Goal: Task Accomplishment & Management: Use online tool/utility

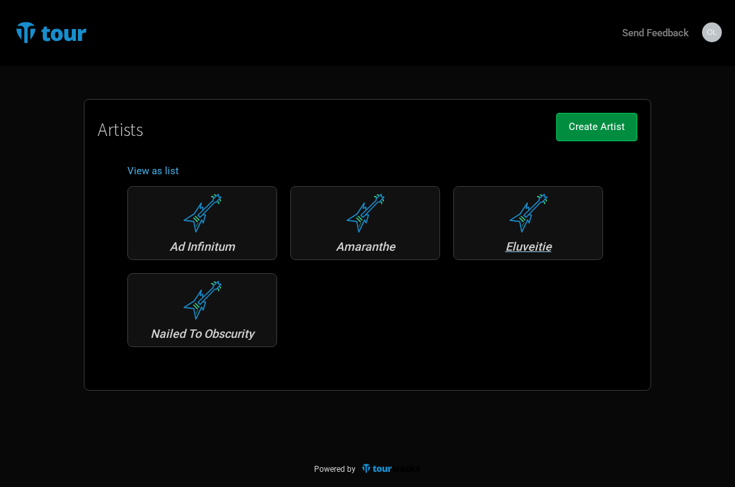
click at [525, 246] on div "Eluveitie" at bounding box center [528, 247] width 135 height 12
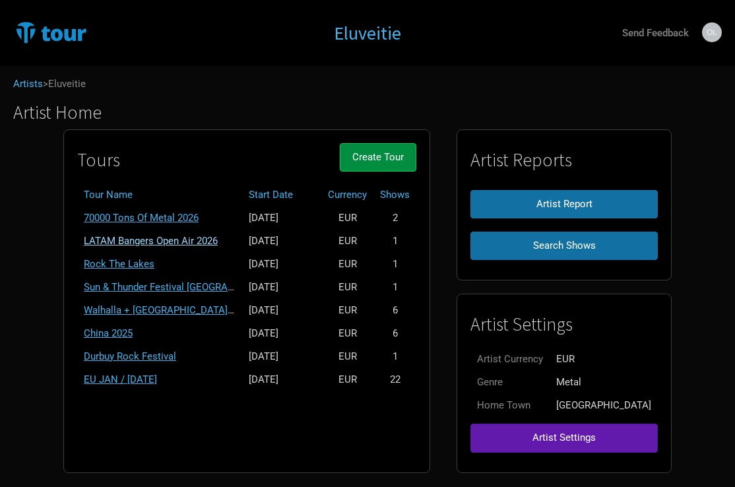
click at [218, 239] on link "LATAM Bangers Open Air 2026" at bounding box center [151, 241] width 134 height 12
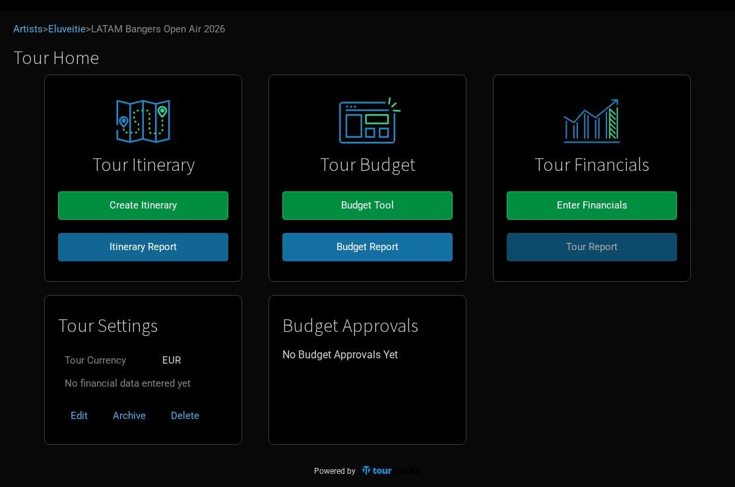
scroll to position [54, 0]
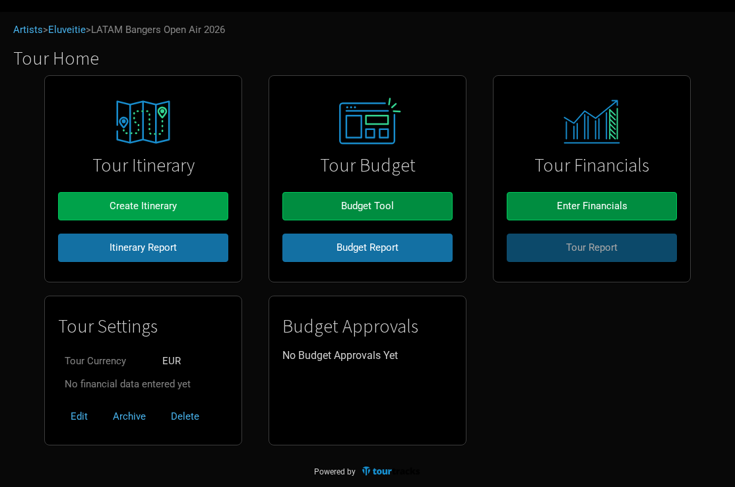
click at [166, 206] on span "Create Itinerary" at bounding box center [143, 206] width 67 height 12
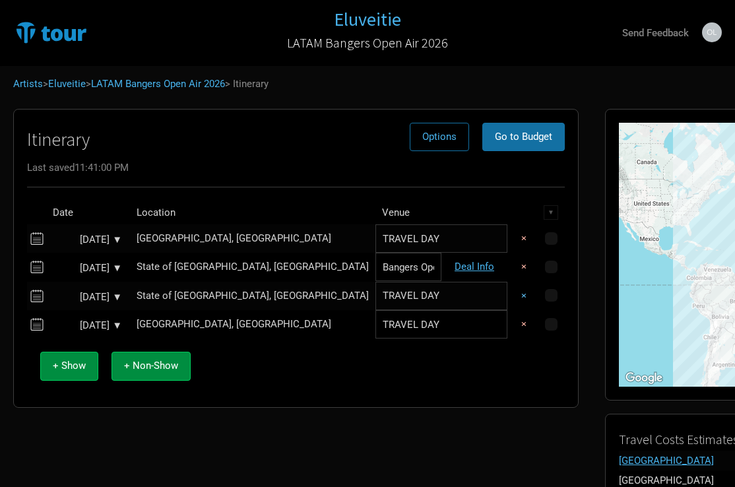
click at [509, 296] on button "×" at bounding box center [524, 296] width 30 height 28
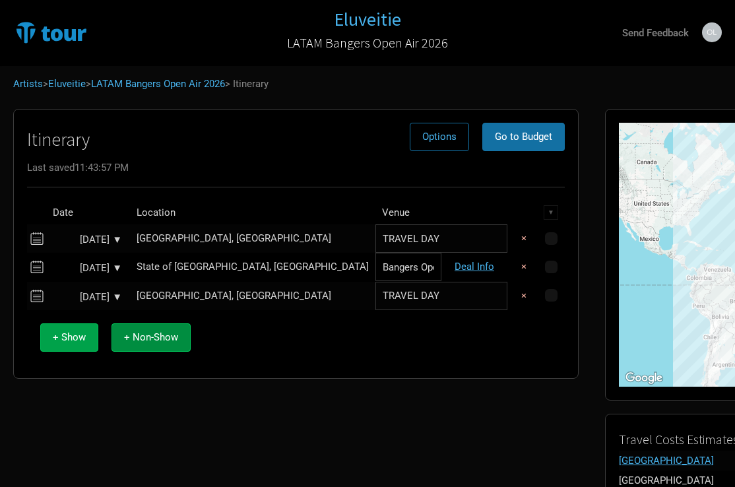
click at [75, 338] on span "+ Show" at bounding box center [69, 337] width 33 height 12
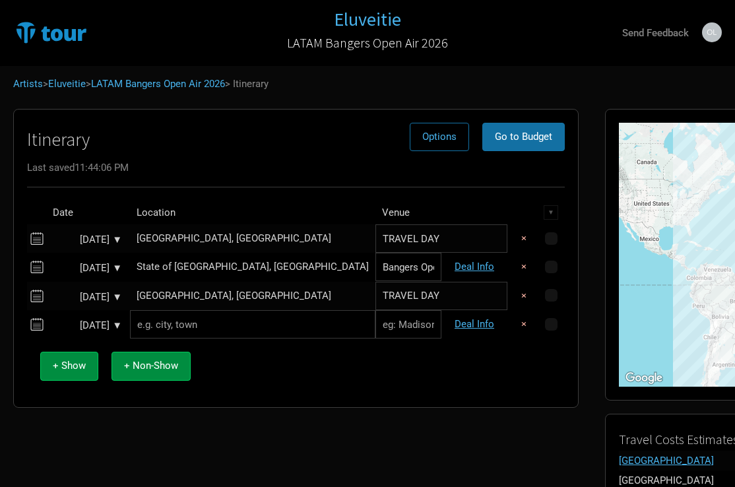
click at [79, 326] on div "[DATE] ▼" at bounding box center [85, 326] width 73 height 10
click at [274, 387] on div "+ Show + Non-Show" at bounding box center [296, 365] width 525 height 55
click at [75, 323] on div "[DATE] ▼" at bounding box center [85, 326] width 73 height 10
click at [154, 424] on div "Itinerary Options Go to Budget Last saved 11:44:06 PM Date Location Venue ▼ [DA…" at bounding box center [296, 359] width 592 height 515
click at [119, 321] on div "[DATE] ▼" at bounding box center [85, 326] width 73 height 10
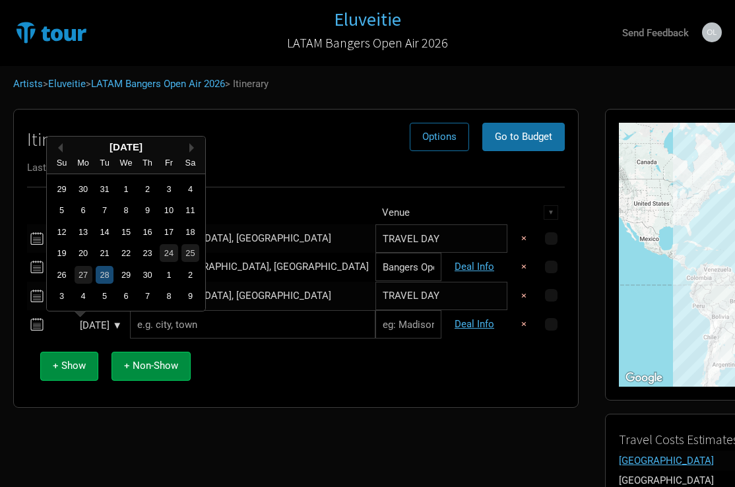
click at [105, 274] on div "28" at bounding box center [105, 275] width 18 height 18
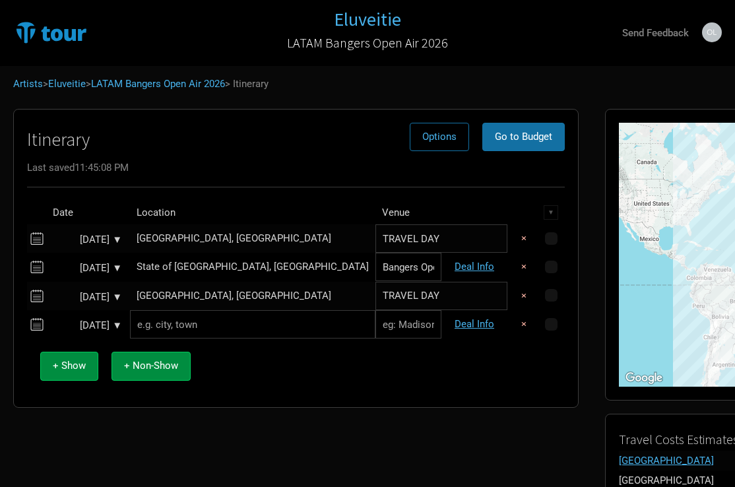
click at [82, 263] on div "[DATE] ▼" at bounding box center [85, 268] width 73 height 10
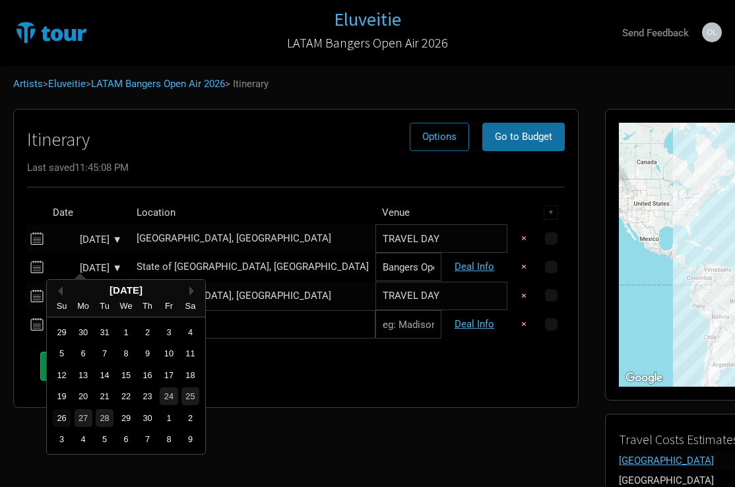
click at [63, 415] on div "26" at bounding box center [62, 418] width 18 height 18
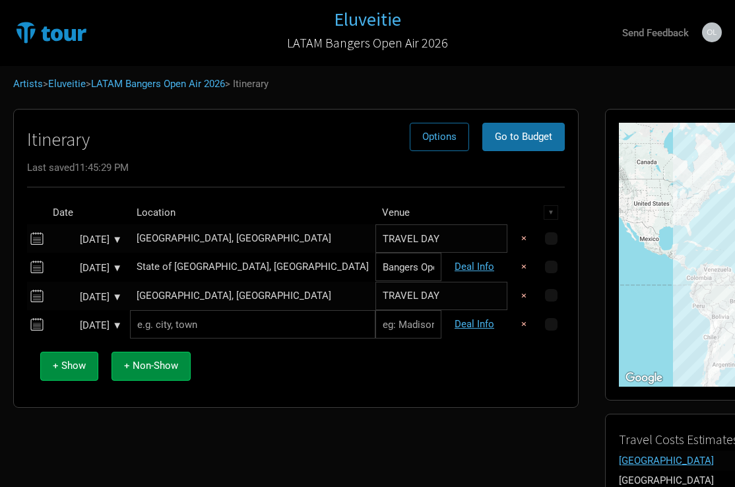
click at [80, 237] on div "[DATE] ▼" at bounding box center [85, 240] width 73 height 10
click at [262, 388] on div "+ Show + Non-Show" at bounding box center [296, 365] width 525 height 55
click at [132, 364] on span "+ Non-Show" at bounding box center [151, 366] width 54 height 12
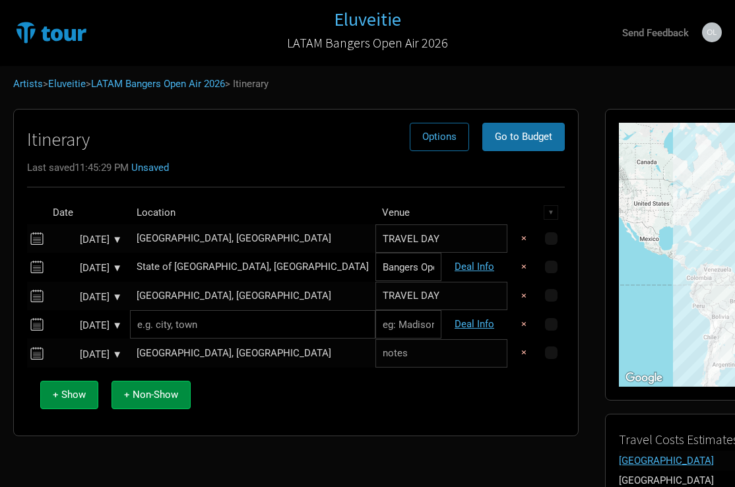
click at [79, 350] on div "[DATE] ▼" at bounding box center [85, 355] width 73 height 10
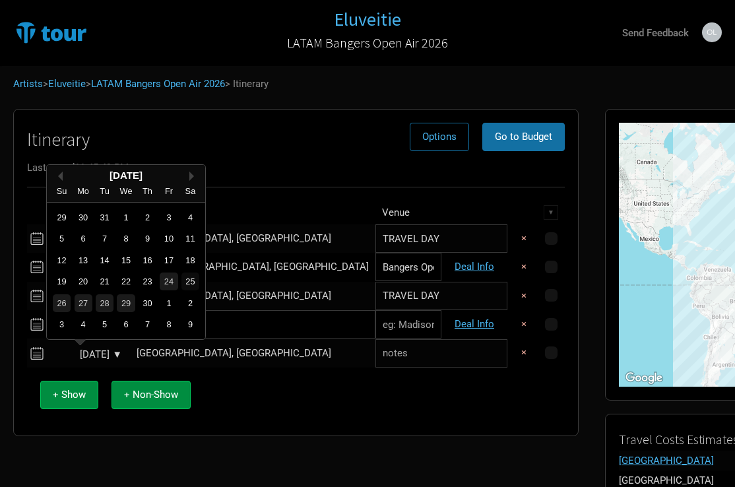
click at [189, 283] on div "25" at bounding box center [190, 282] width 18 height 18
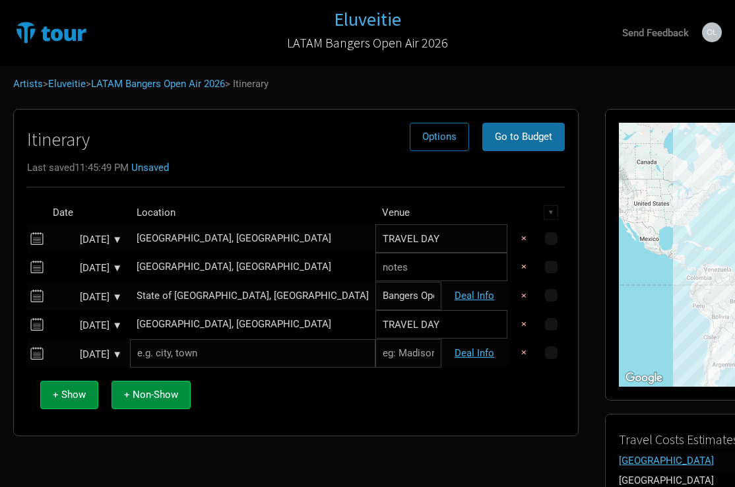
click at [375, 282] on input "Bangers Open Air" at bounding box center [408, 296] width 66 height 28
click at [375, 274] on input "text" at bounding box center [441, 267] width 132 height 28
type input "DAY OFF"
click at [314, 399] on div "+ Show + Non-Show" at bounding box center [296, 395] width 525 height 55
click at [184, 257] on td "[GEOGRAPHIC_DATA], [GEOGRAPHIC_DATA]" at bounding box center [252, 267] width 245 height 28
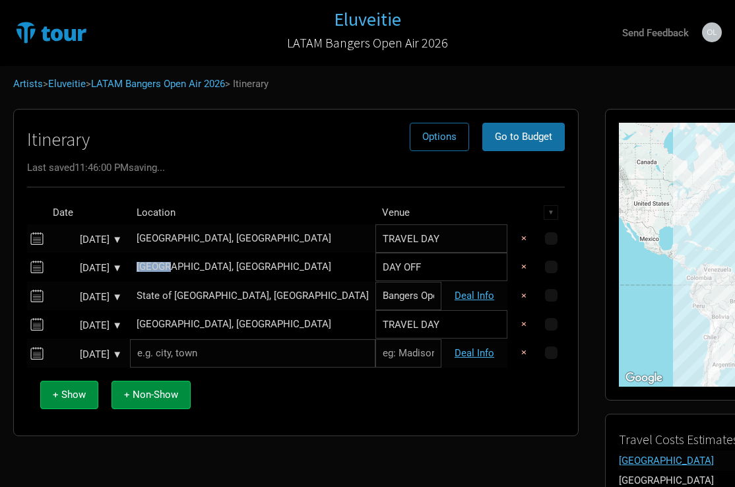
click at [184, 257] on td "[GEOGRAPHIC_DATA], [GEOGRAPHIC_DATA]" at bounding box center [252, 267] width 245 height 28
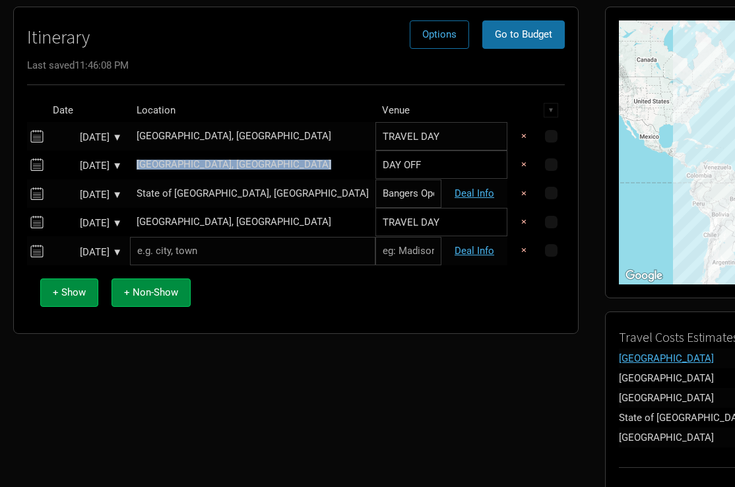
scroll to position [42, 0]
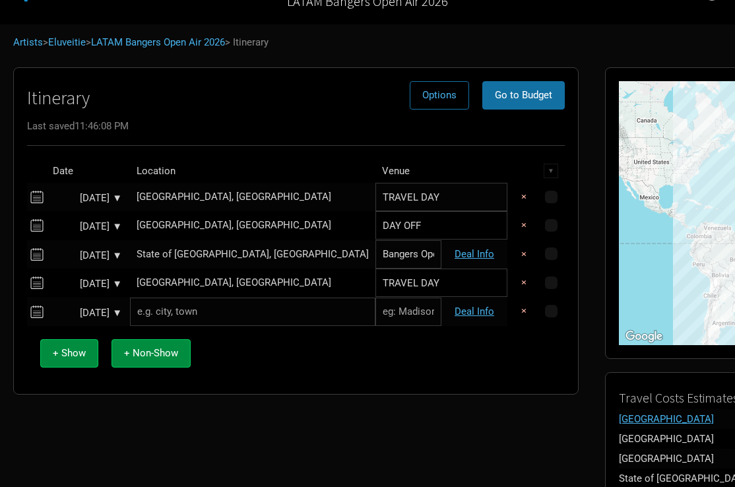
click at [269, 375] on div "+ Show + Non-Show" at bounding box center [296, 353] width 525 height 55
click at [160, 222] on div "[GEOGRAPHIC_DATA], [GEOGRAPHIC_DATA]" at bounding box center [253, 225] width 232 height 10
click at [178, 223] on input "text" at bounding box center [252, 225] width 245 height 28
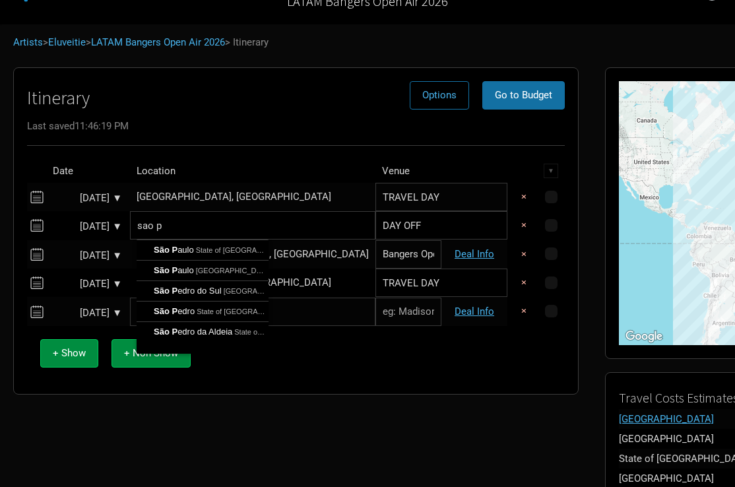
type input "[GEOGRAPHIC_DATA], State of [GEOGRAPHIC_DATA], [GEOGRAPHIC_DATA]"
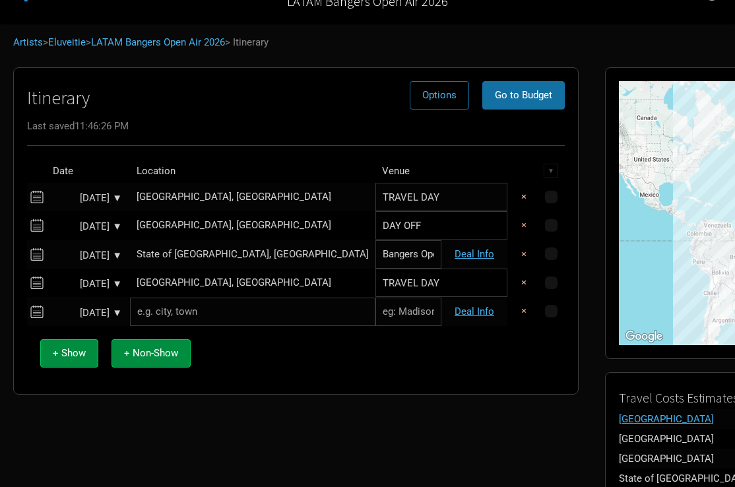
click at [285, 363] on div "+ Show + Non-Show" at bounding box center [296, 353] width 525 height 55
click at [218, 282] on div "[GEOGRAPHIC_DATA], [GEOGRAPHIC_DATA]" at bounding box center [253, 283] width 232 height 10
click at [220, 282] on input "text" at bounding box center [252, 283] width 245 height 28
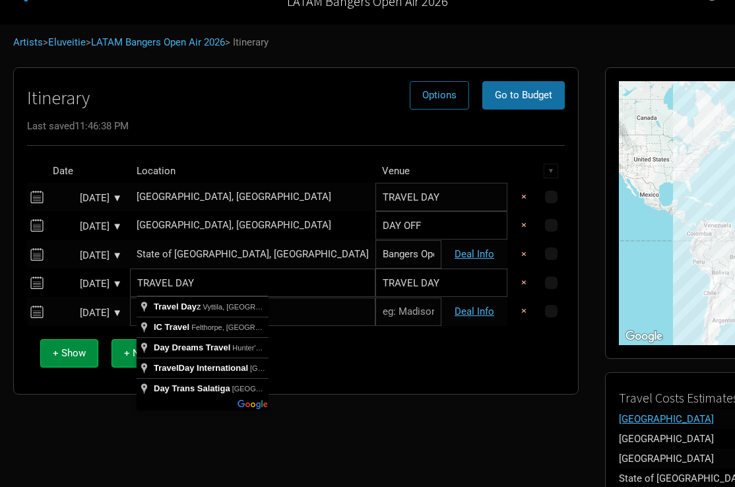
click at [375, 291] on input "TRAVEL DAY" at bounding box center [441, 283] width 132 height 28
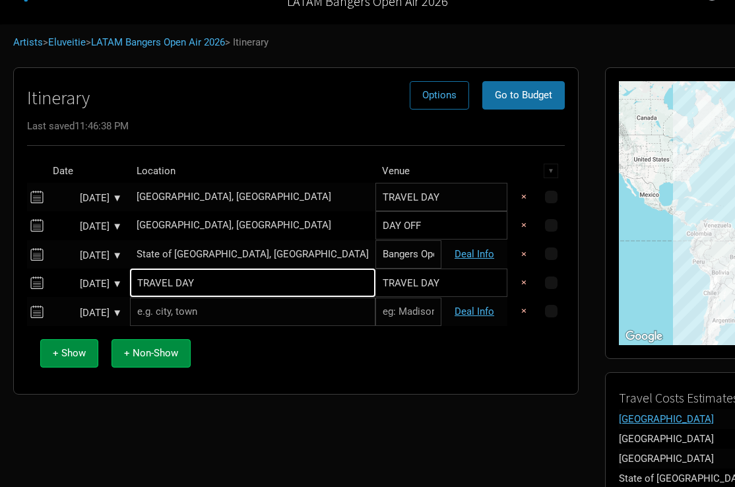
click at [375, 291] on input "TRAVEL DAY" at bounding box center [441, 283] width 132 height 28
click at [213, 293] on input "TRAVEL DAY" at bounding box center [252, 283] width 245 height 28
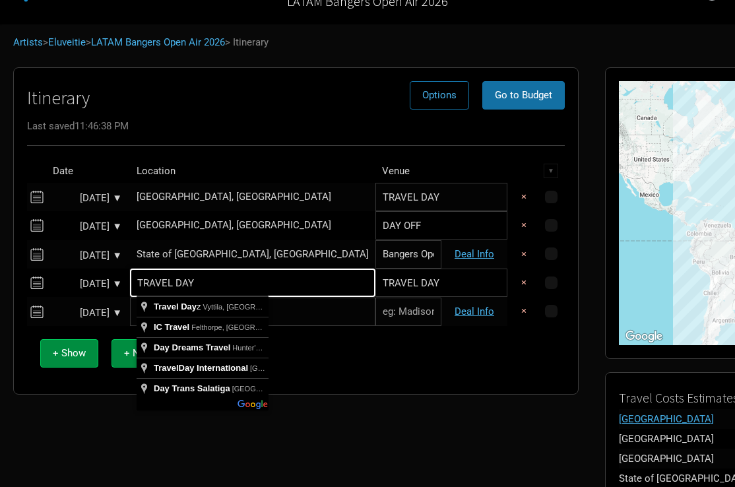
click at [213, 293] on input "TRAVEL DAY" at bounding box center [252, 283] width 245 height 28
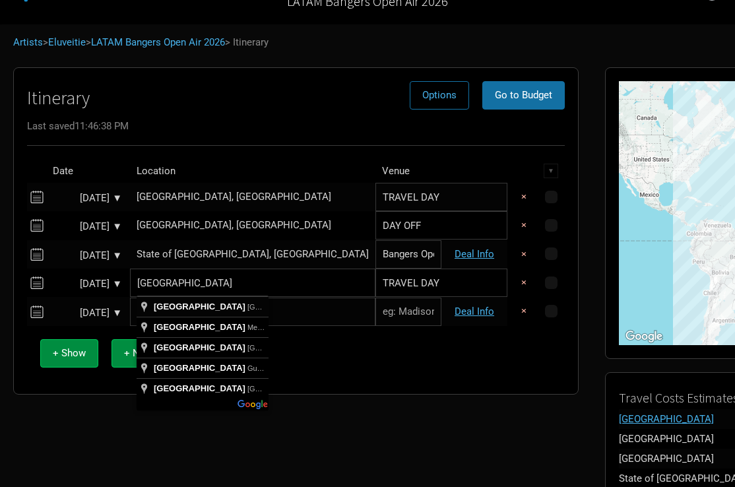
type input "[GEOGRAPHIC_DATA], [GEOGRAPHIC_DATA]"
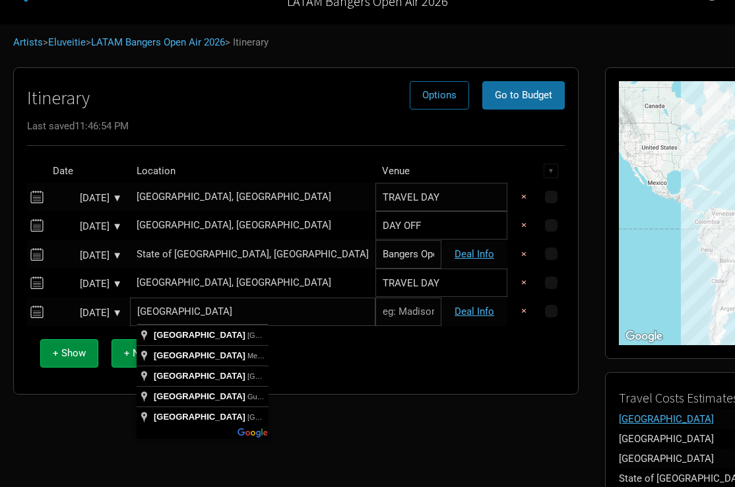
type input "[GEOGRAPHIC_DATA]"
click at [361, 364] on div "+ Show + Non-Show" at bounding box center [296, 353] width 525 height 55
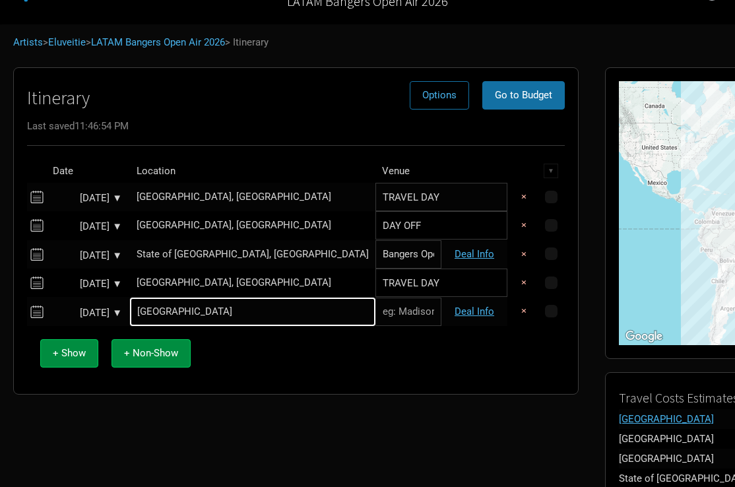
paste input "Groove"
type input "Groove"
click at [325, 369] on div "+ Show + Non-Show" at bounding box center [296, 353] width 525 height 55
click at [154, 355] on span "+ Non-Show" at bounding box center [151, 353] width 54 height 12
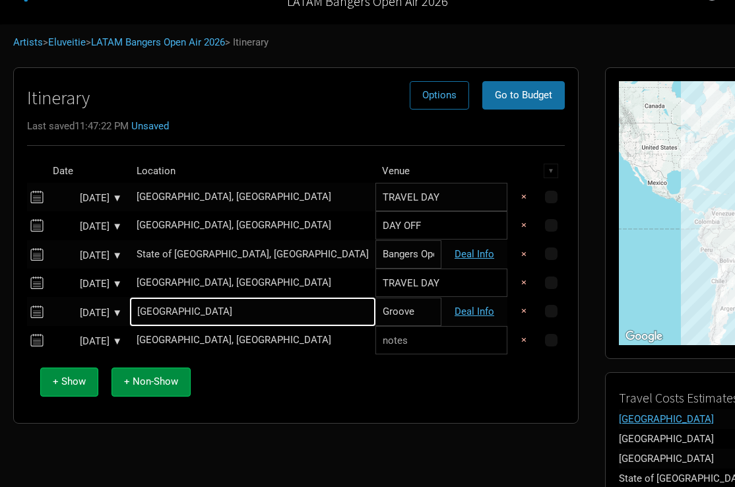
click at [375, 286] on input "TRAVEL DAY" at bounding box center [441, 283] width 132 height 28
type input "c"
click at [375, 340] on input "text" at bounding box center [441, 340] width 132 height 28
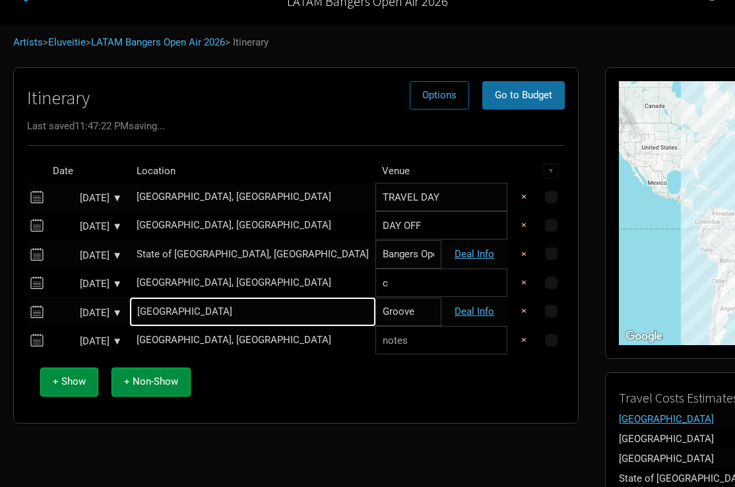
paste input "TRAVEL DAY"
type input "TRAVEL DAY"
click at [190, 335] on div "[GEOGRAPHIC_DATA], [GEOGRAPHIC_DATA]" at bounding box center [253, 340] width 232 height 10
click at [197, 337] on input "text" at bounding box center [252, 340] width 245 height 28
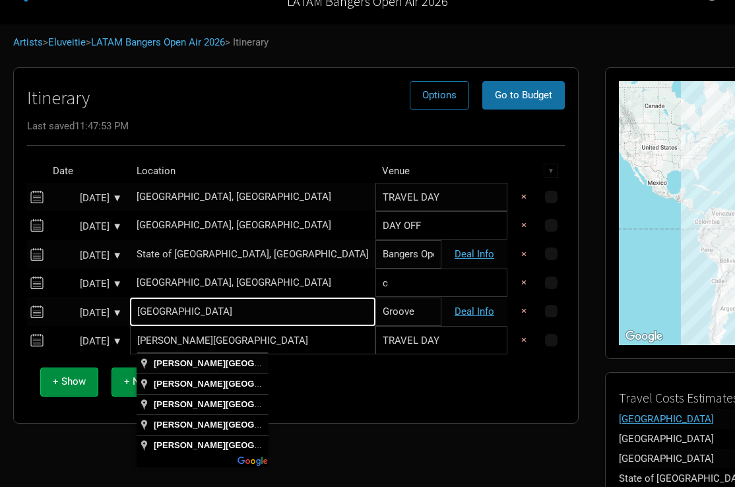
type input "[PERSON_NAME][GEOGRAPHIC_DATA], [GEOGRAPHIC_DATA]"
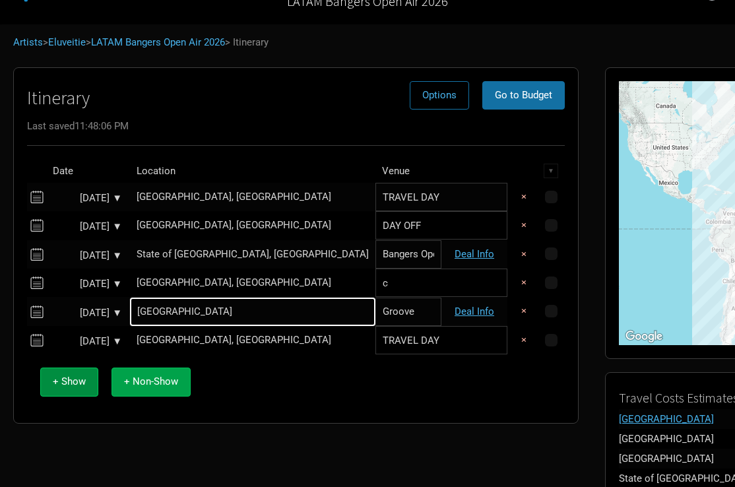
click at [157, 379] on span "+ Non-Show" at bounding box center [151, 381] width 54 height 12
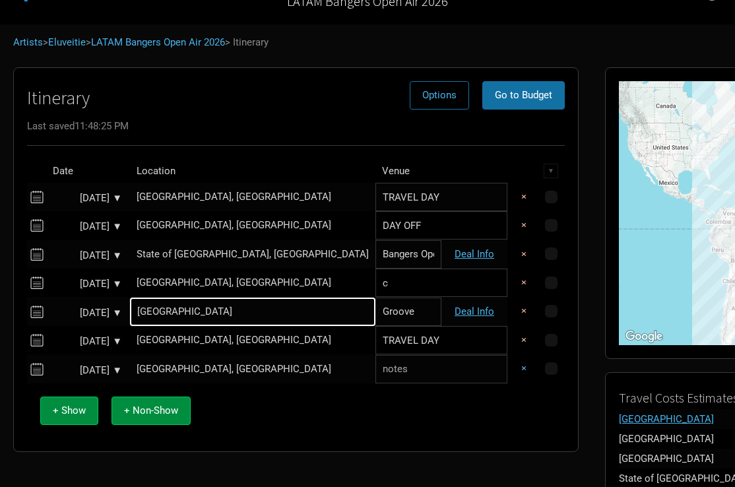
click at [509, 367] on button "×" at bounding box center [524, 368] width 30 height 28
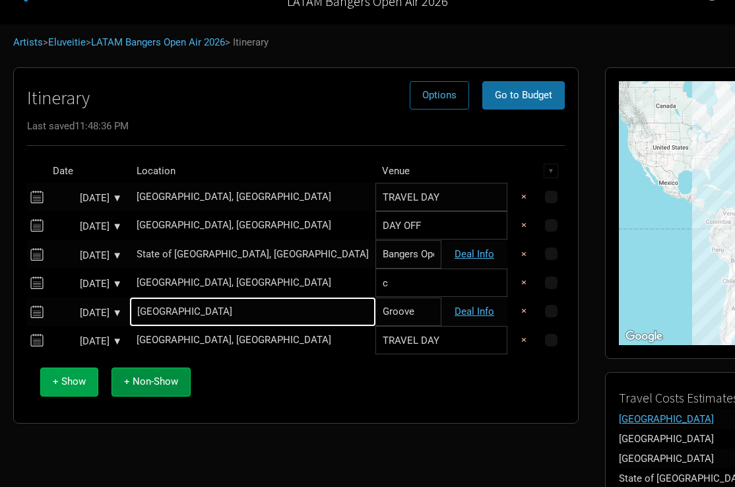
click at [80, 381] on span "+ Show" at bounding box center [69, 381] width 33 height 12
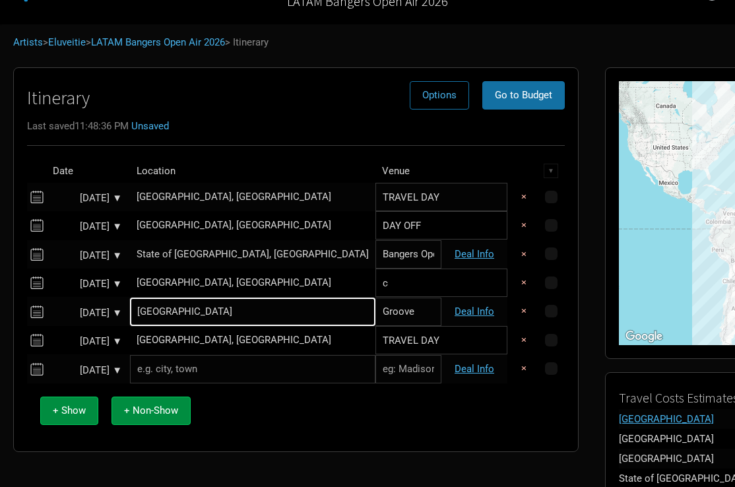
click at [180, 366] on input "text" at bounding box center [252, 369] width 245 height 28
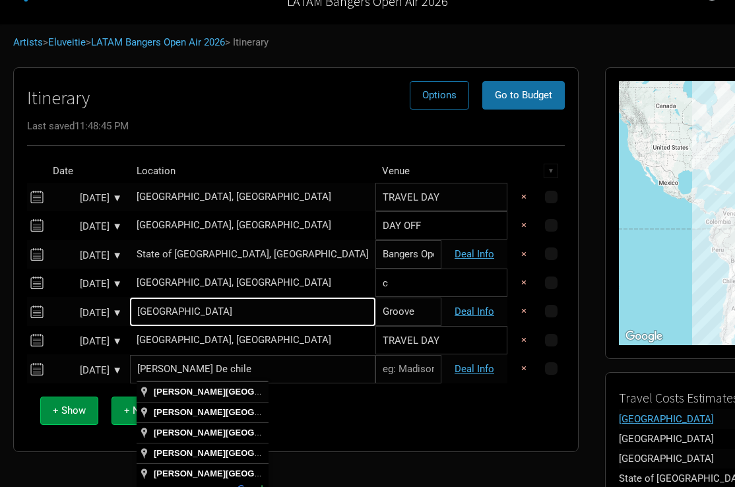
type input "[PERSON_NAME][GEOGRAPHIC_DATA], [GEOGRAPHIC_DATA]"
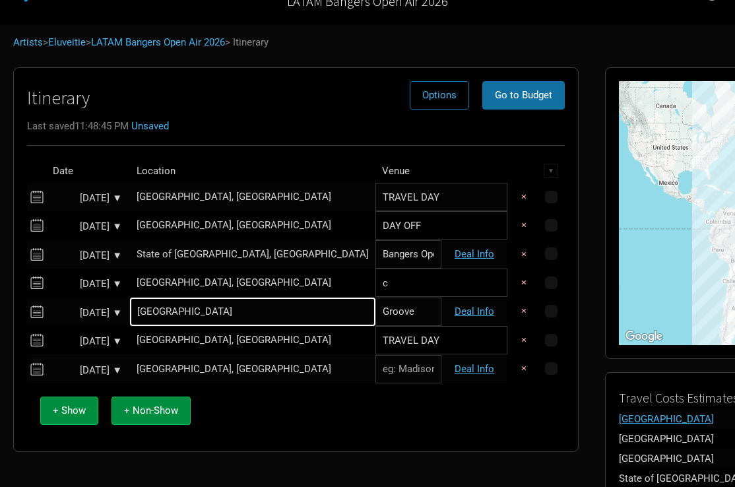
click at [375, 371] on input "text" at bounding box center [408, 369] width 66 height 28
paste input "[GEOGRAPHIC_DATA]"
type input "[GEOGRAPHIC_DATA]"
click at [312, 412] on div "+ Show + Non-Show" at bounding box center [296, 410] width 525 height 55
click at [151, 406] on span "+ Non-Show" at bounding box center [151, 410] width 54 height 12
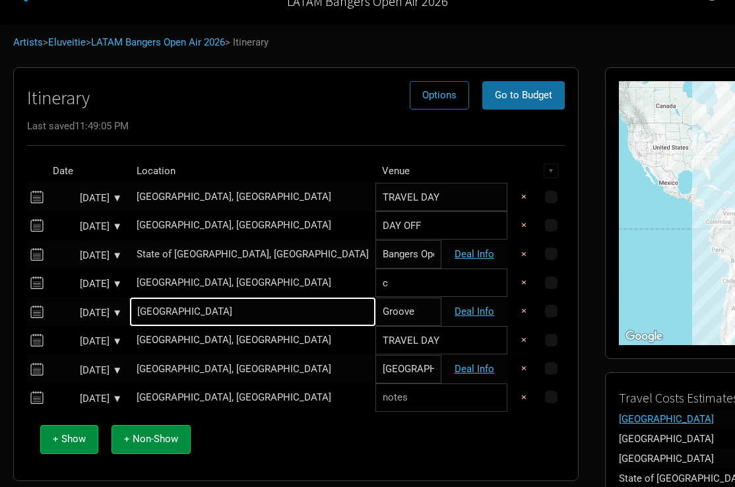
click at [198, 393] on div "[GEOGRAPHIC_DATA], [GEOGRAPHIC_DATA]" at bounding box center [253, 398] width 232 height 10
click at [194, 392] on input "text" at bounding box center [252, 397] width 245 height 28
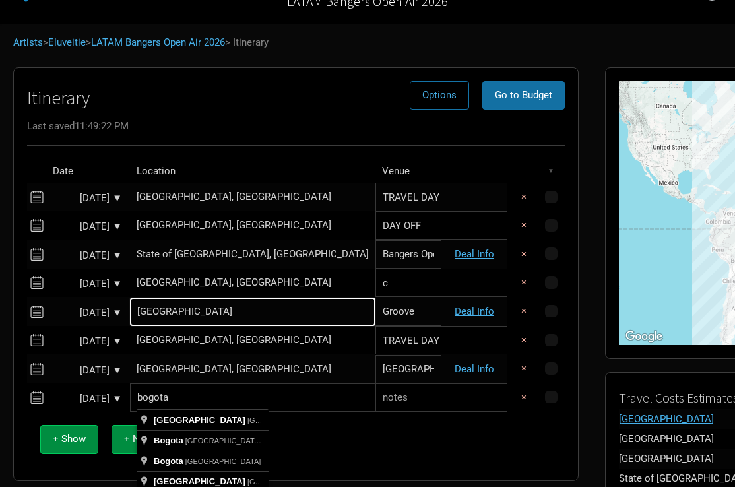
type input "[GEOGRAPHIC_DATA], [GEOGRAPHIC_DATA], [GEOGRAPHIC_DATA]"
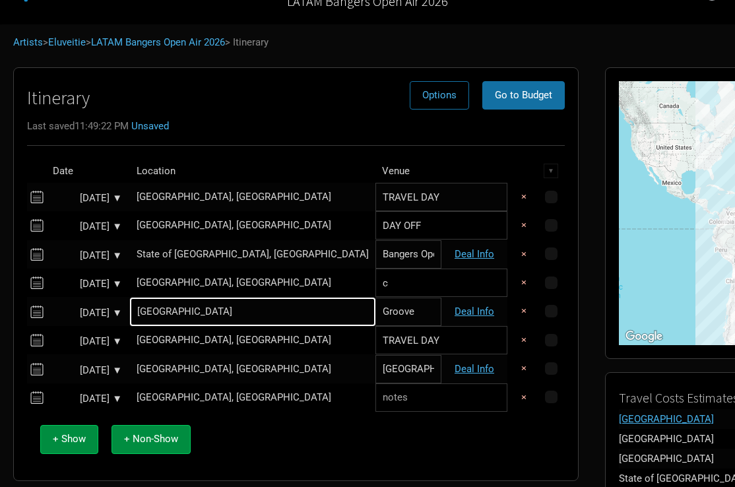
click at [375, 395] on input "text" at bounding box center [441, 397] width 132 height 28
type input "TRAVEL DAY"
click at [72, 428] on button "+ Show" at bounding box center [69, 439] width 58 height 28
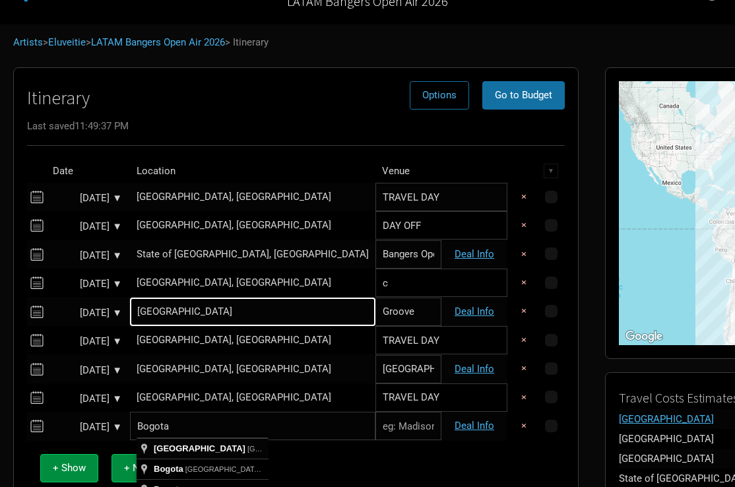
type input "[GEOGRAPHIC_DATA], [GEOGRAPHIC_DATA], [GEOGRAPHIC_DATA]"
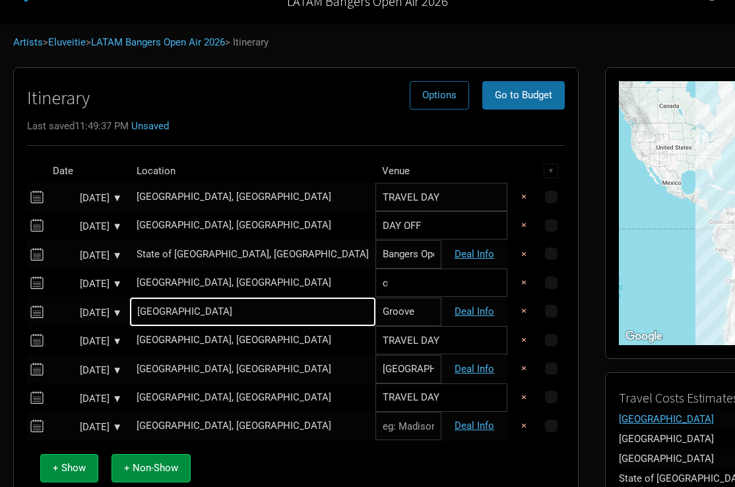
paste input "CC Festiva"
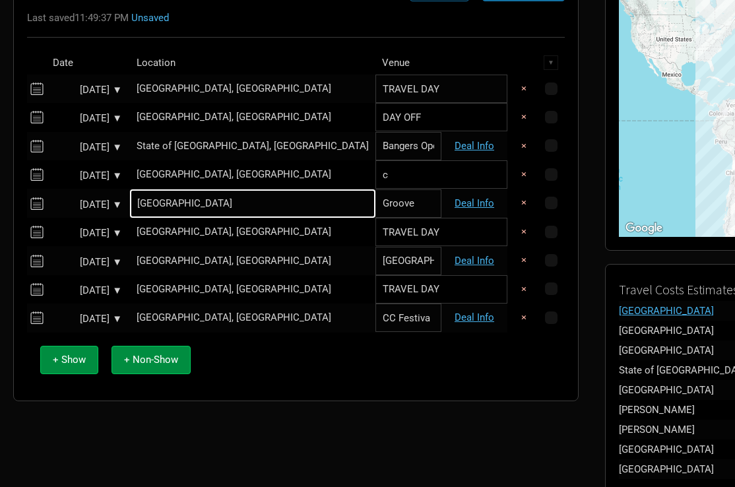
scroll to position [151, 0]
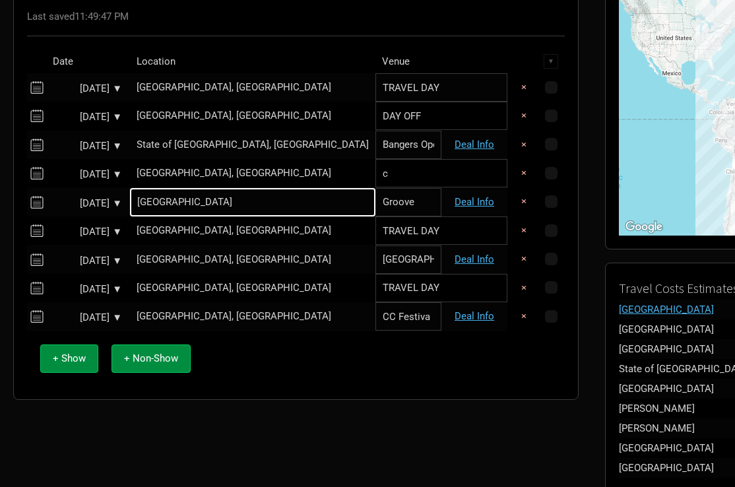
type input "CC Festiva"
click at [208, 284] on div "[GEOGRAPHIC_DATA], [GEOGRAPHIC_DATA]" at bounding box center [253, 288] width 232 height 10
click at [220, 284] on input "text" at bounding box center [252, 288] width 245 height 28
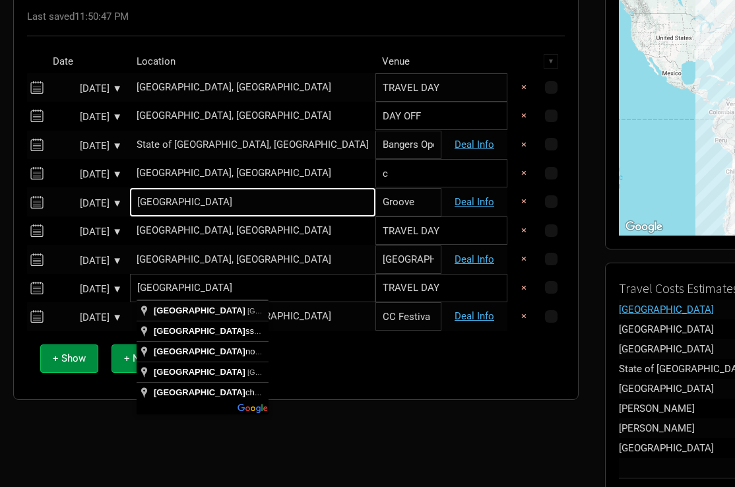
type input "[GEOGRAPHIC_DATA], [GEOGRAPHIC_DATA]"
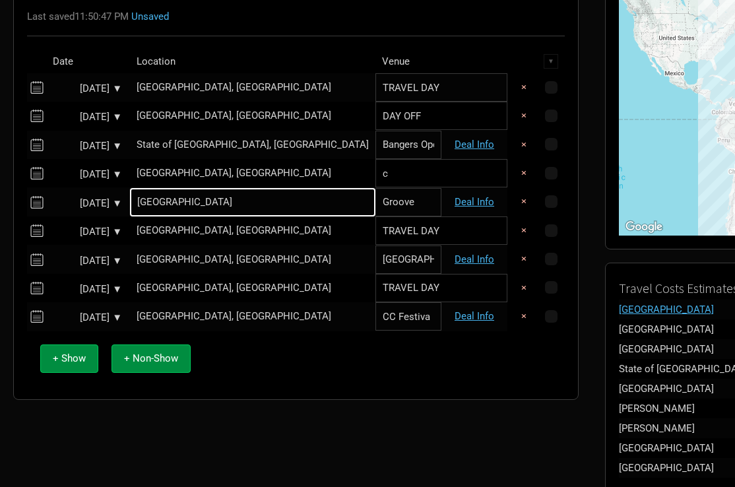
click at [193, 315] on div "[GEOGRAPHIC_DATA], [GEOGRAPHIC_DATA]" at bounding box center [253, 316] width 232 height 10
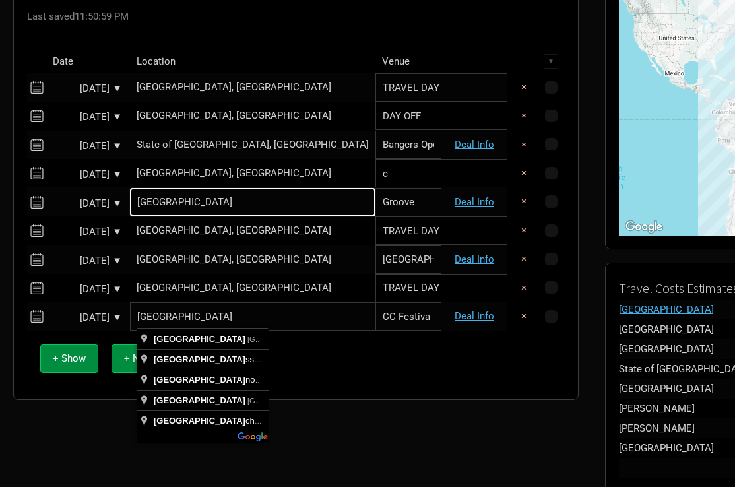
type input "[GEOGRAPHIC_DATA], [GEOGRAPHIC_DATA]"
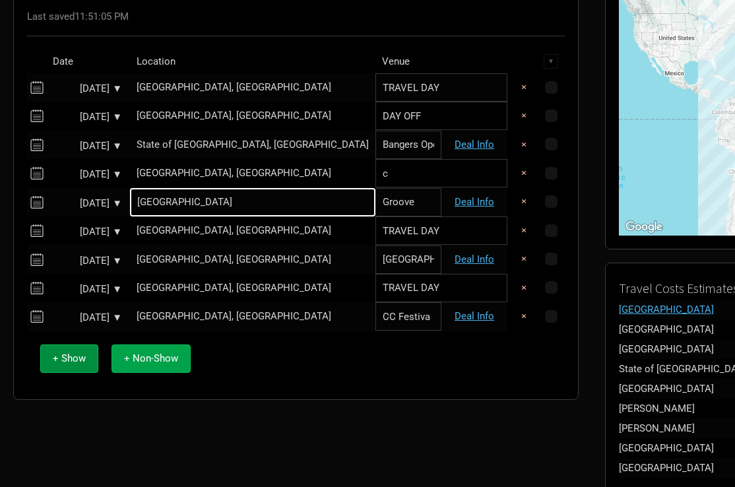
click at [160, 354] on span "+ Non-Show" at bounding box center [151, 358] width 54 height 12
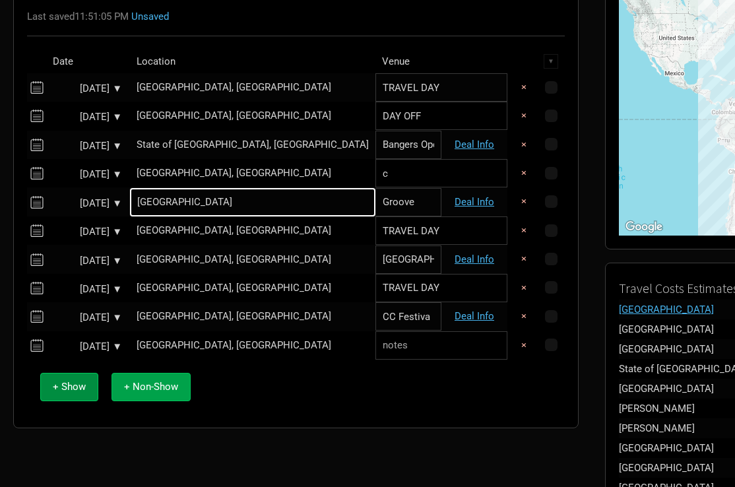
click at [160, 381] on span "+ Non-Show" at bounding box center [151, 387] width 54 height 12
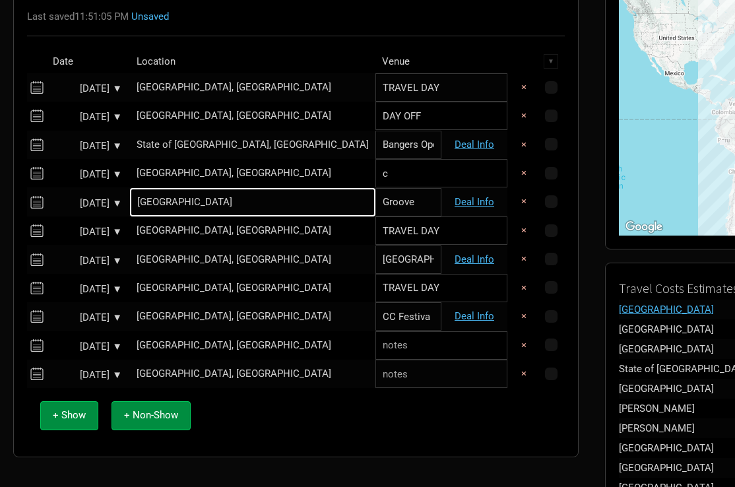
click at [375, 350] on input "text" at bounding box center [441, 345] width 132 height 28
type input "DAY OFF"
click at [375, 379] on input "text" at bounding box center [441, 374] width 132 height 28
type input "TRAVEL DAY"
click at [193, 369] on div "[GEOGRAPHIC_DATA], [GEOGRAPHIC_DATA]" at bounding box center [253, 374] width 232 height 10
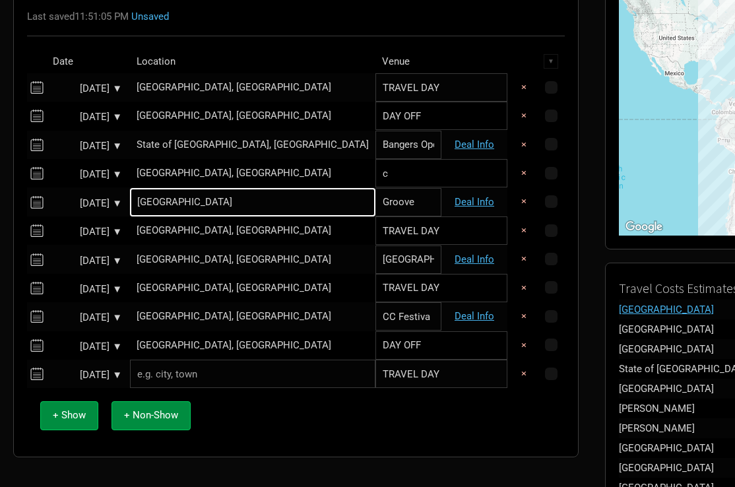
click at [182, 371] on input "text" at bounding box center [252, 374] width 245 height 28
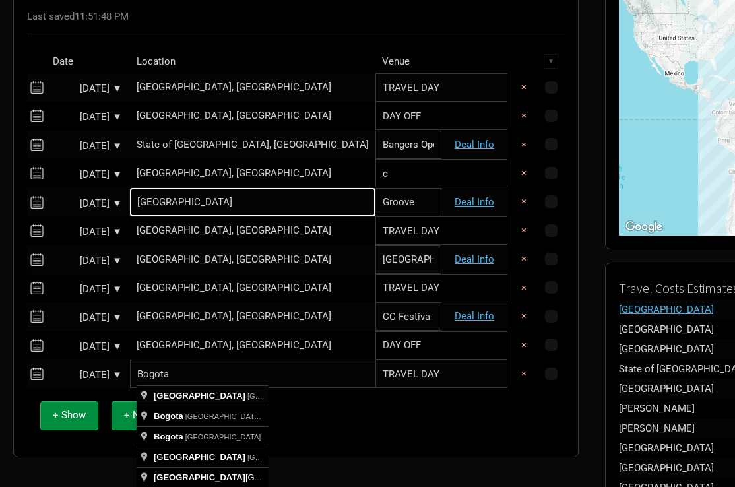
type input "[GEOGRAPHIC_DATA], [GEOGRAPHIC_DATA], [GEOGRAPHIC_DATA]"
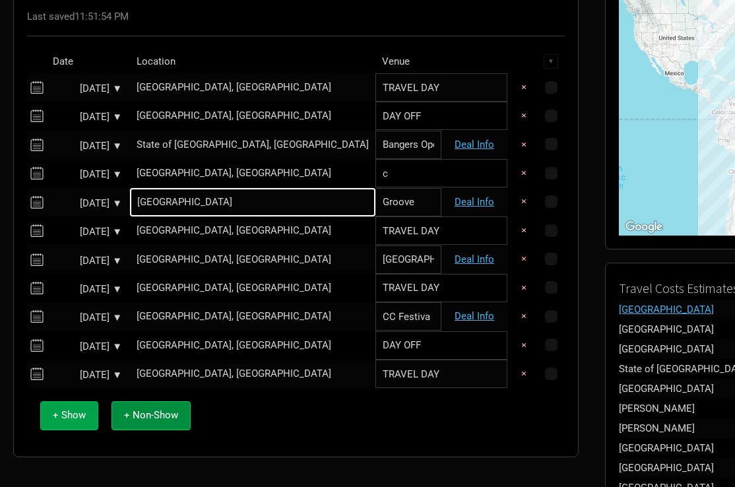
click at [74, 418] on button "+ Show" at bounding box center [69, 415] width 58 height 28
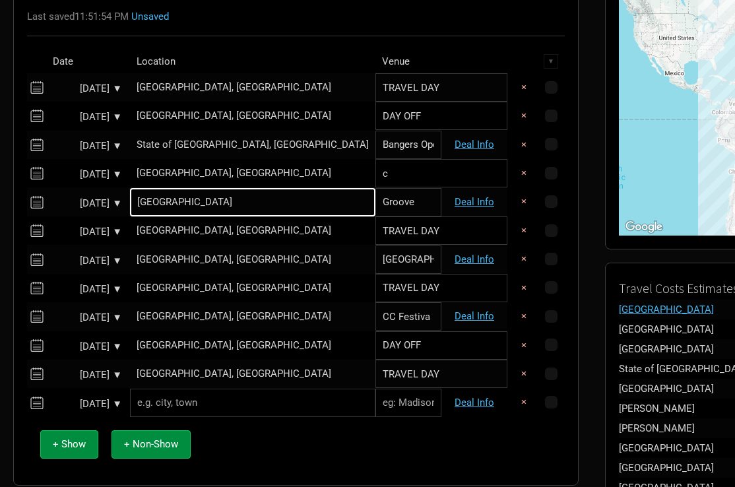
click at [187, 404] on input "text" at bounding box center [252, 403] width 245 height 28
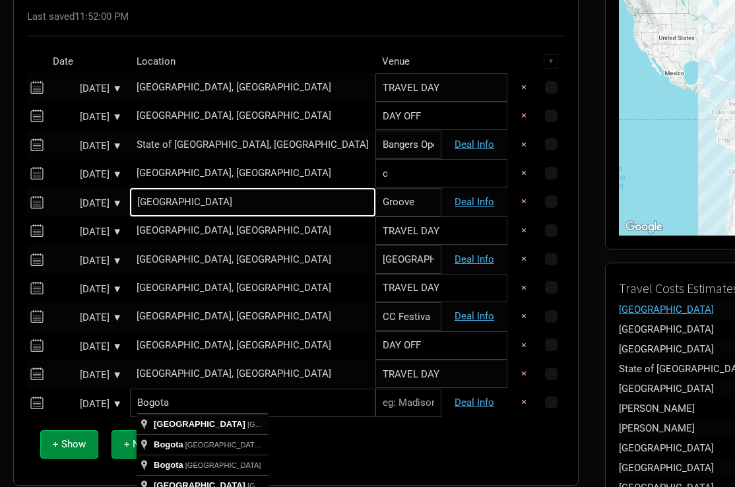
type input "[GEOGRAPHIC_DATA], [GEOGRAPHIC_DATA], [GEOGRAPHIC_DATA]"
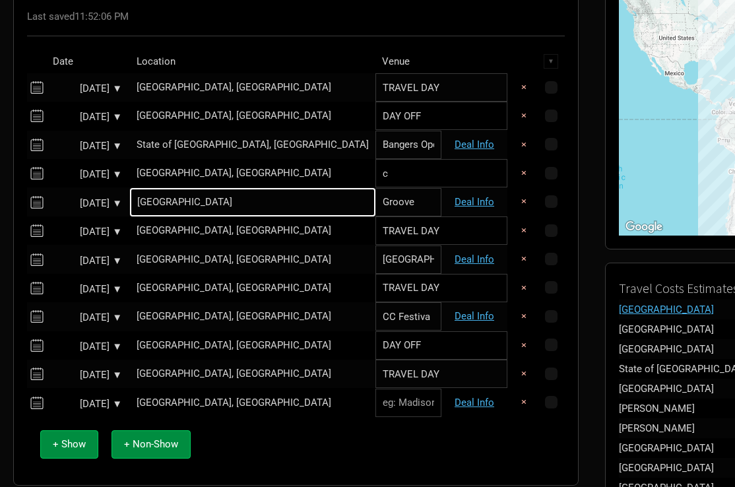
click at [375, 399] on input "text" at bounding box center [408, 403] width 66 height 28
paste input "Ace Of Spades Club"
type input "Ace Of Spades Club"
click at [150, 451] on button "+ Non-Show" at bounding box center [151, 444] width 79 height 28
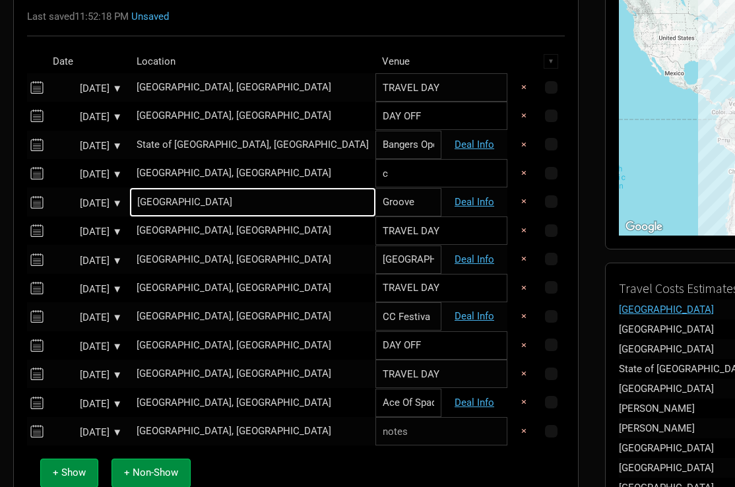
click at [186, 426] on div "[GEOGRAPHIC_DATA], [GEOGRAPHIC_DATA]" at bounding box center [253, 431] width 232 height 10
click at [190, 424] on input "text" at bounding box center [252, 431] width 245 height 28
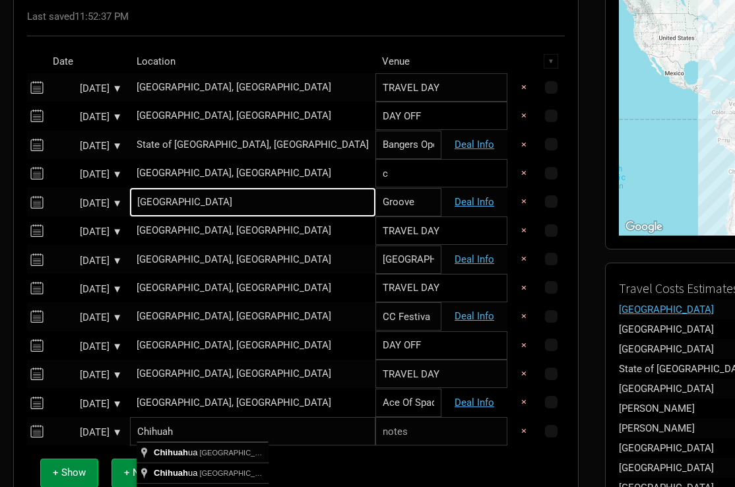
type input "[GEOGRAPHIC_DATA], [GEOGRAPHIC_DATA]"
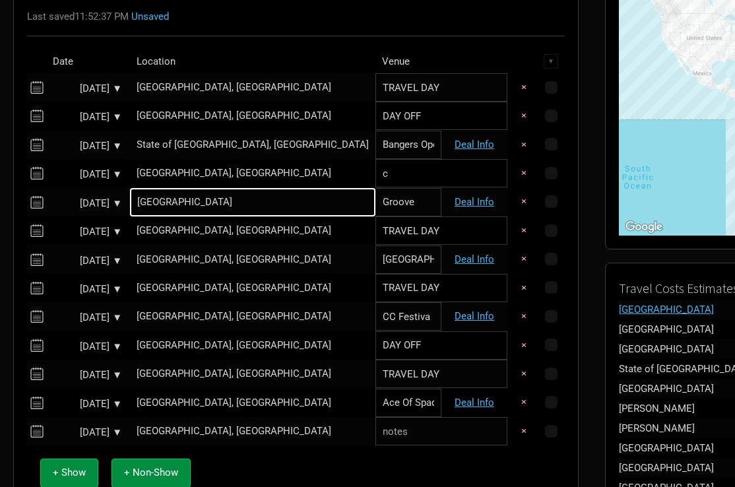
click at [375, 434] on input "text" at bounding box center [441, 431] width 132 height 28
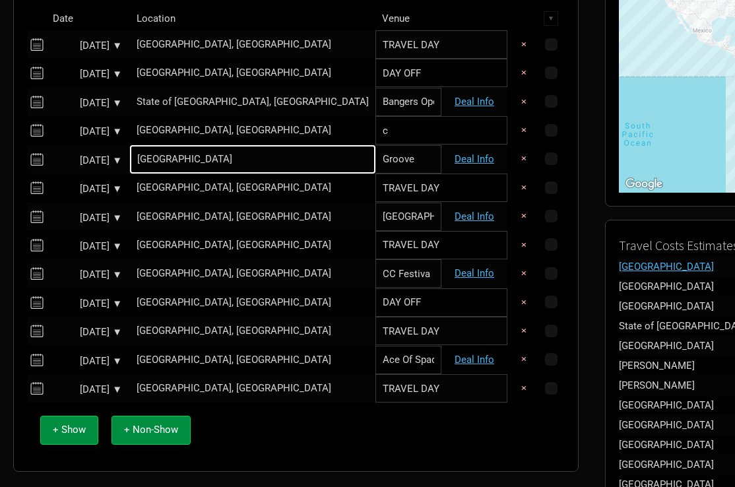
scroll to position [222, 0]
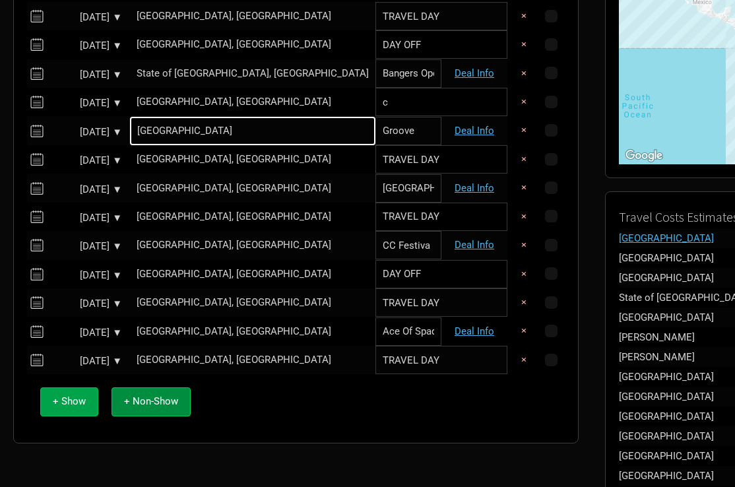
type input "TRAVEL DAY"
click at [71, 397] on span "+ Show" at bounding box center [69, 401] width 33 height 12
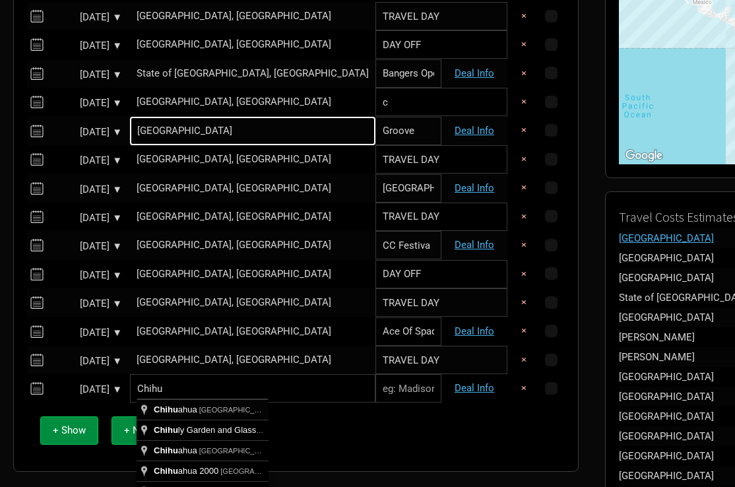
type input "[GEOGRAPHIC_DATA], [GEOGRAPHIC_DATA]"
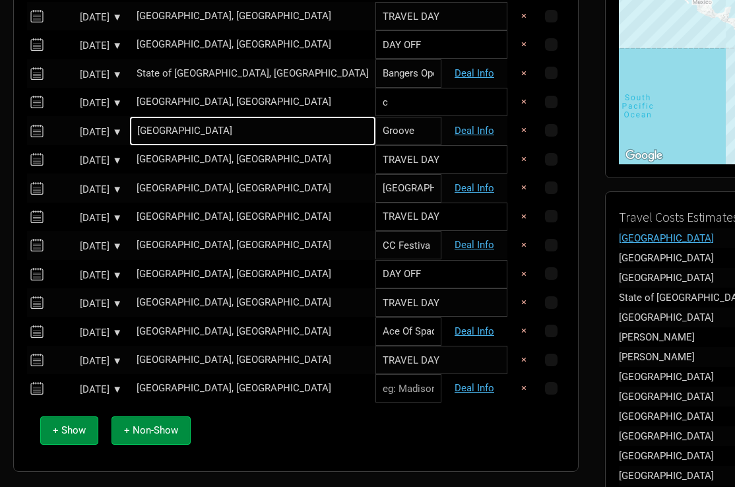
paste input "Pistorleros Salon"
type input "Pistorleros Salon"
click at [315, 437] on div "+ Show + Non-Show" at bounding box center [296, 430] width 525 height 55
click at [84, 426] on span "+ Show" at bounding box center [69, 430] width 33 height 12
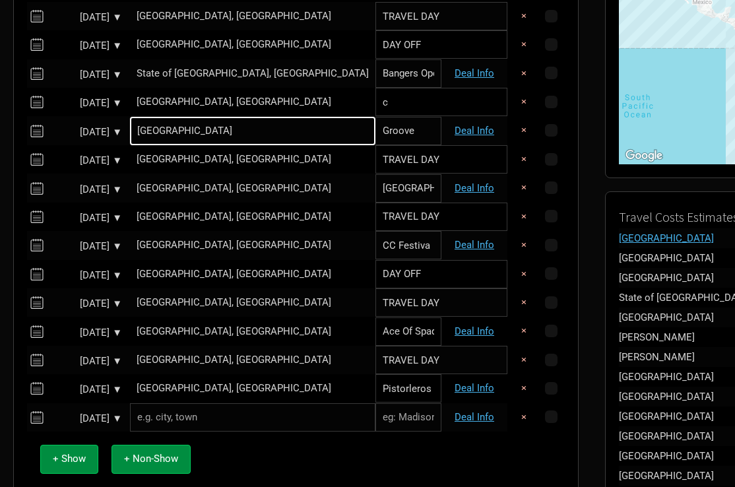
click at [186, 412] on input "text" at bounding box center [252, 417] width 245 height 28
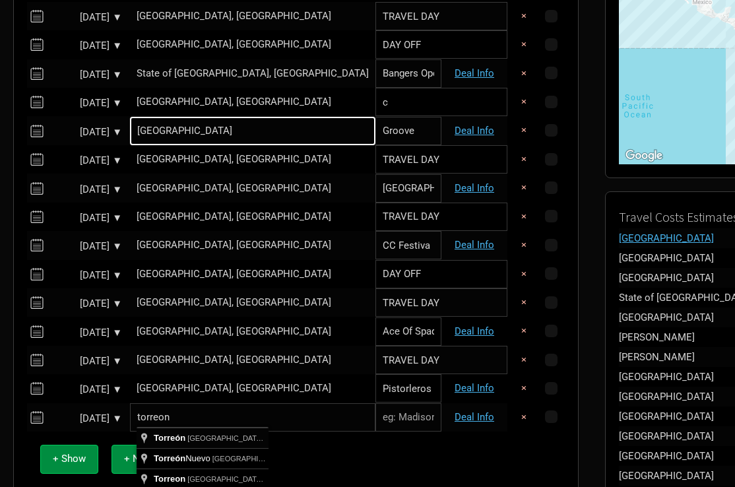
type input "[GEOGRAPHIC_DATA], [GEOGRAPHIC_DATA], [GEOGRAPHIC_DATA]"
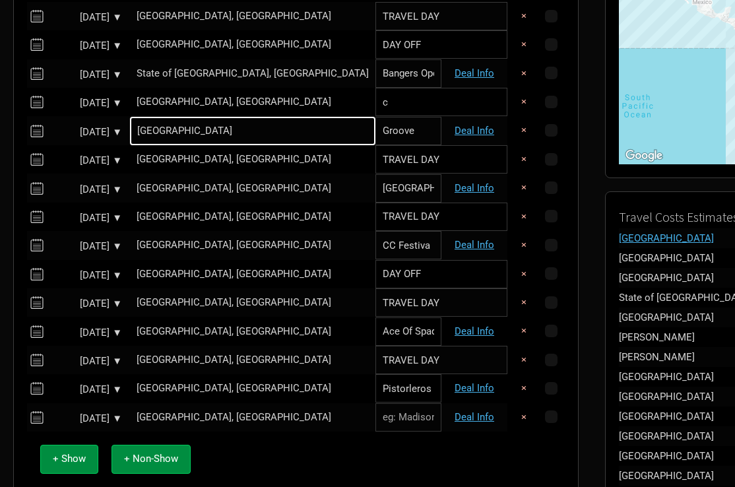
click at [375, 416] on input "text" at bounding box center [408, 417] width 66 height 28
paste input "Centro De Convenciones"
type input "Centro De Convenciones"
click at [327, 451] on div "+ Show + Non-Show" at bounding box center [296, 459] width 525 height 55
click at [80, 455] on span "+ Show" at bounding box center [69, 459] width 33 height 12
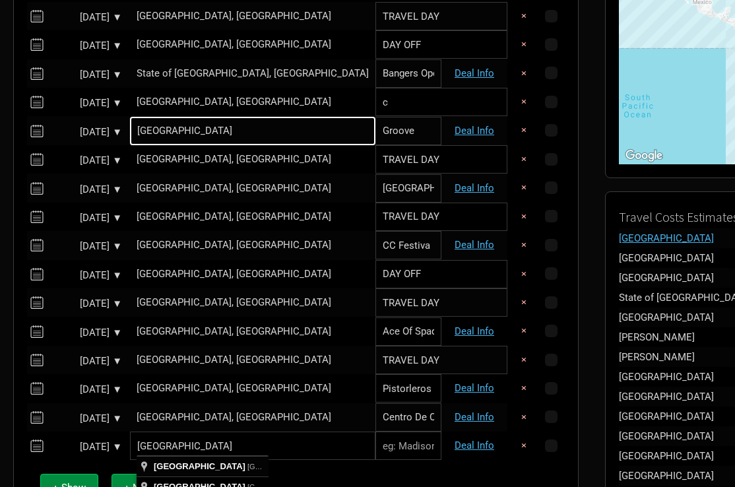
type input "[GEOGRAPHIC_DATA], [GEOGRAPHIC_DATA][PERSON_NAME], [GEOGRAPHIC_DATA]"
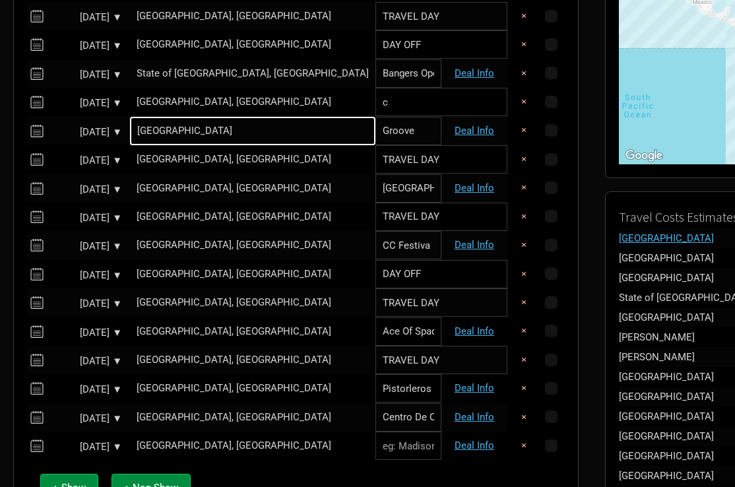
paste input "Café Iguana"
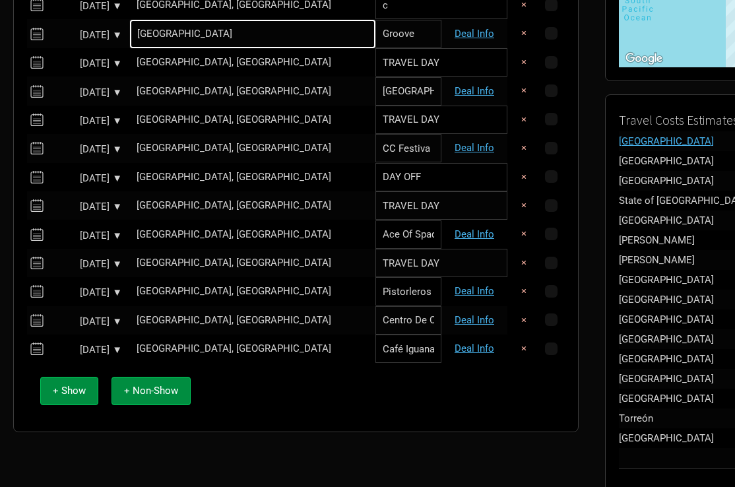
scroll to position [321, 0]
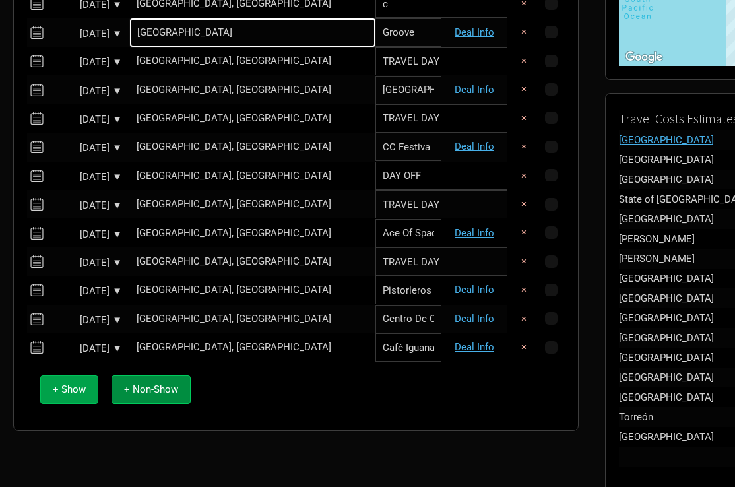
type input "Café Iguana"
click at [71, 385] on span "+ Show" at bounding box center [69, 389] width 33 height 12
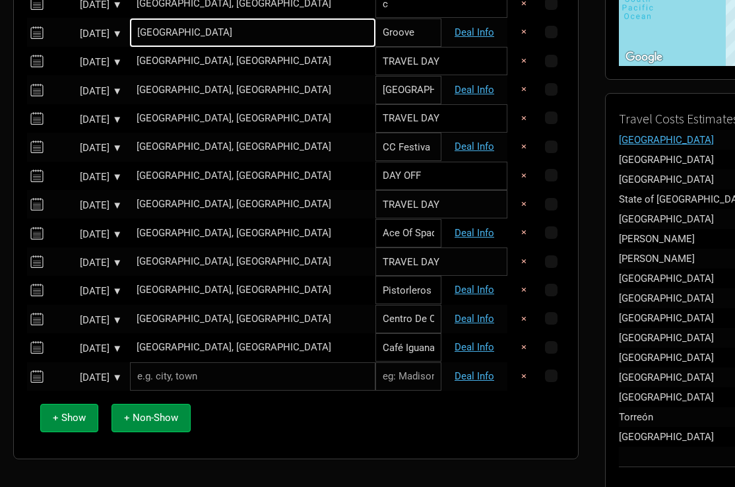
click at [207, 367] on input "text" at bounding box center [252, 376] width 245 height 28
paste input "[GEOGRAPHIC_DATA][PERSON_NAME]"
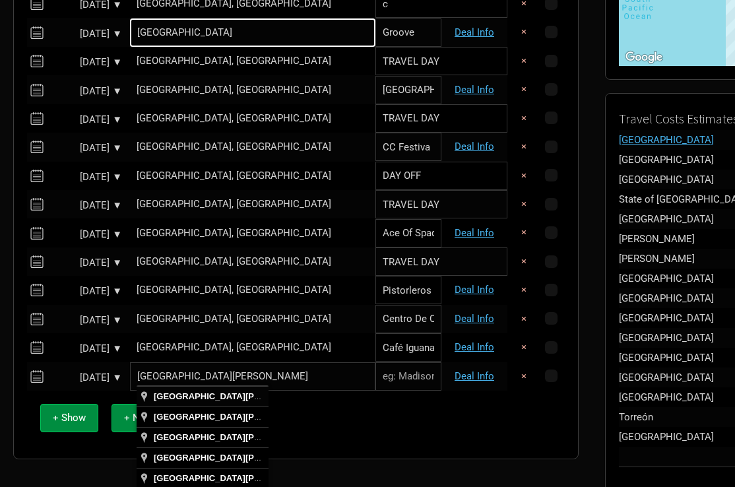
type input "[GEOGRAPHIC_DATA][PERSON_NAME], [GEOGRAPHIC_DATA], [GEOGRAPHIC_DATA]"
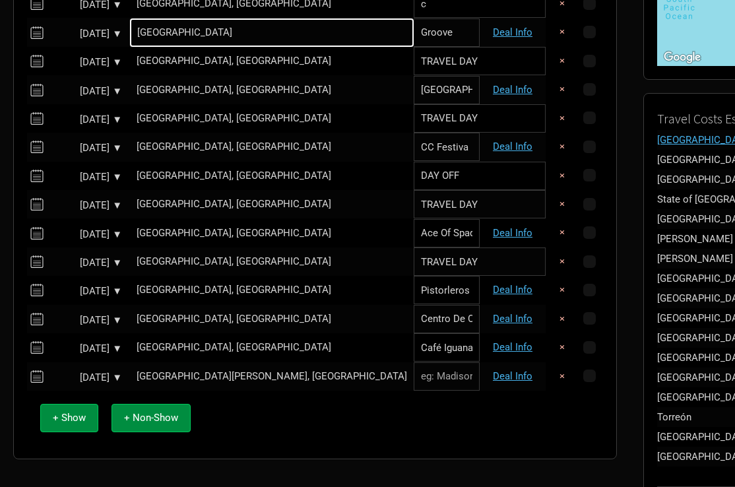
click at [414, 375] on input "text" at bounding box center [447, 376] width 66 height 28
paste input "Centro [PERSON_NAME]"
type input "Centro [PERSON_NAME]"
click at [313, 411] on div "+ Show + Non-Show" at bounding box center [315, 418] width 563 height 55
click at [146, 415] on span "+ Non-Show" at bounding box center [151, 418] width 54 height 12
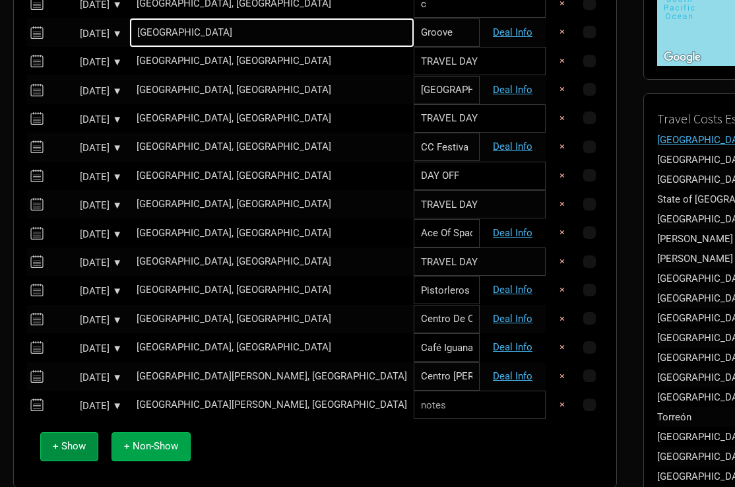
click at [157, 441] on span "+ Non-Show" at bounding box center [151, 446] width 54 height 12
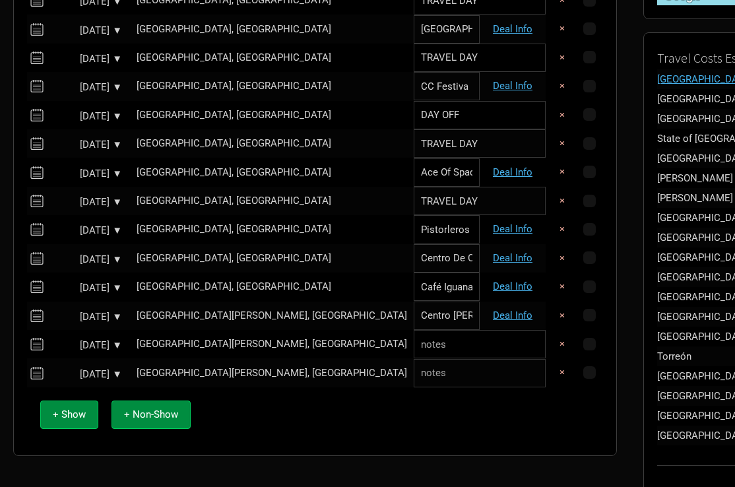
scroll to position [403, 0]
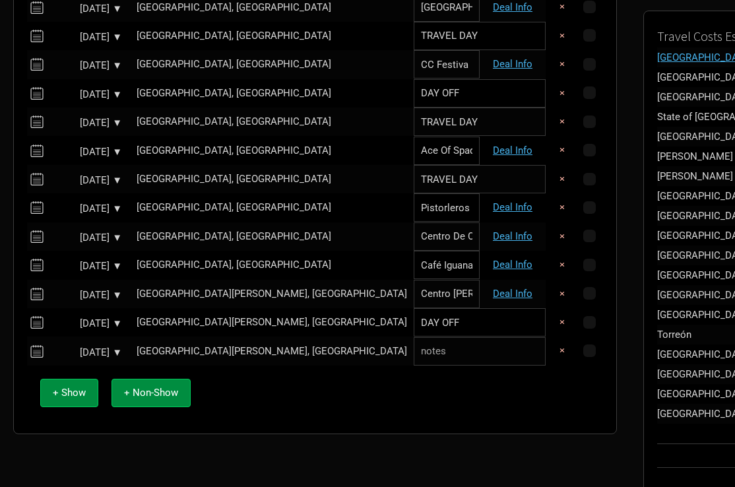
type input "DAY OFF"
type input "TRAVEL DAY"
click at [195, 340] on td "[GEOGRAPHIC_DATA][PERSON_NAME], [GEOGRAPHIC_DATA]" at bounding box center [272, 351] width 284 height 28
click at [196, 346] on div "[GEOGRAPHIC_DATA][PERSON_NAME], [GEOGRAPHIC_DATA]" at bounding box center [272, 351] width 271 height 10
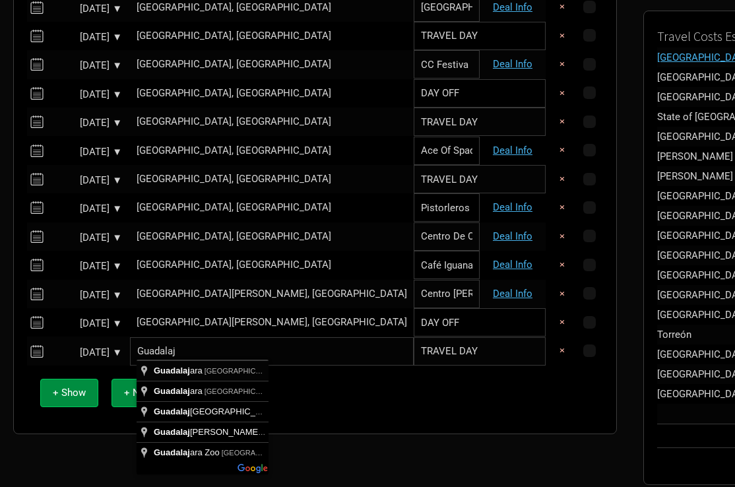
type input "[GEOGRAPHIC_DATA], [GEOGRAPHIC_DATA], [GEOGRAPHIC_DATA]"
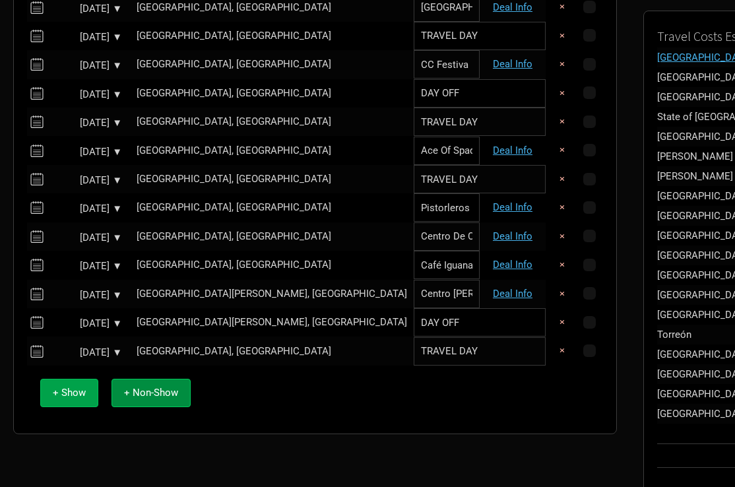
click at [65, 387] on span "+ Show" at bounding box center [69, 393] width 33 height 12
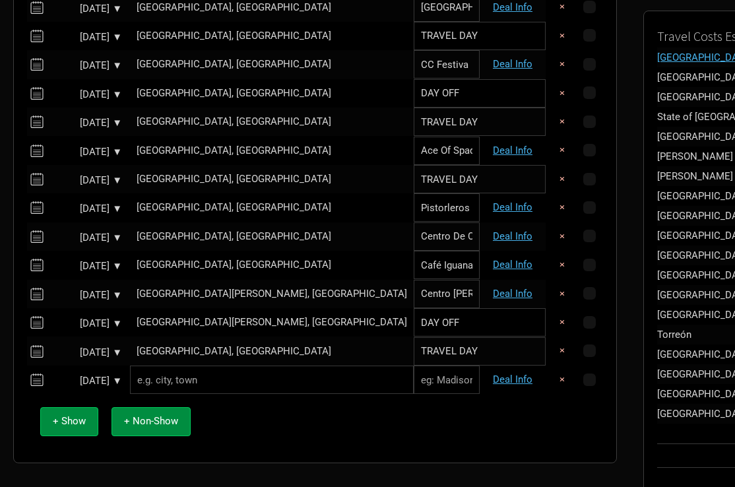
click at [203, 375] on input "text" at bounding box center [272, 380] width 284 height 28
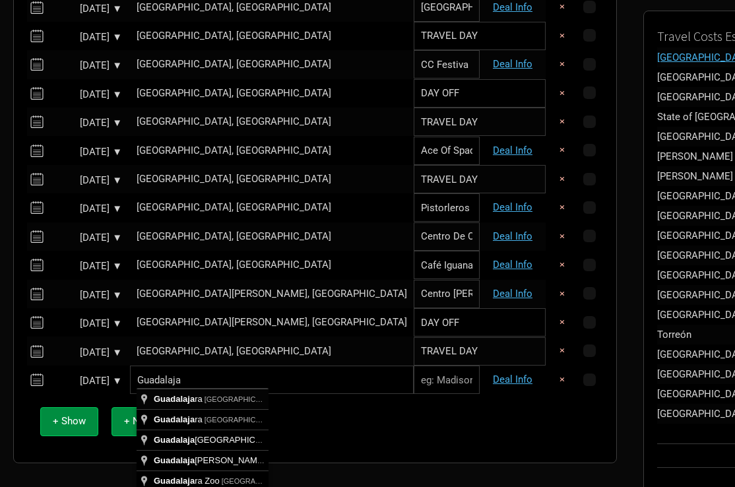
type input "[GEOGRAPHIC_DATA], [GEOGRAPHIC_DATA], [GEOGRAPHIC_DATA]"
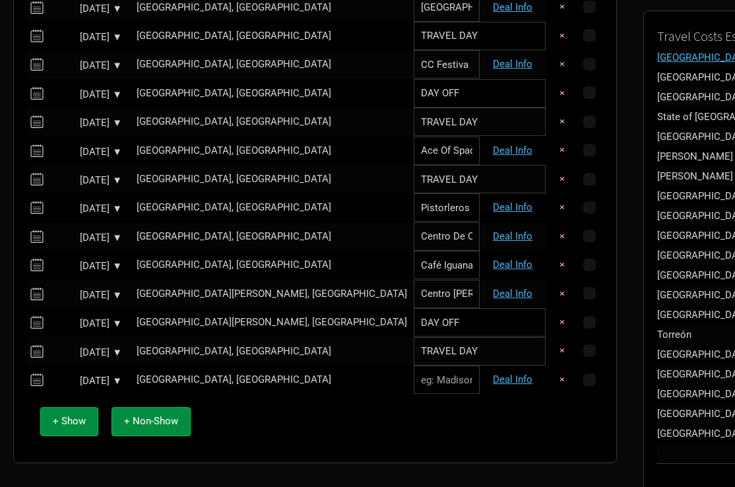
click at [414, 379] on input "text" at bounding box center [447, 380] width 66 height 28
paste input "Foro Independencia"
type input "Foro Independencia"
click at [79, 418] on span "+ Show" at bounding box center [69, 421] width 33 height 12
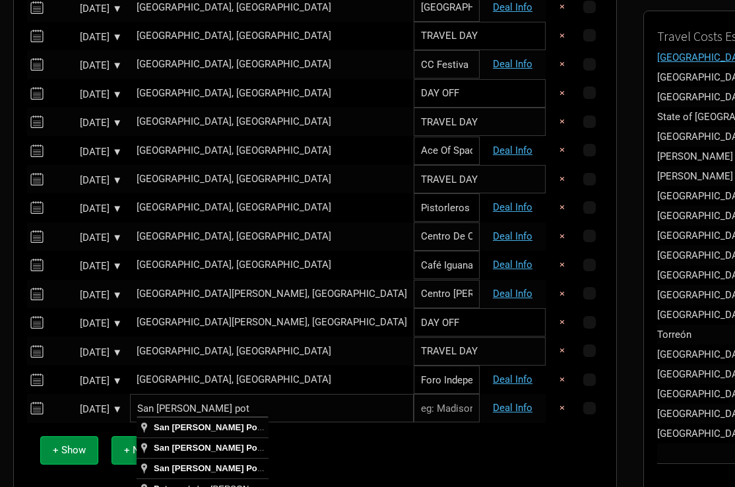
type input "[GEOGRAPHIC_DATA][PERSON_NAME], [GEOGRAPHIC_DATA]"
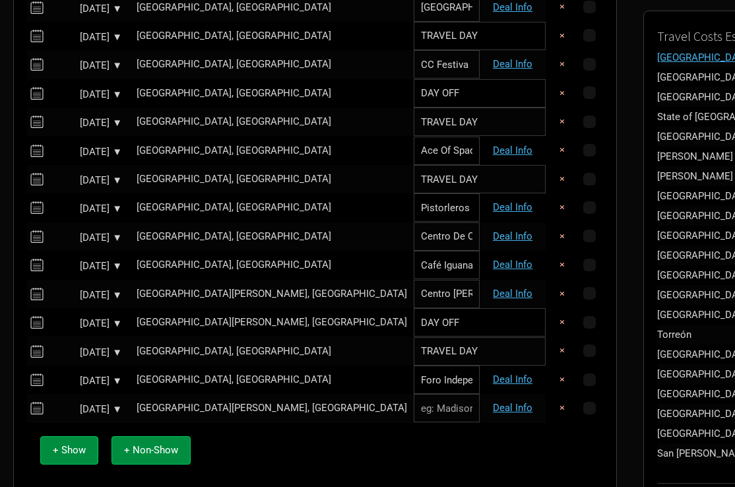
paste input "Centro De Convenciones [PERSON_NAME]"
type input "Centro De Convenciones [PERSON_NAME]"
click at [330, 437] on div "+ Show + Non-Show" at bounding box center [315, 450] width 563 height 55
click at [69, 447] on span "+ Show" at bounding box center [69, 450] width 33 height 12
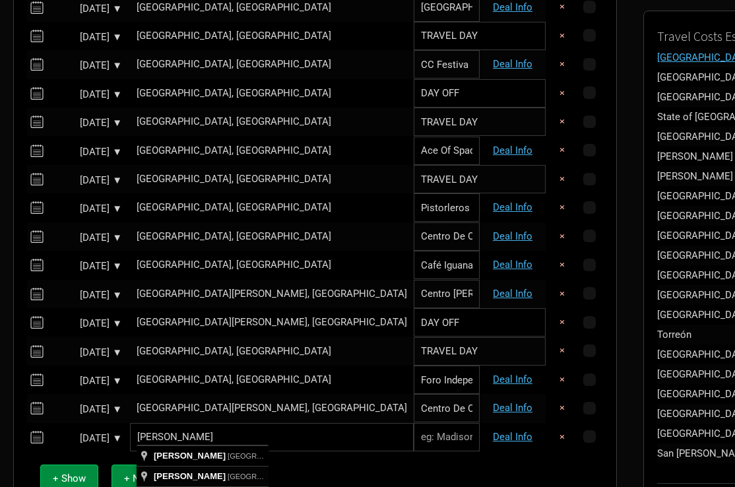
type input "[GEOGRAPHIC_DATA], [GEOGRAPHIC_DATA], [GEOGRAPHIC_DATA]"
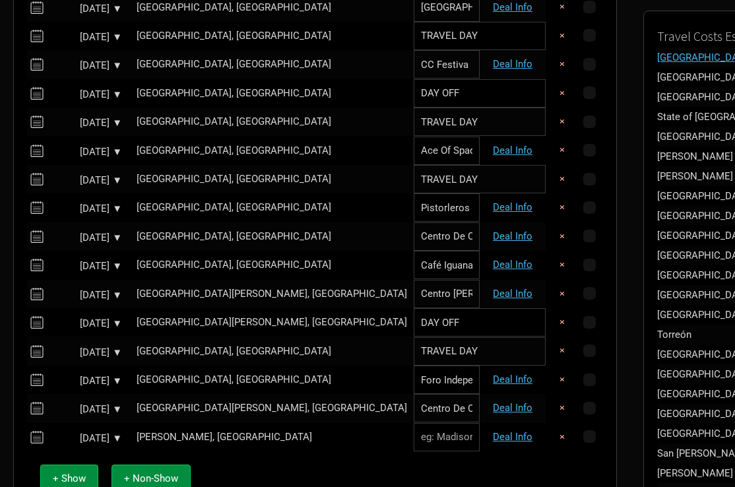
paste input "Teatro [PERSON_NAME] [PERSON_NAME]"
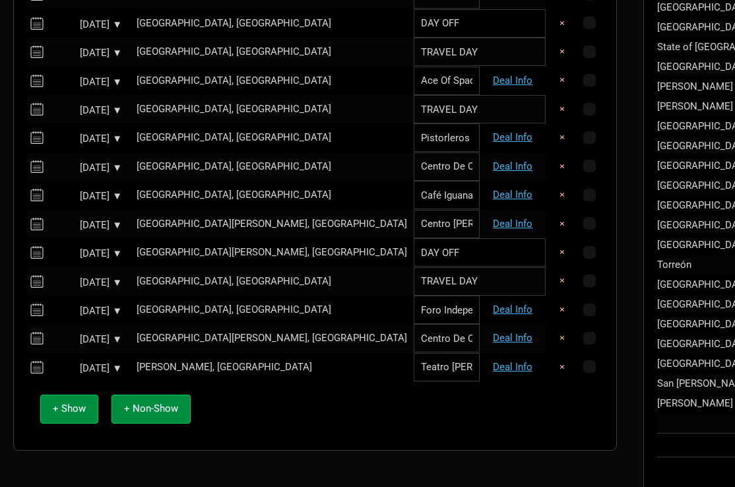
scroll to position [485, 0]
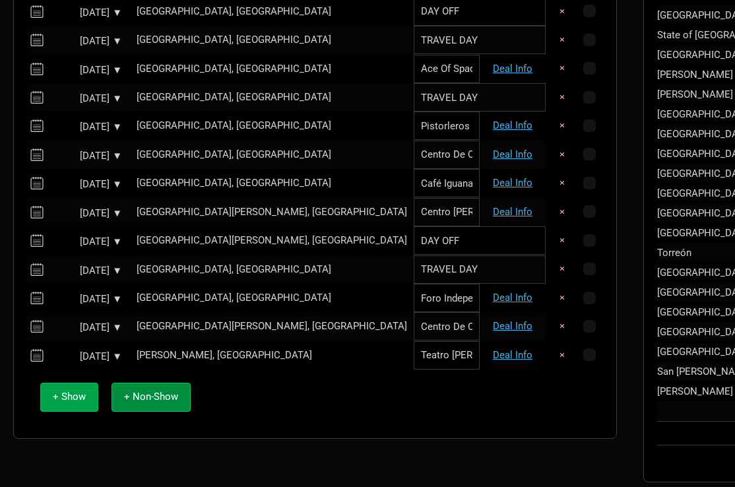
type input "Teatro [PERSON_NAME] [PERSON_NAME]"
click at [66, 397] on button "+ Show" at bounding box center [69, 397] width 58 height 28
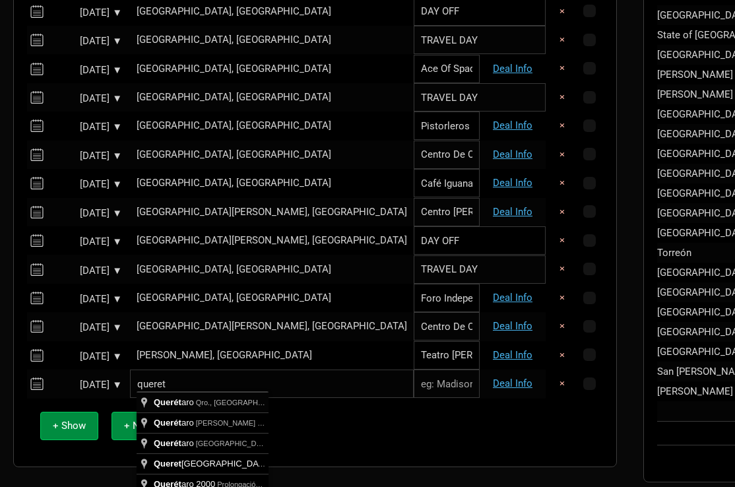
type input "Querétaro, Qro., [GEOGRAPHIC_DATA]"
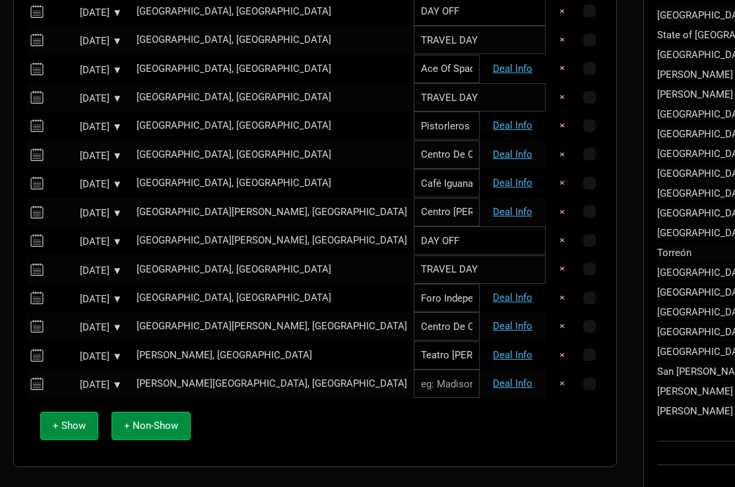
click at [414, 385] on input "text" at bounding box center [447, 384] width 66 height 28
paste input "Foro Arpa"
type input "Foro Arpa"
click at [68, 423] on span "+ Show" at bounding box center [69, 426] width 33 height 12
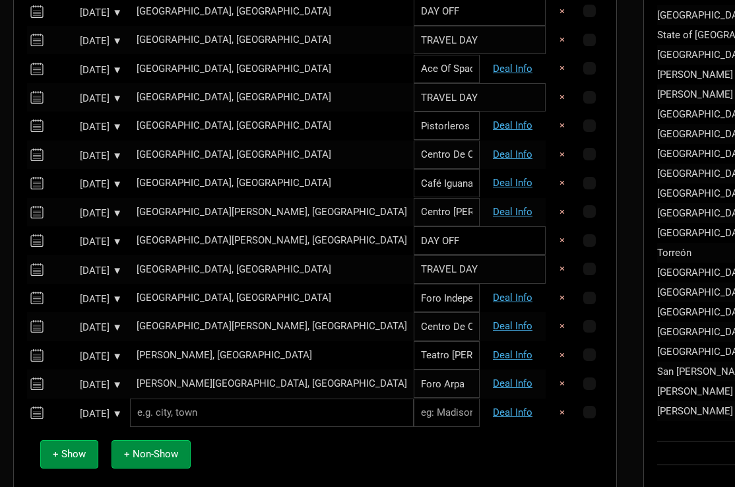
click at [194, 407] on input "text" at bounding box center [272, 413] width 284 height 28
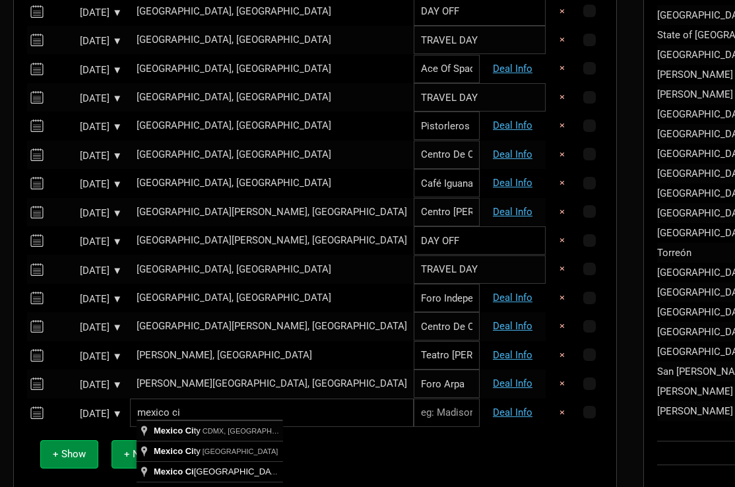
type input "[GEOGRAPHIC_DATA], CDMX, [GEOGRAPHIC_DATA]"
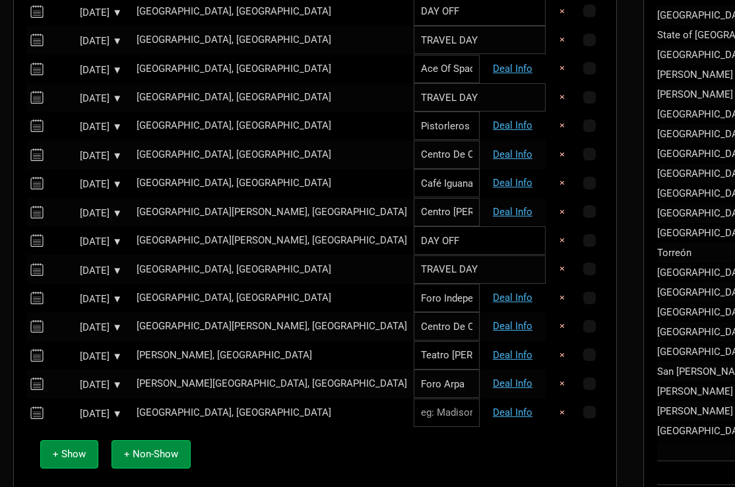
click at [414, 406] on input "text" at bounding box center [447, 413] width 66 height 28
paste input "Carpa Velodromo"
type input "Carpa Velodromo"
click at [145, 448] on span "+ Non-Show" at bounding box center [151, 454] width 54 height 12
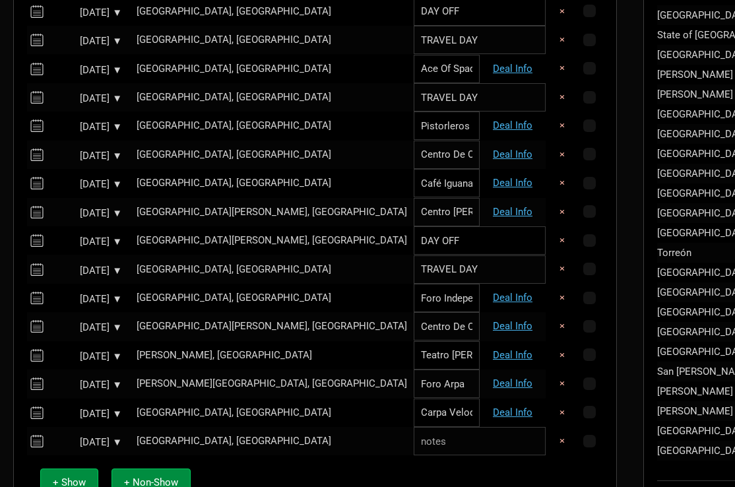
click at [414, 436] on input "text" at bounding box center [480, 441] width 132 height 28
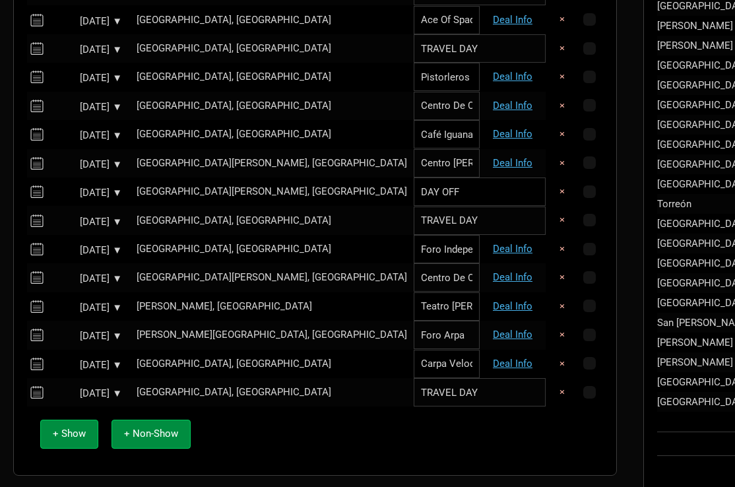
scroll to position [538, 0]
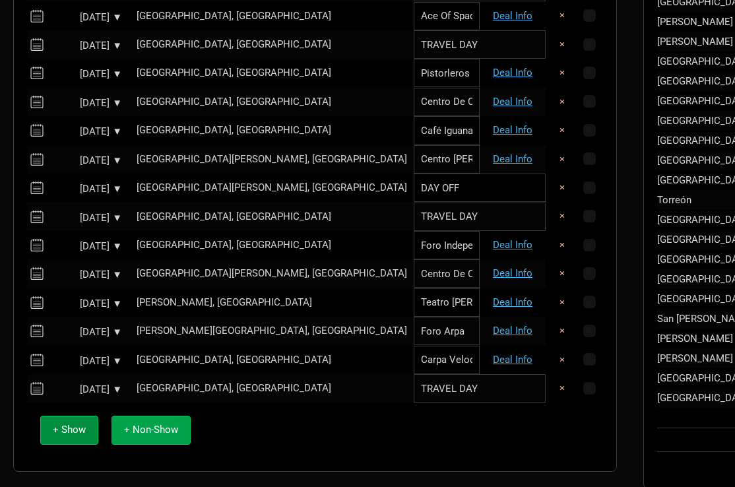
type input "TRAVEL DAY"
click at [172, 424] on span "+ Non-Show" at bounding box center [151, 430] width 54 height 12
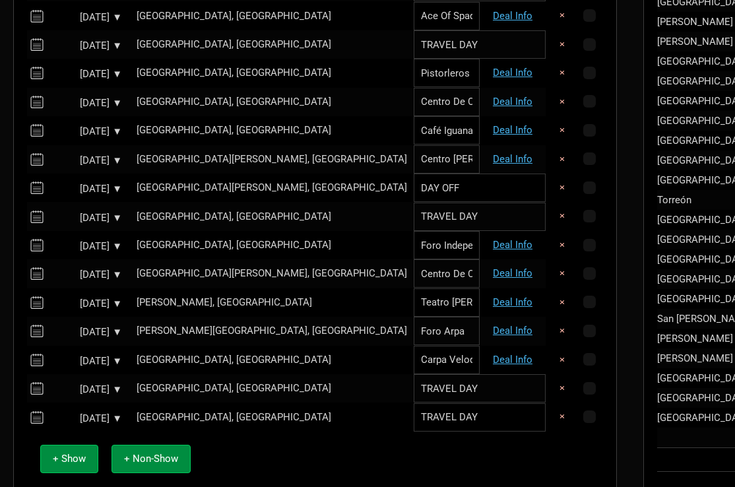
type input "TRAVEL DAY"
click at [302, 453] on div "+ Show + Non-Show" at bounding box center [315, 459] width 563 height 55
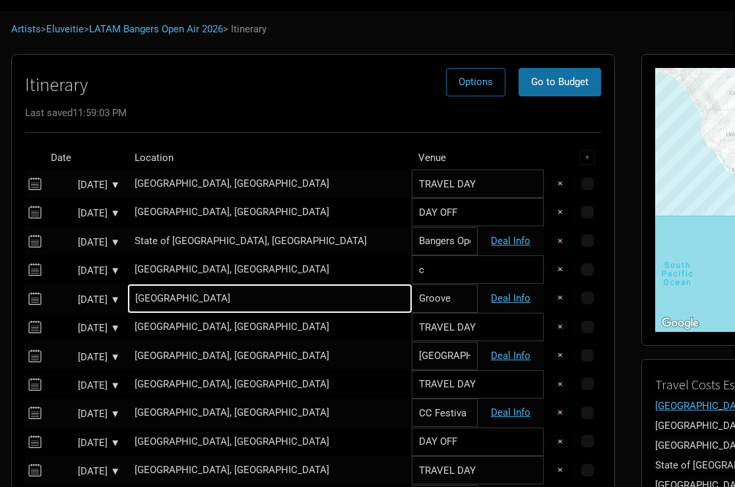
scroll to position [60, 2]
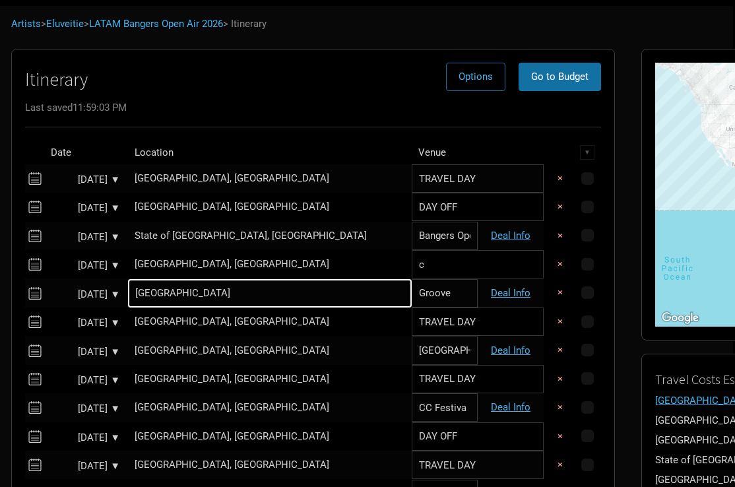
click at [491, 290] on link "Deal Info" at bounding box center [511, 293] width 40 height 12
select select "EUR"
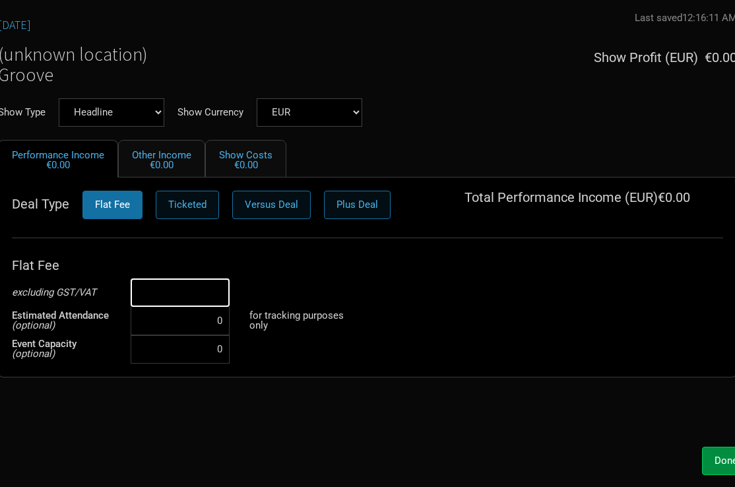
click at [204, 292] on input at bounding box center [180, 292] width 99 height 28
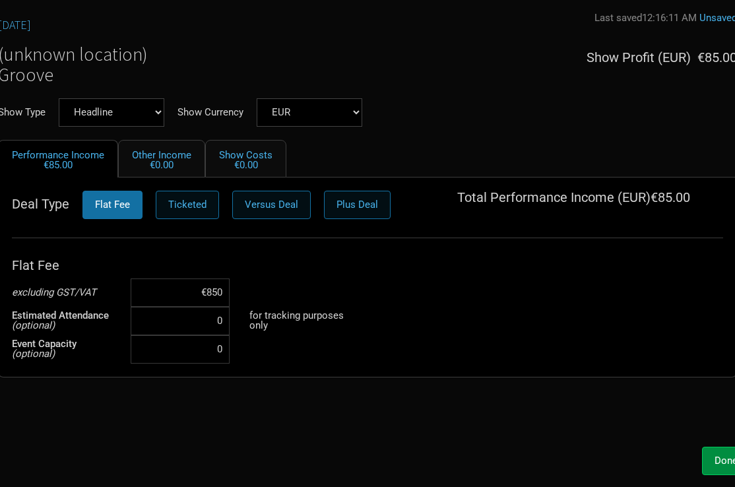
type input "€8,500"
click at [232, 394] on div "[DATE] Last saved 12:16:11 AM Unsaved (unknown location) Groove Show Profit ( E…" at bounding box center [367, 226] width 765 height 428
click at [713, 455] on button "Done" at bounding box center [726, 461] width 48 height 28
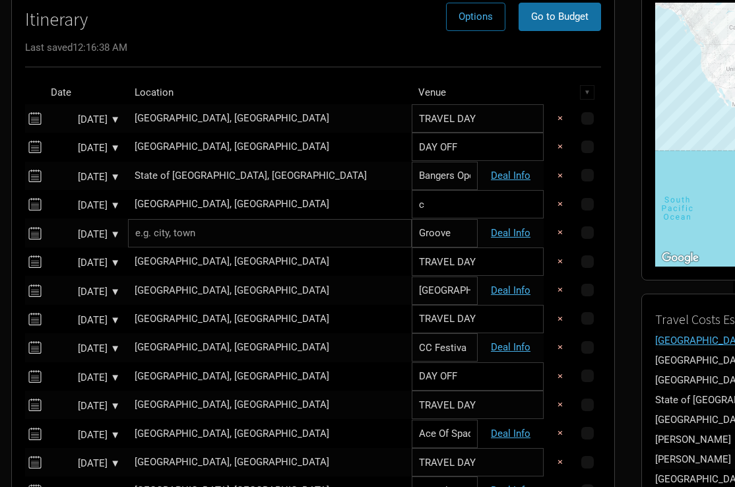
click at [196, 242] on input "text" at bounding box center [270, 233] width 284 height 28
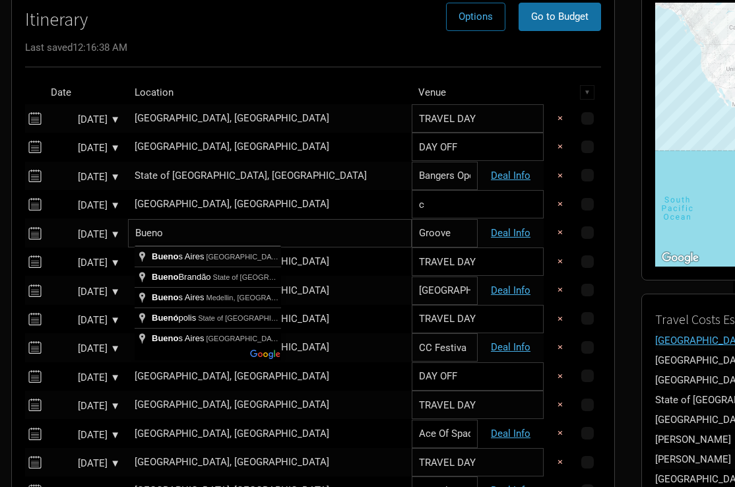
type input "[GEOGRAPHIC_DATA], [GEOGRAPHIC_DATA]"
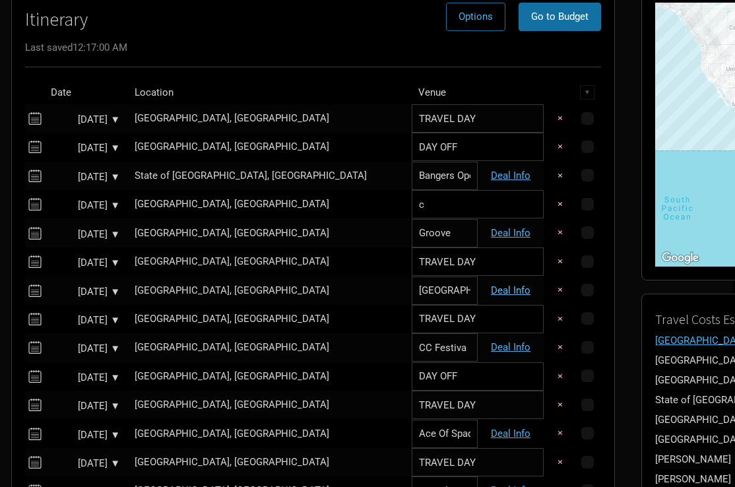
click at [491, 292] on link "Deal Info" at bounding box center [511, 290] width 40 height 12
select select "EUR"
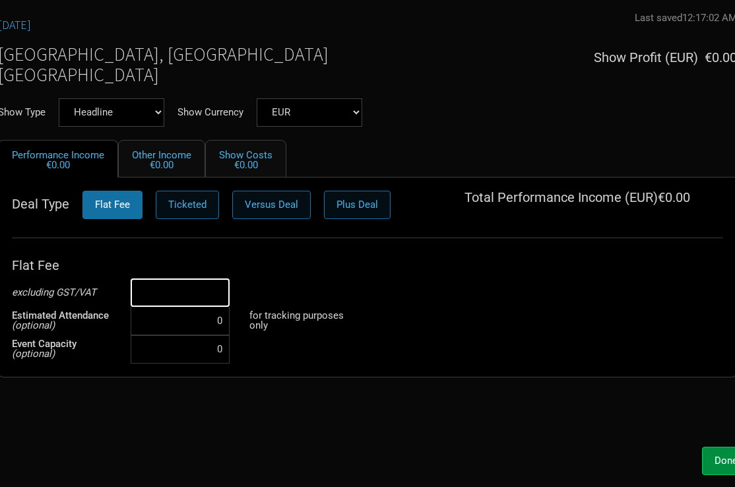
click at [211, 290] on input at bounding box center [180, 292] width 99 height 28
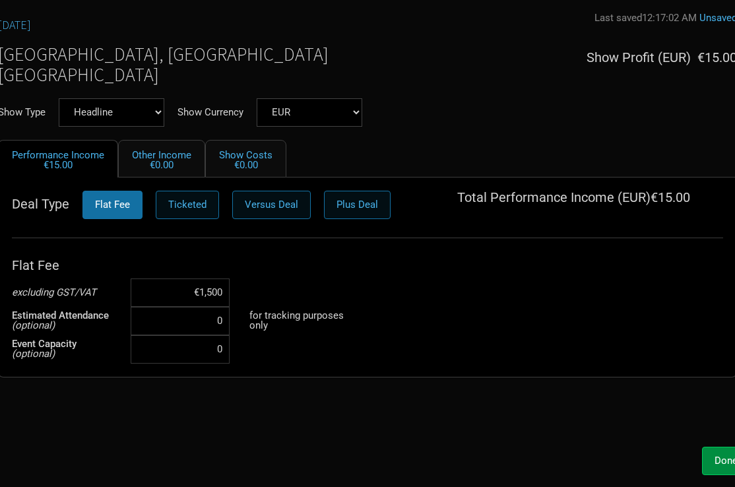
type input "€15,000"
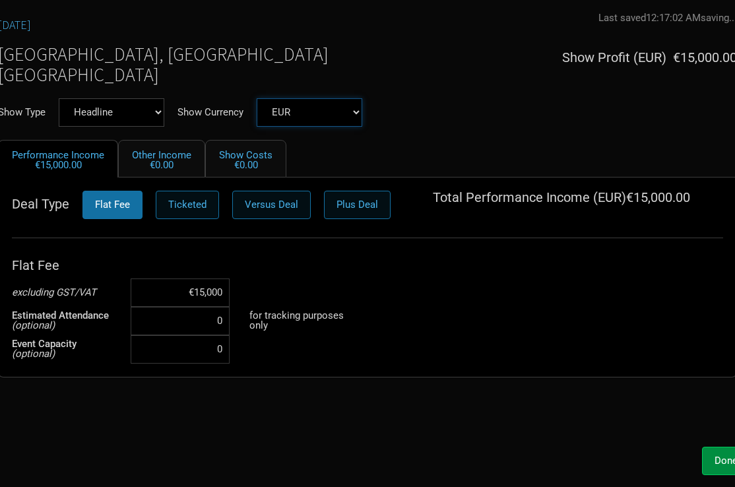
select select "USD"
type input "$15,000"
click at [722, 455] on span "Done" at bounding box center [726, 461] width 23 height 12
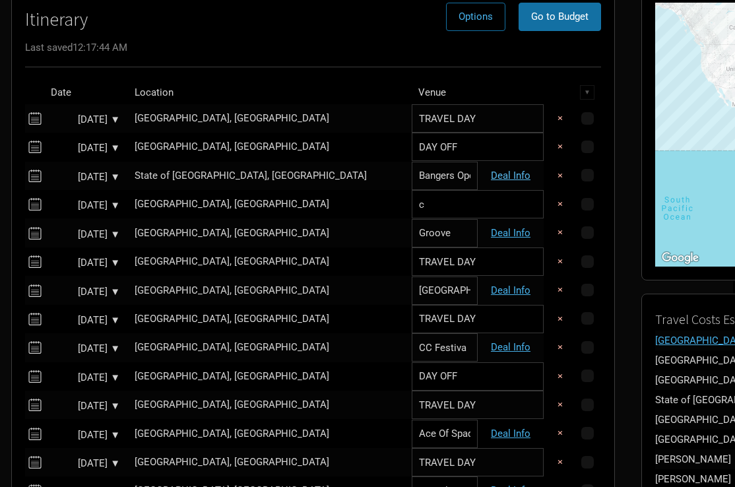
click at [491, 177] on link "Deal Info" at bounding box center [511, 176] width 40 height 12
select select "Festival"
select select "USD"
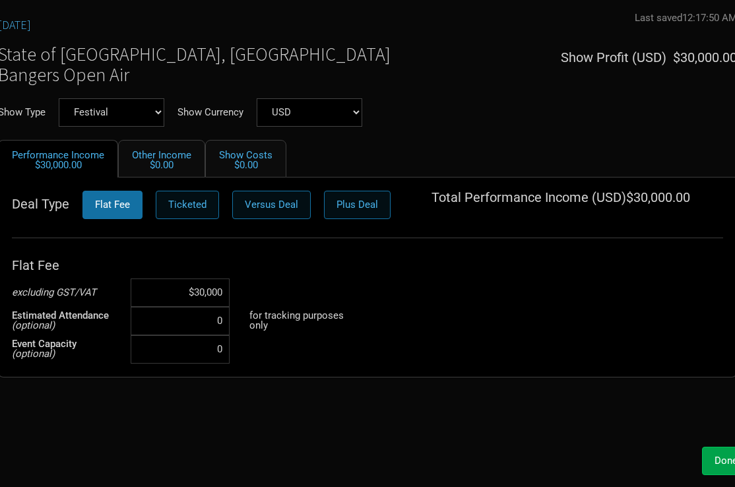
click at [707, 453] on button "Done" at bounding box center [726, 461] width 48 height 28
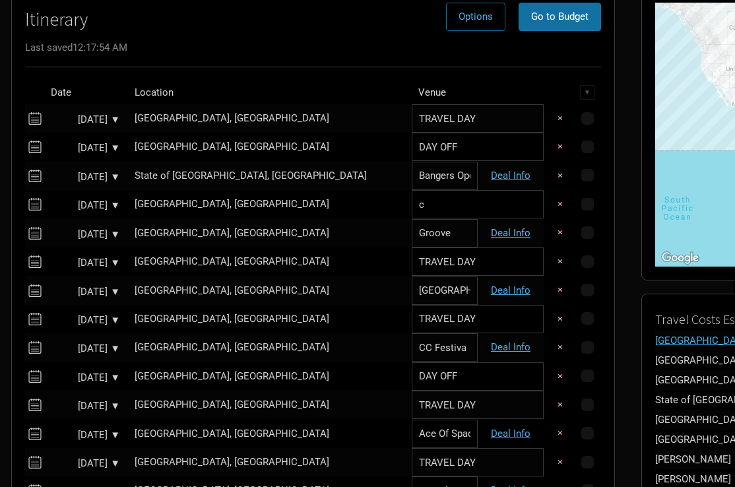
click at [491, 233] on link "Deal Info" at bounding box center [511, 233] width 40 height 12
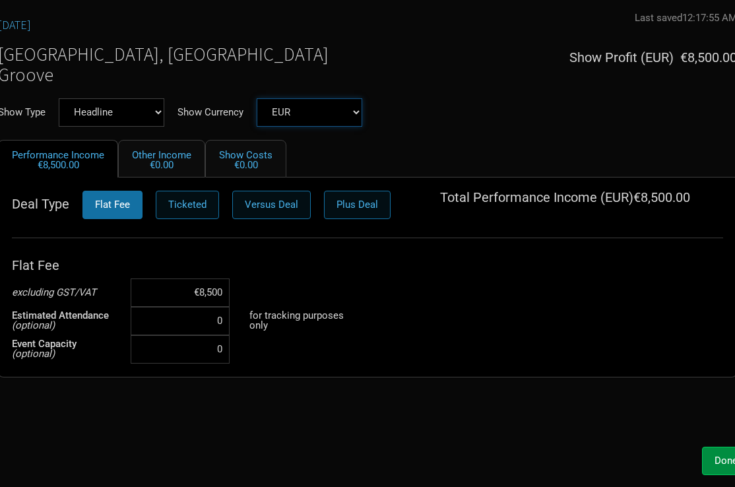
select select "USD"
type input "$8,500"
click at [719, 461] on span "Done" at bounding box center [726, 461] width 23 height 12
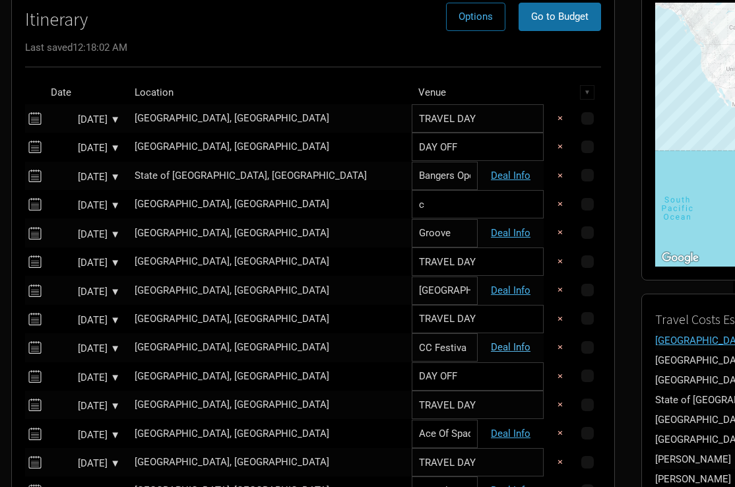
click at [491, 345] on link "Deal Info" at bounding box center [511, 347] width 40 height 12
select select "EUR"
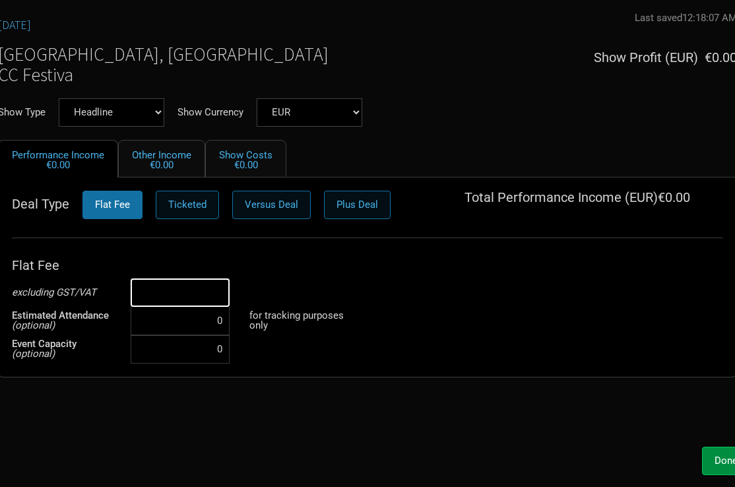
click at [199, 279] on input at bounding box center [180, 292] width 99 height 28
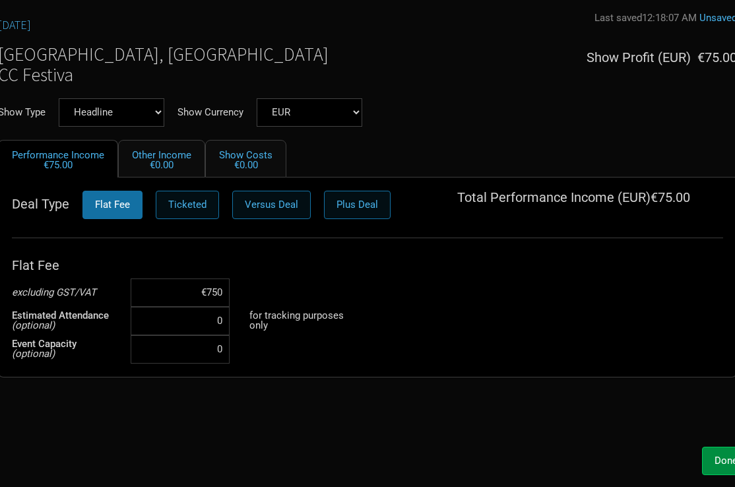
type input "€7,500"
click at [317, 286] on div "Flat Fee excluding GST/VAT €7,500 Estimated Attendance (optional) 0 for trackin…" at bounding box center [367, 308] width 711 height 112
select select "USD"
type input "$7,500"
click at [370, 290] on div "Flat Fee excluding GST/VAT $7,500 Estimated Attendance (optional) 0 for trackin…" at bounding box center [367, 308] width 711 height 112
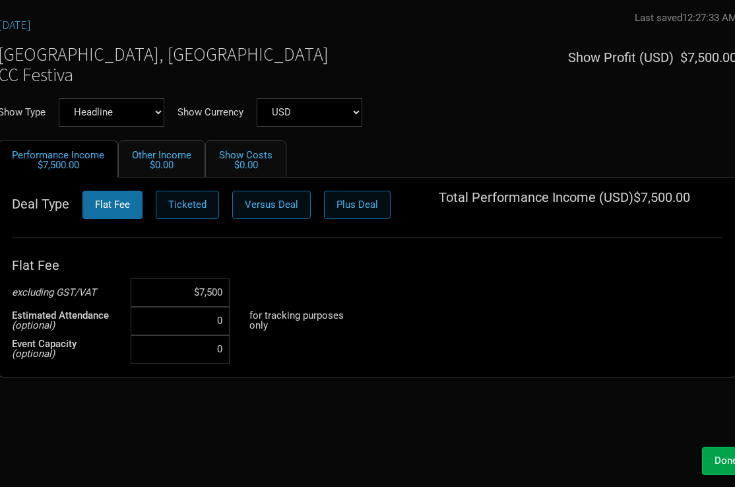
click at [716, 463] on span "Done" at bounding box center [726, 461] width 23 height 12
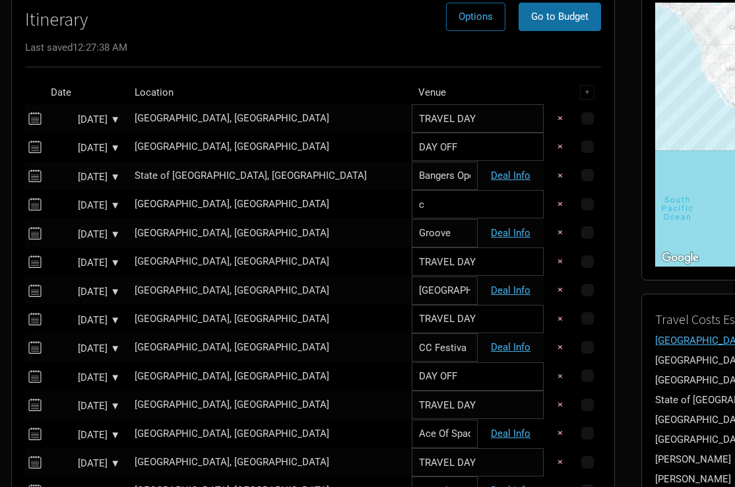
click at [478, 350] on td "Deal Info" at bounding box center [511, 347] width 66 height 28
click at [491, 347] on link "Deal Info" at bounding box center [511, 347] width 40 height 12
select select "USD"
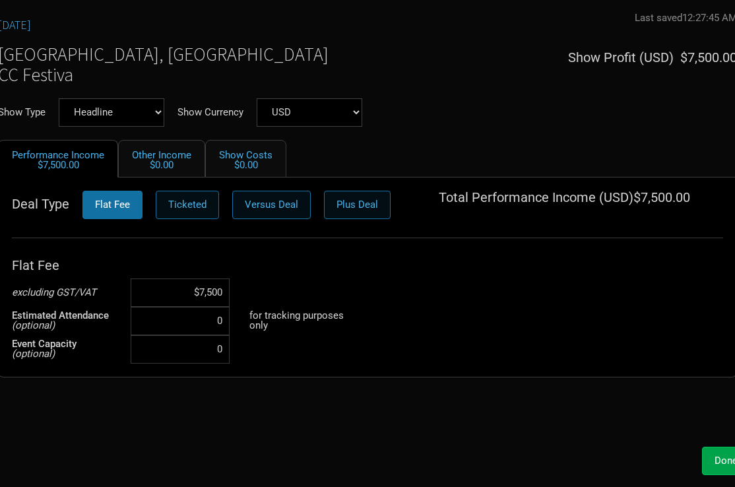
click at [715, 454] on button "Done" at bounding box center [726, 461] width 48 height 28
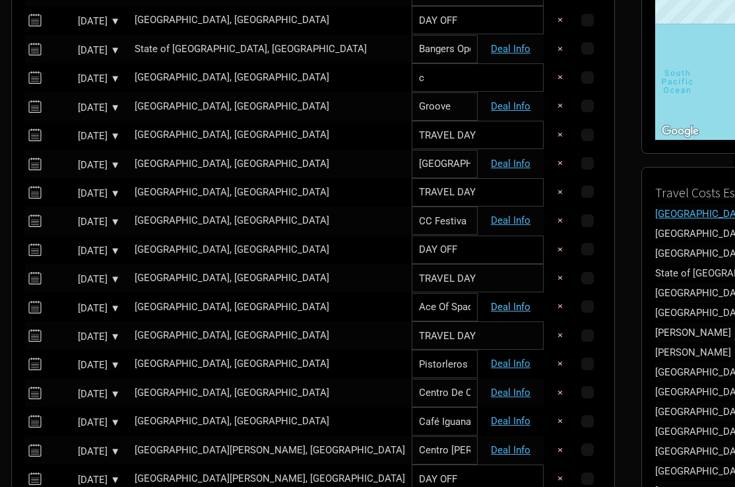
scroll to position [282, 0]
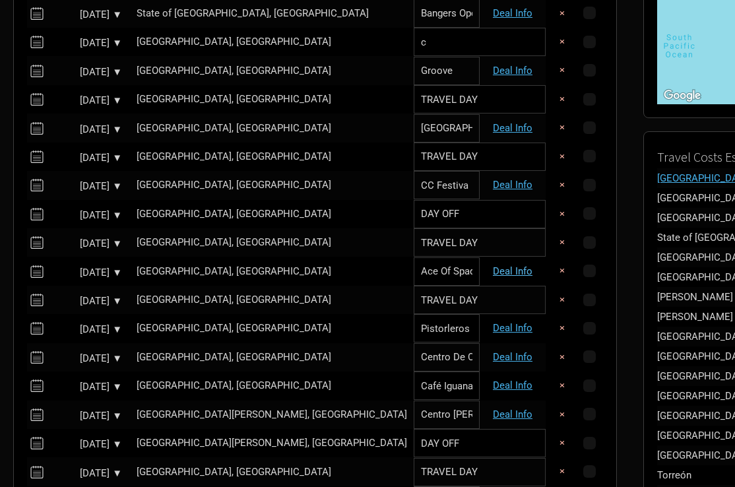
click at [493, 265] on link "Deal Info" at bounding box center [513, 271] width 40 height 12
select select "EUR"
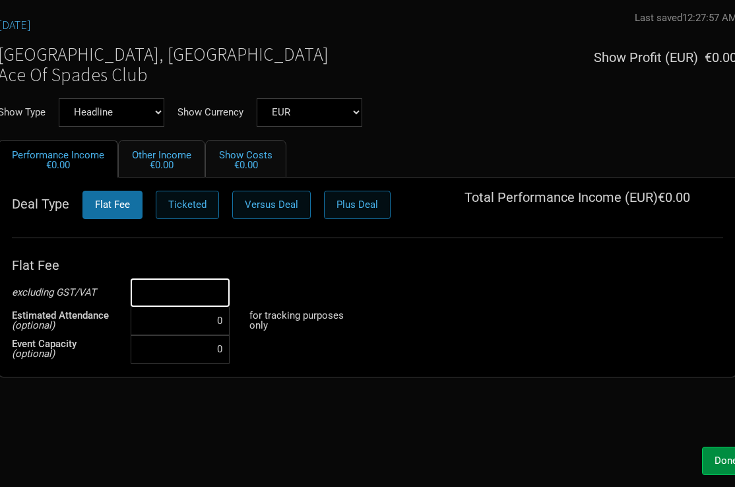
click at [214, 290] on input at bounding box center [180, 292] width 99 height 28
type input "€8,000"
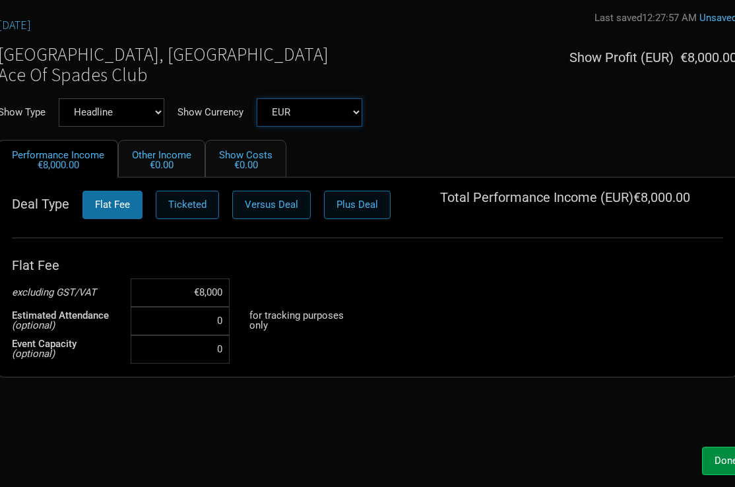
select select "USD"
type input "$8,000"
click at [709, 455] on button "Done" at bounding box center [726, 461] width 48 height 28
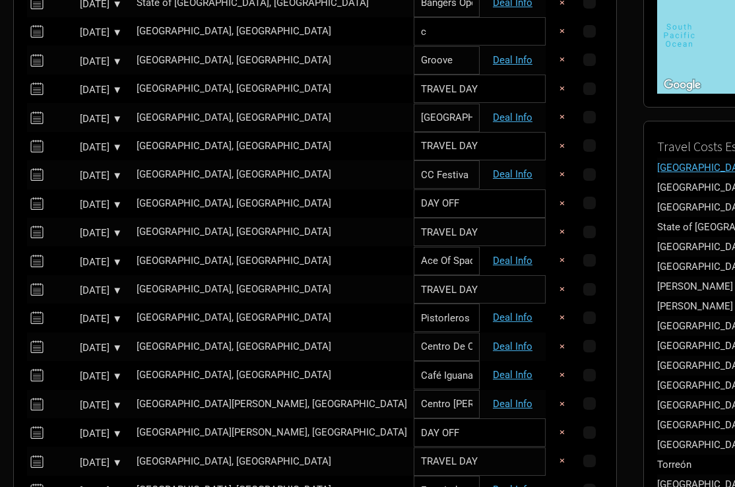
scroll to position [296, 0]
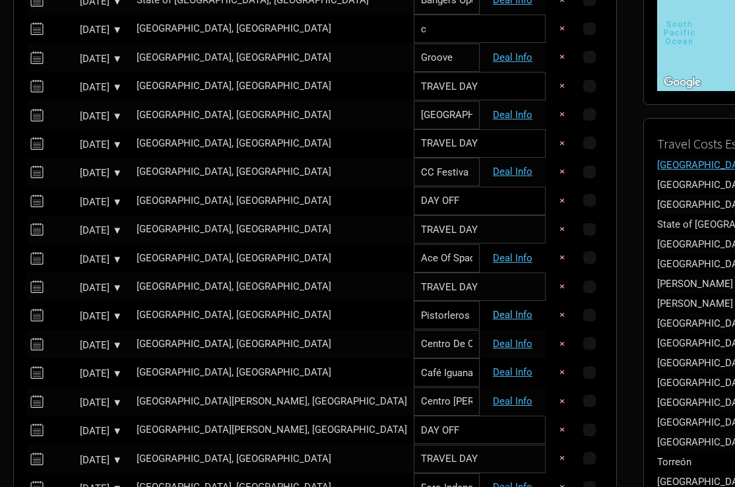
click at [493, 310] on link "Deal Info" at bounding box center [513, 315] width 40 height 12
select select "EUR"
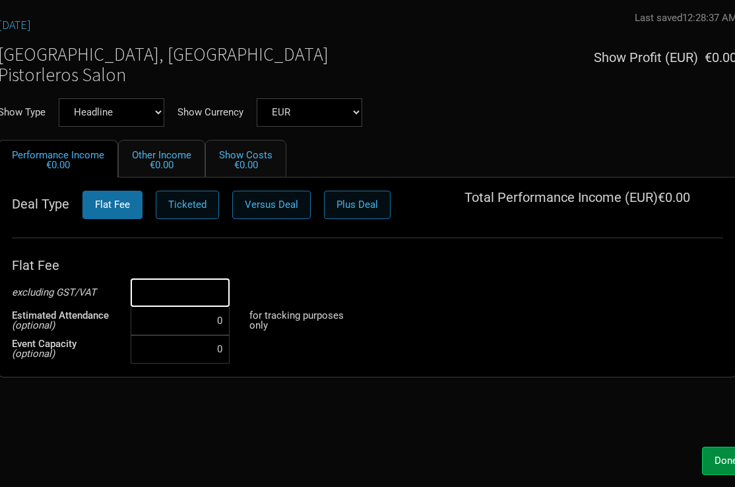
click at [209, 294] on input at bounding box center [180, 292] width 99 height 28
type input "€8,000"
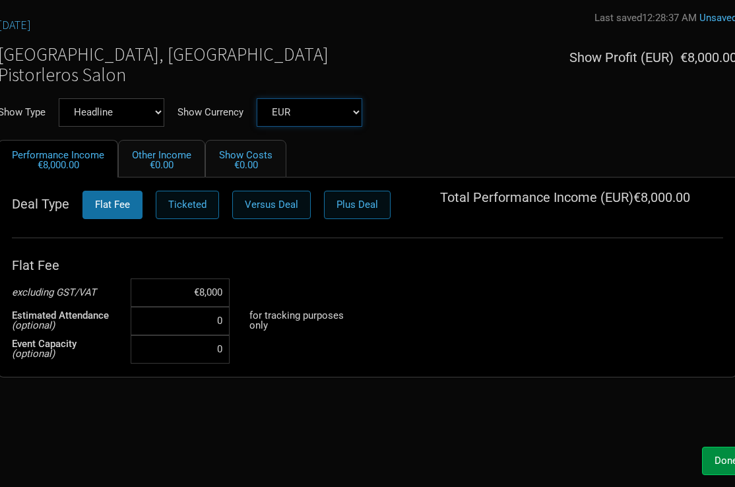
select select "USD"
type input "$8,000"
click at [716, 456] on span "Done" at bounding box center [726, 461] width 23 height 12
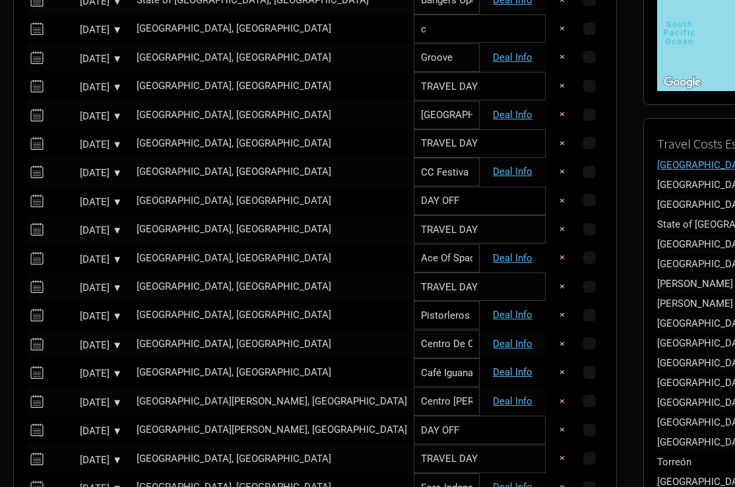
click at [493, 367] on link "Deal Info" at bounding box center [513, 372] width 40 height 12
select select "EUR"
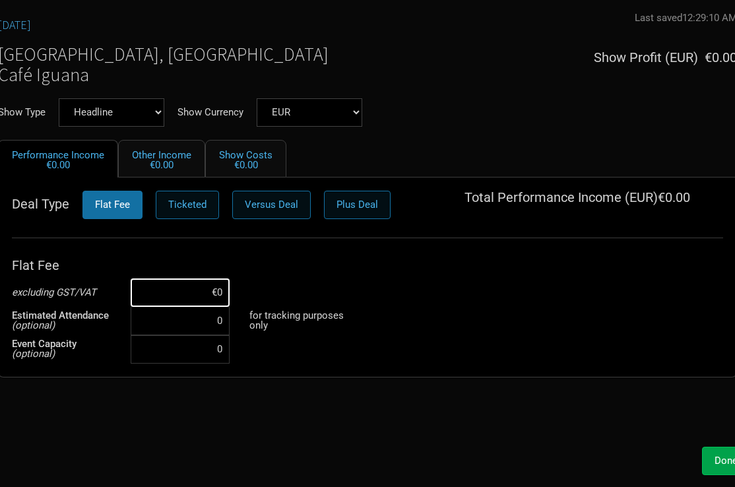
click at [717, 462] on span "Done" at bounding box center [726, 461] width 23 height 12
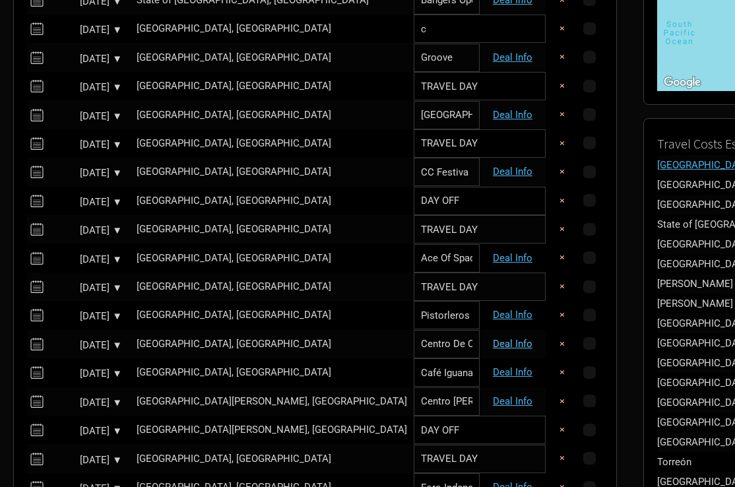
click at [493, 343] on link "Deal Info" at bounding box center [513, 344] width 40 height 12
select select "EUR"
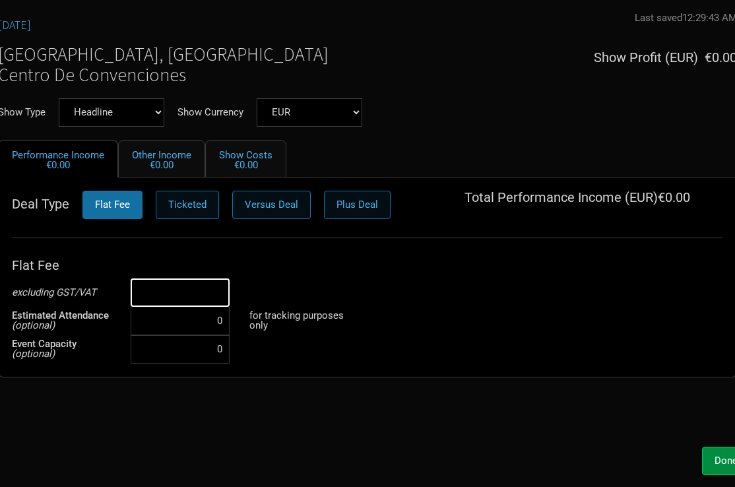
click at [215, 294] on input at bounding box center [180, 292] width 99 height 28
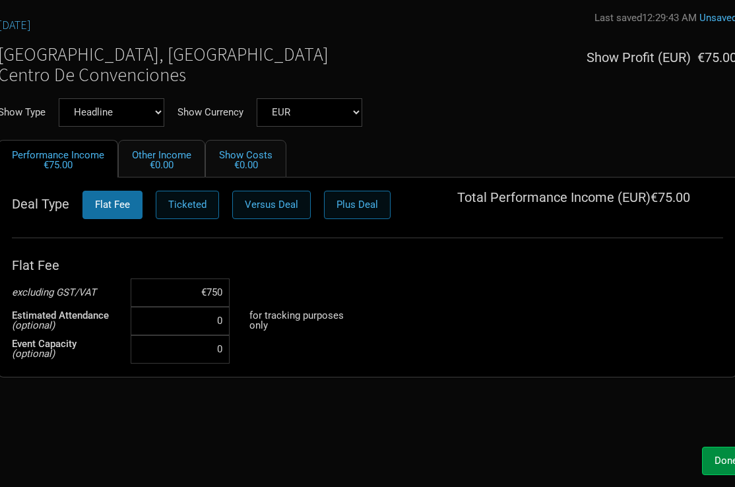
type input "€7,500"
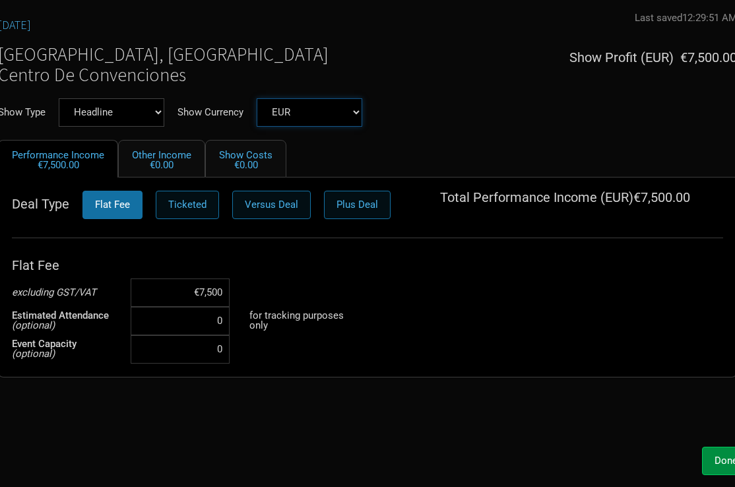
select select "USD"
type input "$7,500"
click at [713, 457] on button "Done" at bounding box center [726, 461] width 48 height 28
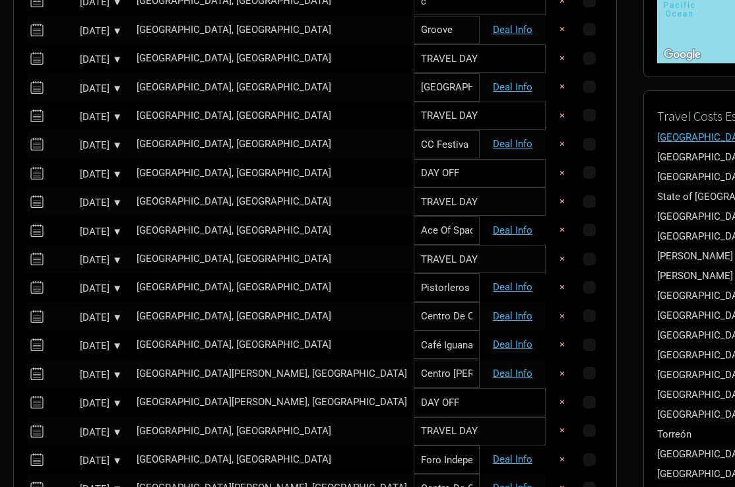
scroll to position [324, 0]
click at [493, 340] on link "Deal Info" at bounding box center [513, 344] width 40 height 12
select select "EUR"
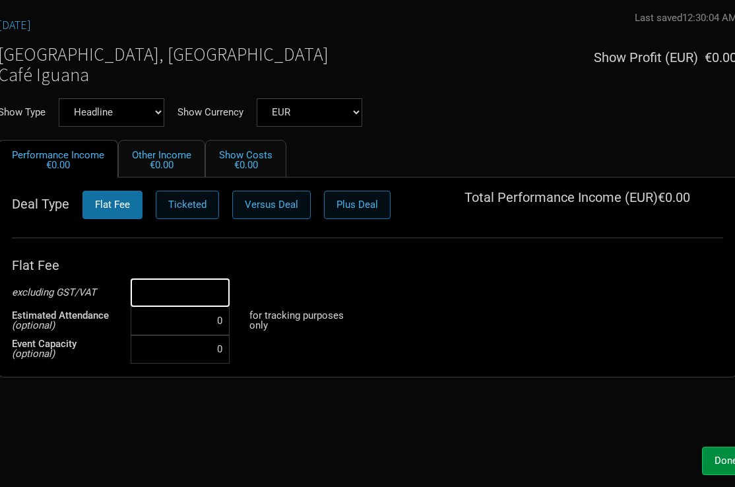
click at [198, 292] on input at bounding box center [180, 292] width 99 height 28
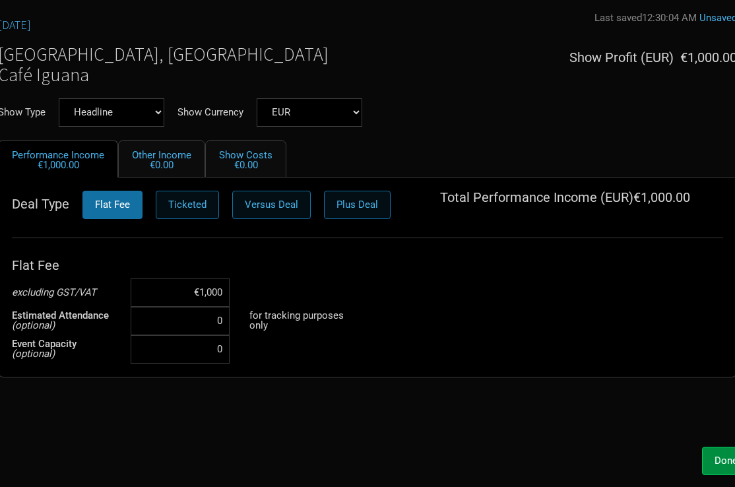
type input "€10,000"
select select "USD"
type input "$10,000"
click at [709, 460] on button "Done" at bounding box center [726, 461] width 48 height 28
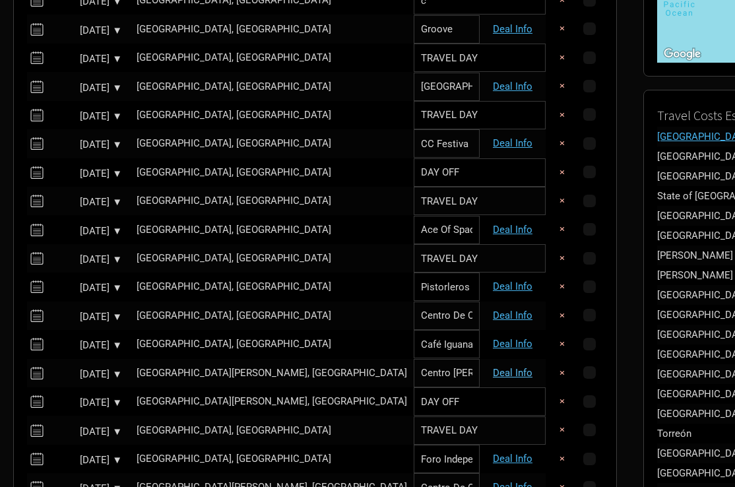
click at [493, 367] on link "Deal Info" at bounding box center [513, 373] width 40 height 12
select select "EUR"
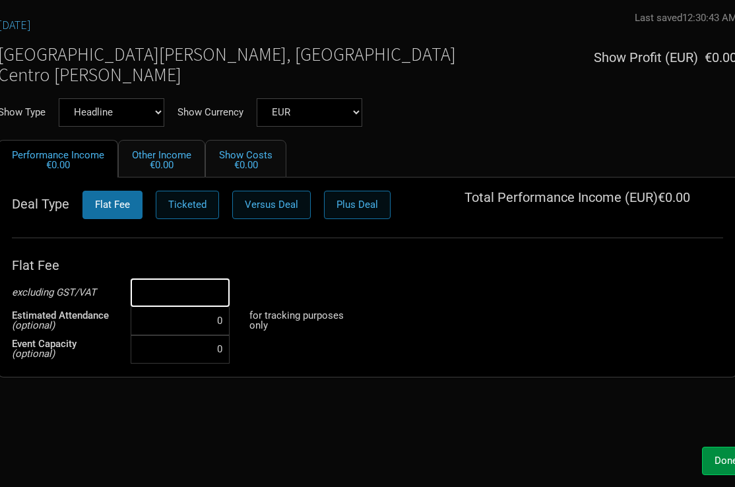
click at [203, 288] on input at bounding box center [180, 292] width 99 height 28
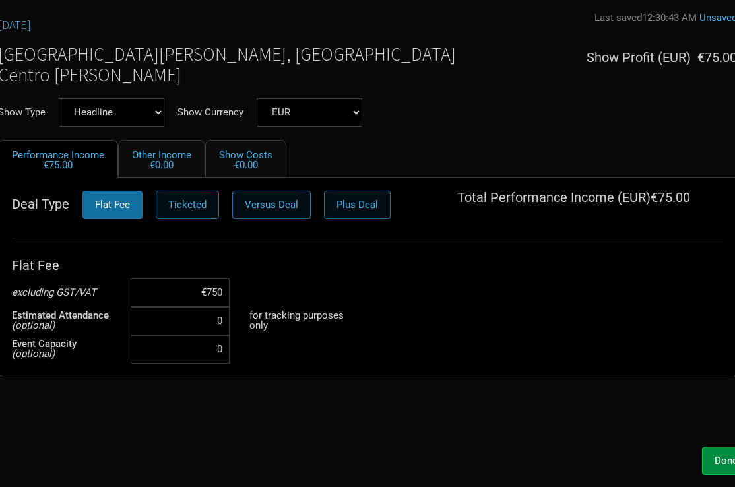
type input "€7,500"
select select "USD"
type input "$7,500"
click at [718, 458] on span "Done" at bounding box center [726, 461] width 23 height 12
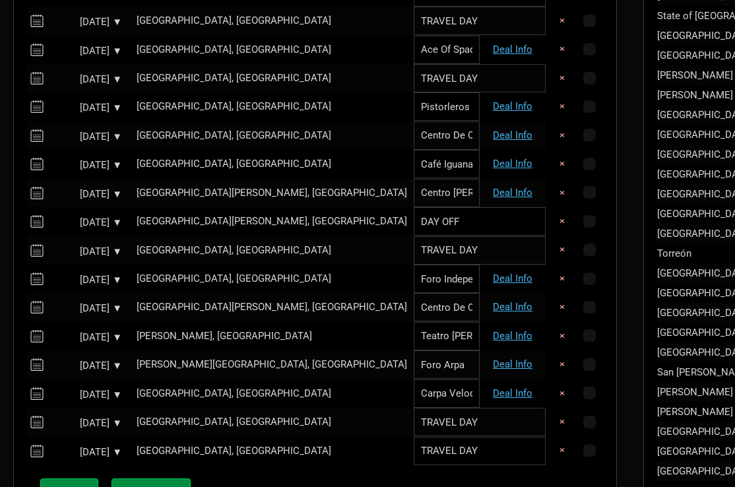
scroll to position [509, 0]
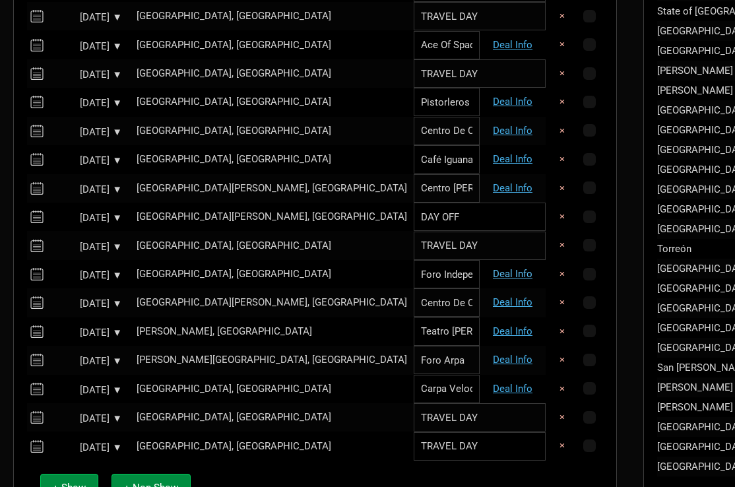
click at [493, 268] on link "Deal Info" at bounding box center [513, 274] width 40 height 12
select select "EUR"
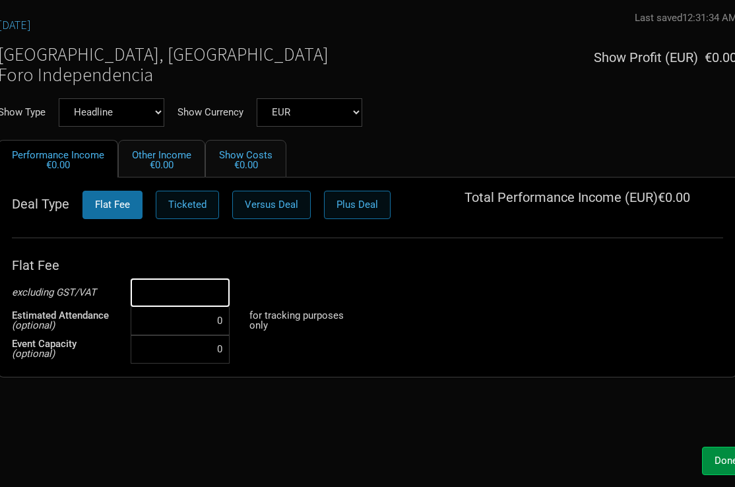
click at [192, 296] on input at bounding box center [180, 292] width 99 height 28
type input "€8,000"
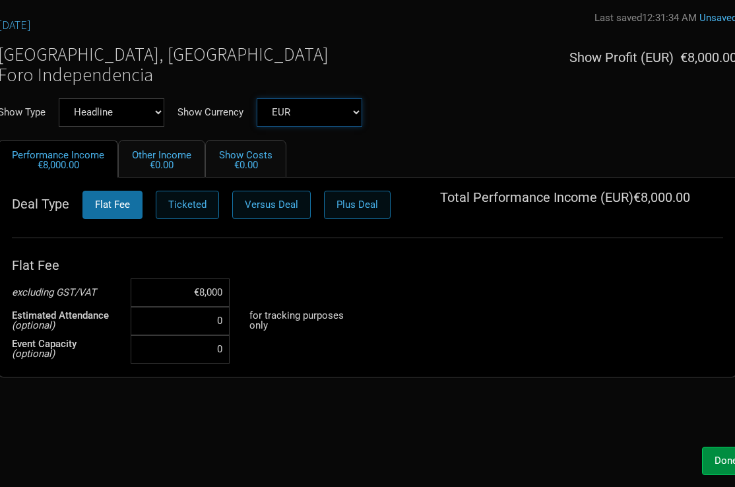
select select "USD"
type input "$8,000"
click at [709, 456] on button "Done" at bounding box center [726, 461] width 48 height 28
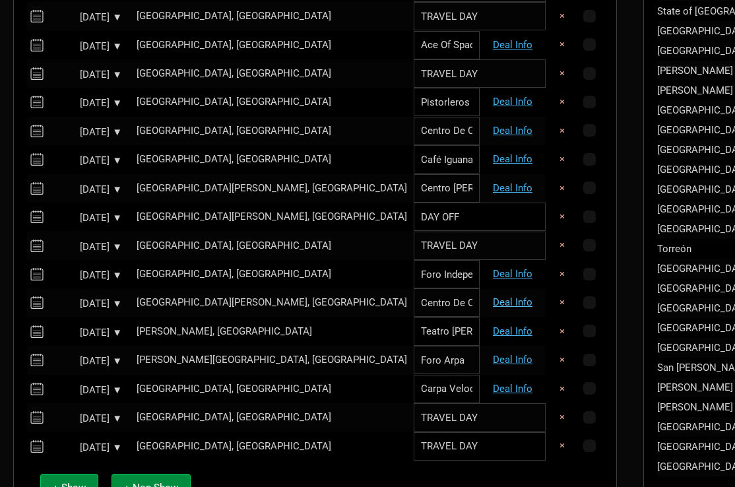
click at [493, 300] on link "Deal Info" at bounding box center [513, 302] width 40 height 12
select select "EUR"
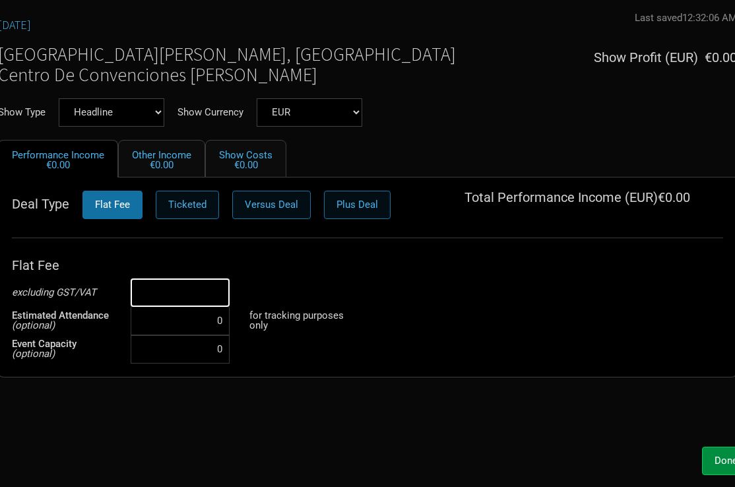
click at [185, 298] on input at bounding box center [180, 292] width 99 height 28
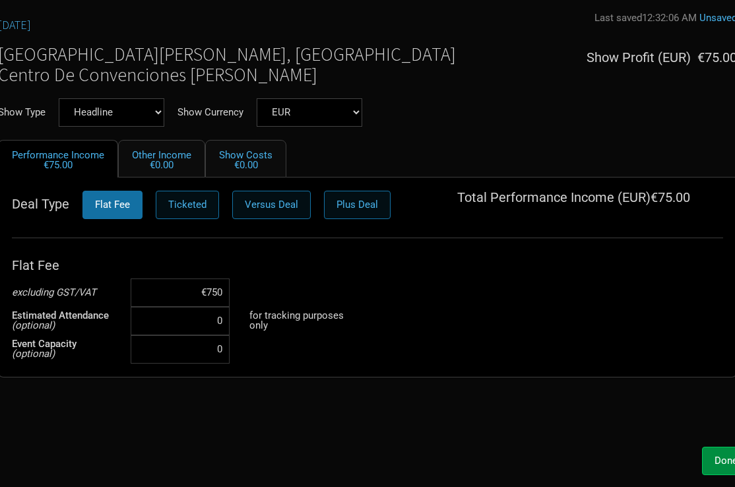
type input "€7,500"
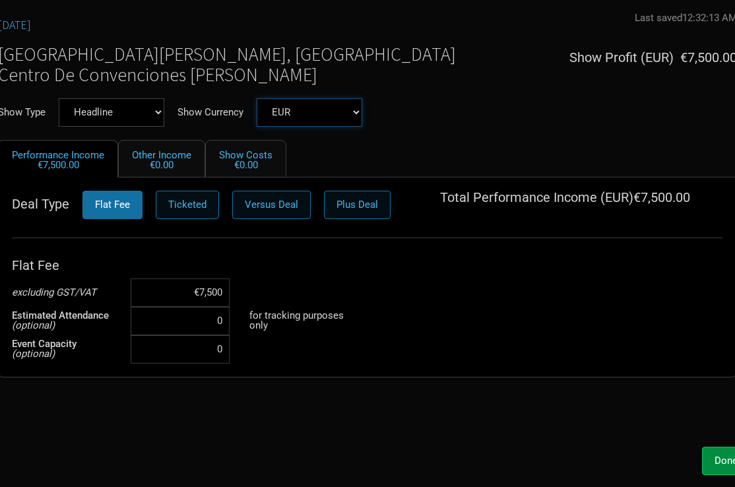
select select "USD"
type input "$7,500"
click at [715, 451] on button "Done" at bounding box center [726, 461] width 48 height 28
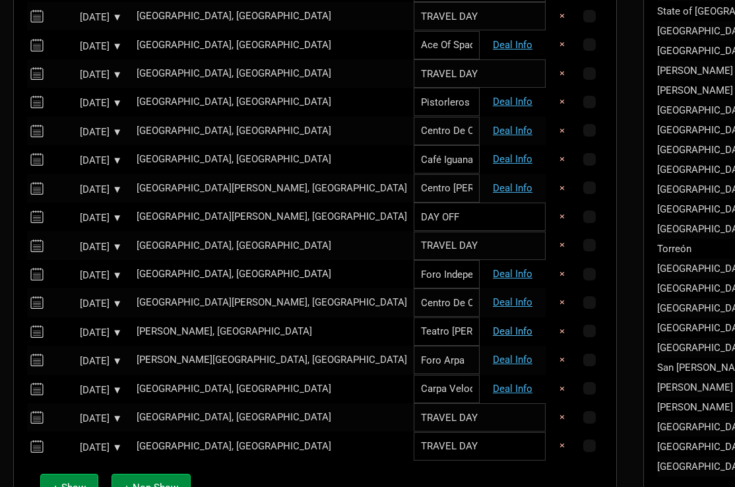
click at [493, 325] on link "Deal Info" at bounding box center [513, 331] width 40 height 12
select select "EUR"
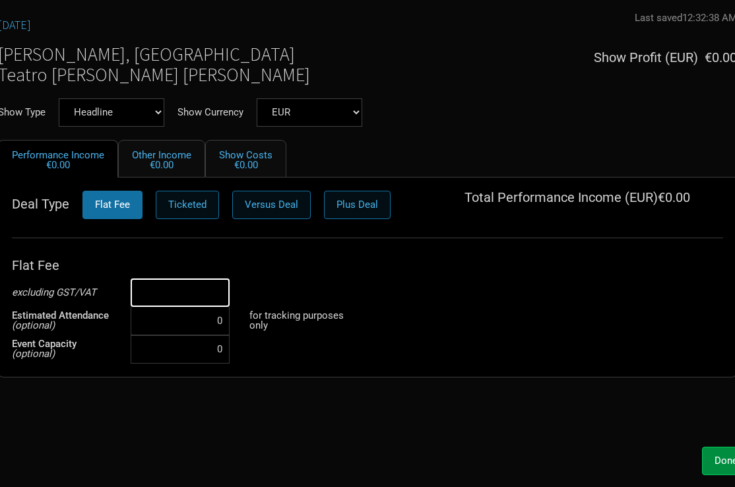
click at [197, 302] on input at bounding box center [180, 292] width 99 height 28
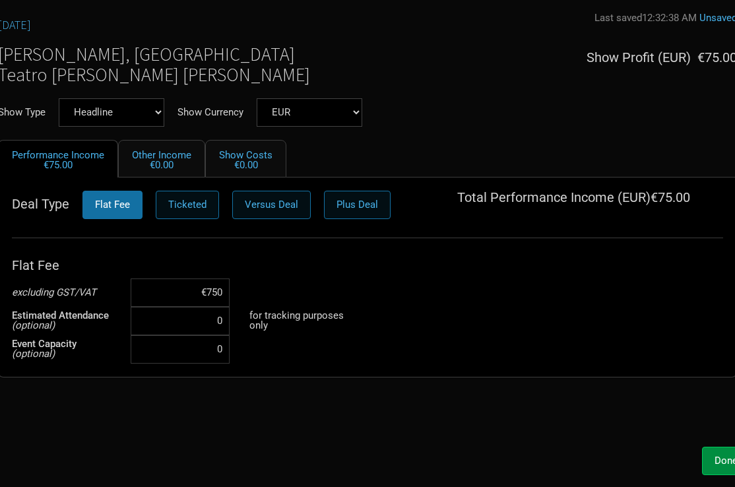
type input "€7,500"
select select "USD"
type input "$7,500"
click at [719, 461] on span "Done" at bounding box center [726, 461] width 23 height 12
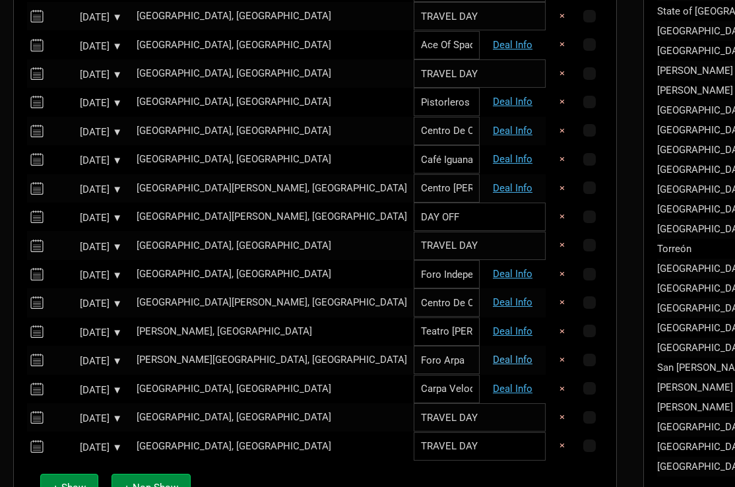
click at [493, 354] on link "Deal Info" at bounding box center [513, 360] width 40 height 12
select select "EUR"
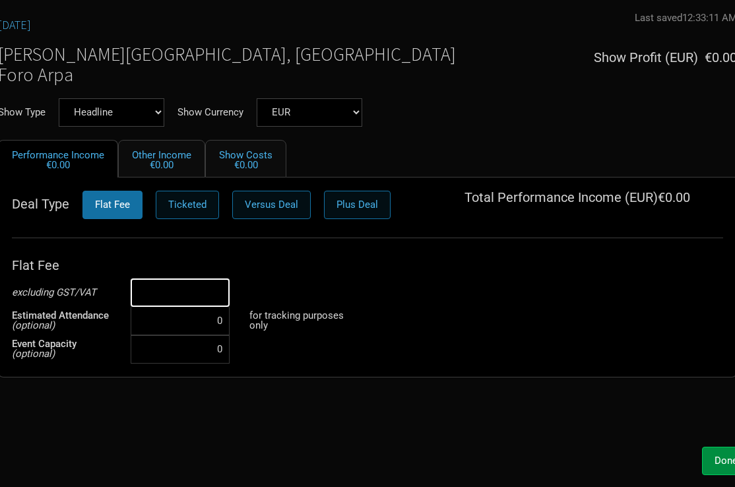
click at [215, 286] on input at bounding box center [180, 292] width 99 height 28
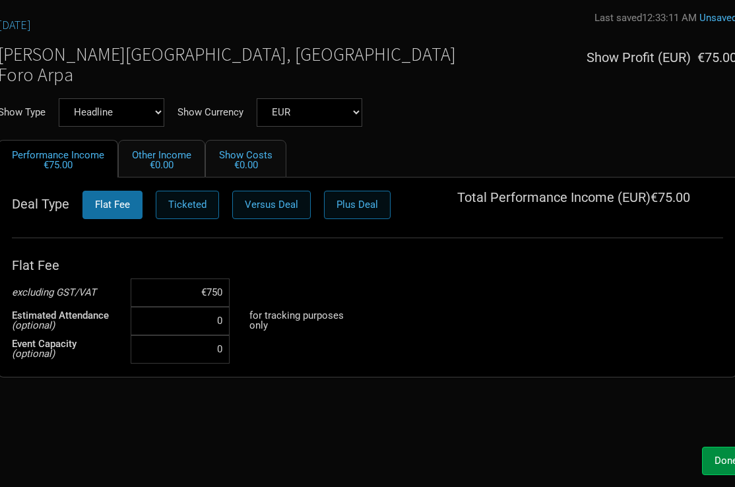
type input "€7,500"
select select "USD"
type input "$7,500"
click at [713, 457] on button "Done" at bounding box center [726, 461] width 48 height 28
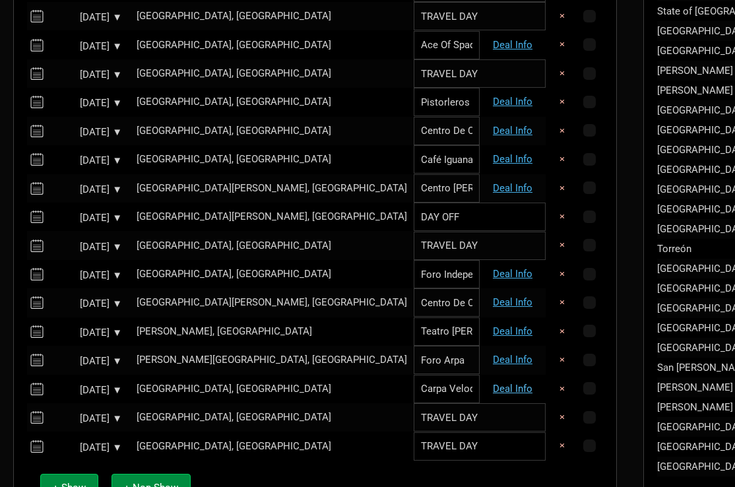
click at [493, 384] on link "Deal Info" at bounding box center [513, 389] width 40 height 12
select select "EUR"
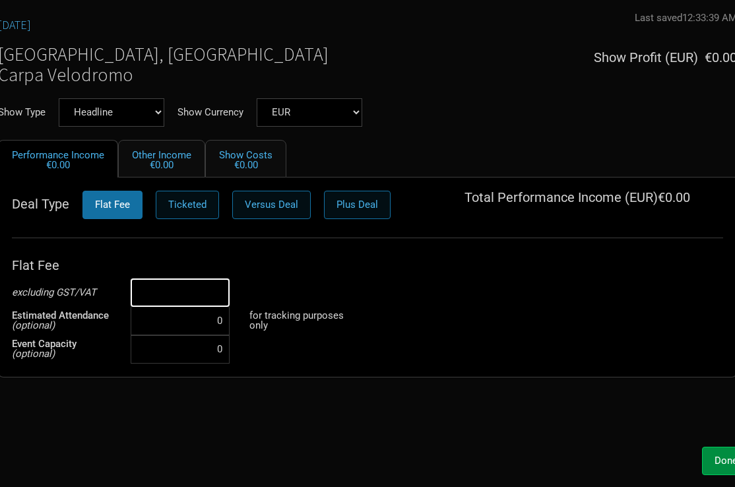
click at [210, 295] on input at bounding box center [180, 292] width 99 height 28
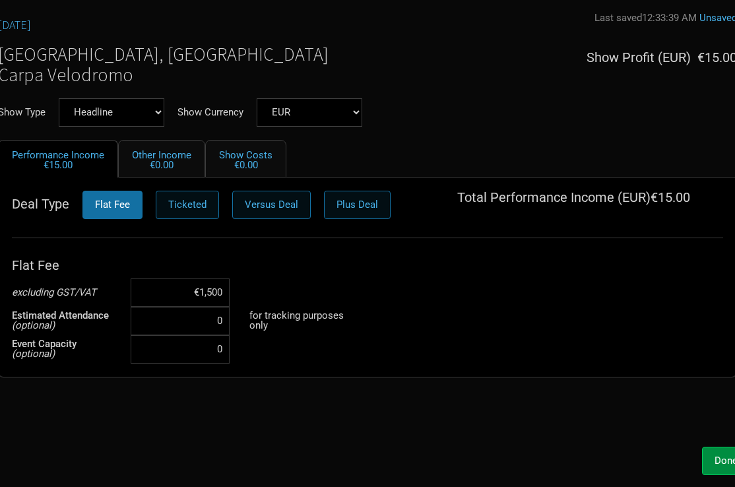
type input "€15,000"
click at [313, 283] on div "Flat Fee excluding GST/VAT €15,000 Estimated Attendance (optional) 0 for tracki…" at bounding box center [367, 308] width 711 height 112
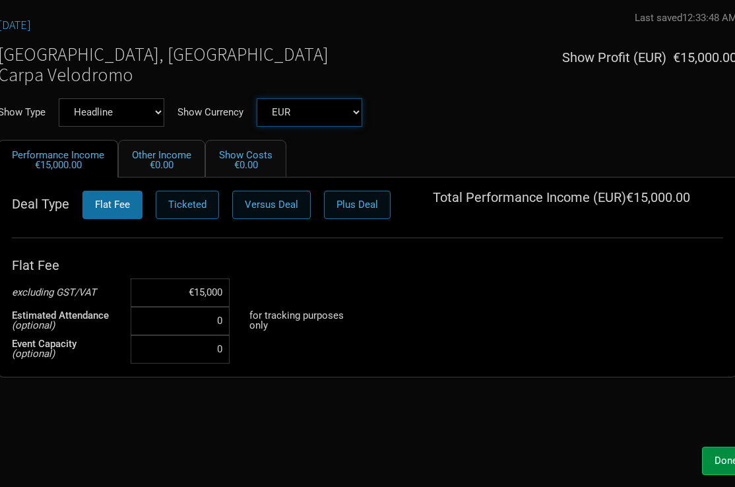
select select "USD"
type input "$15,000"
click at [708, 456] on button "Done" at bounding box center [726, 461] width 48 height 28
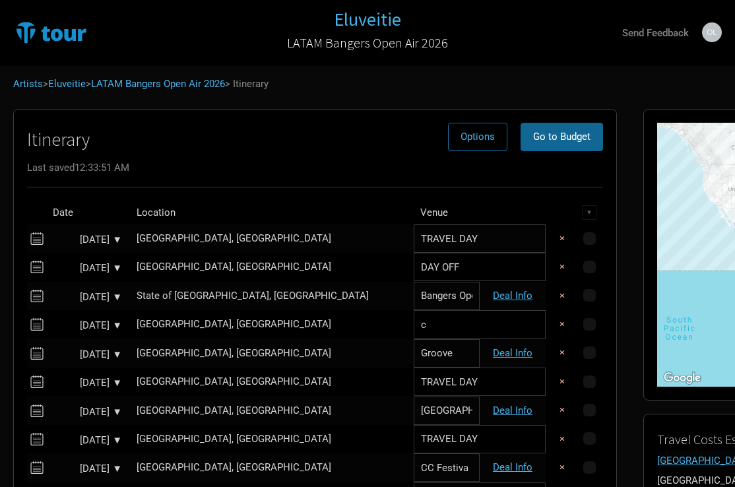
click at [533, 133] on span "Go to Budget" at bounding box center [561, 137] width 57 height 12
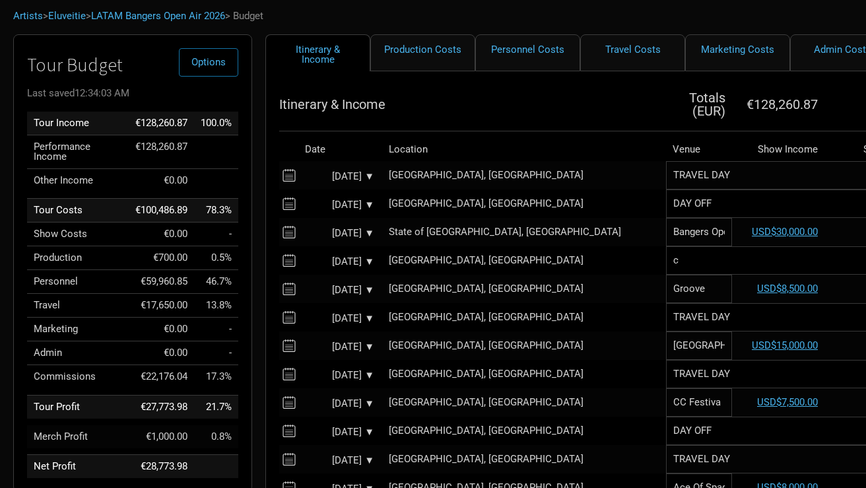
scroll to position [59, 0]
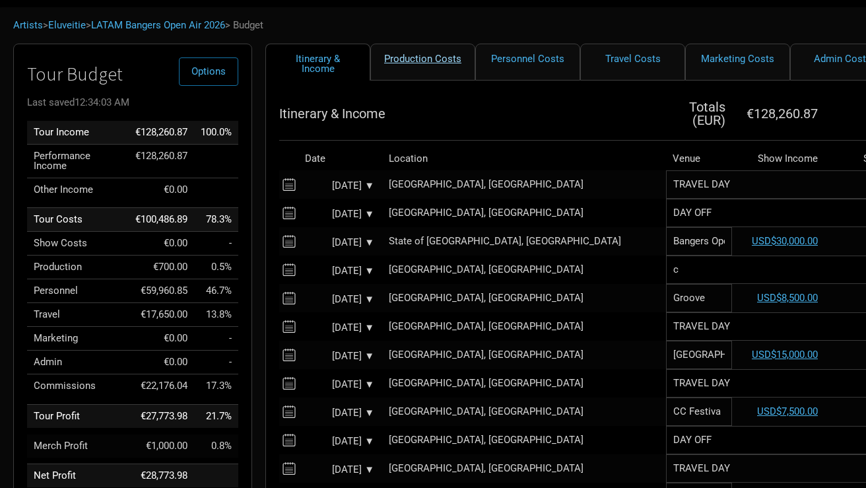
click at [412, 60] on link "Production Costs" at bounding box center [422, 62] width 105 height 37
select select "Shows"
select select "EUR"
select select "Shows"
select select "EUR"
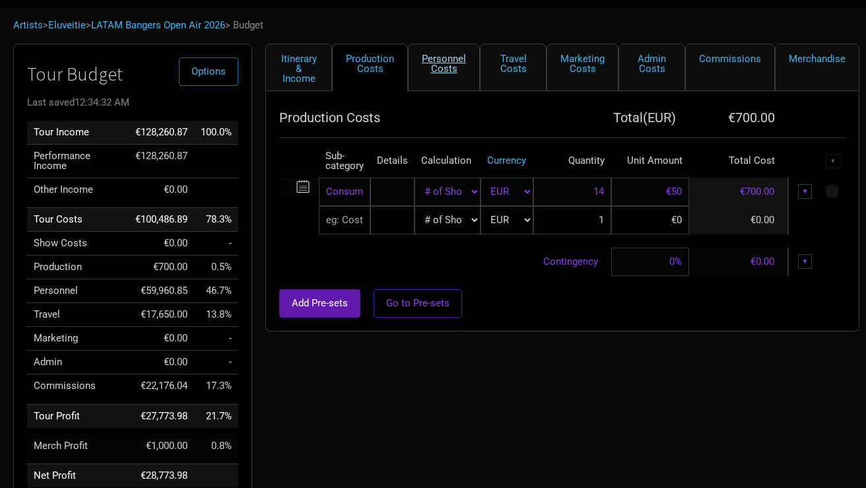
click at [439, 73] on link "Personnel Costs" at bounding box center [444, 68] width 72 height 48
select select "EUR"
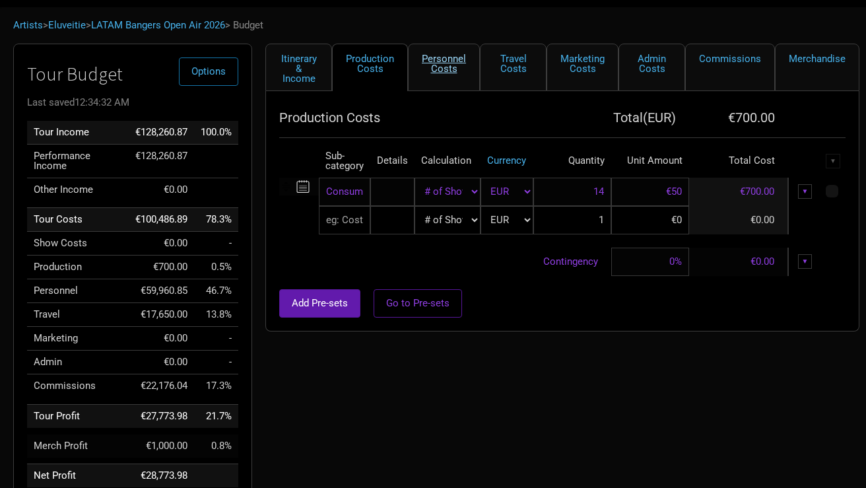
select select "EUR"
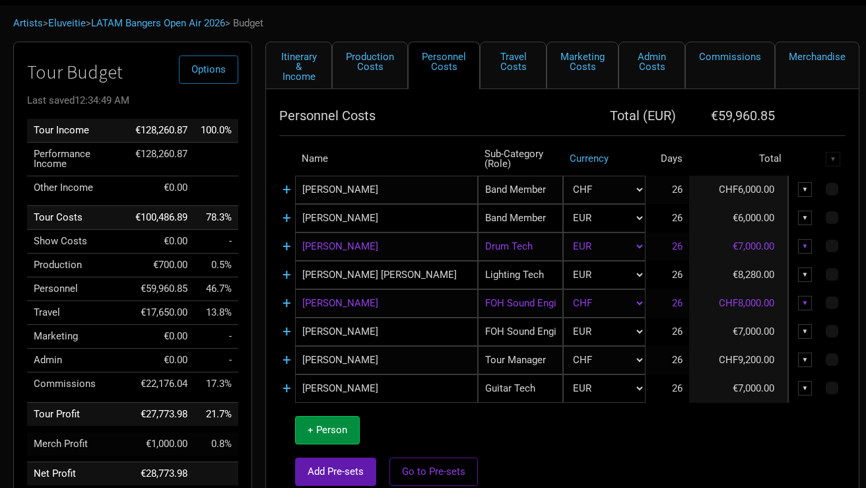
scroll to position [64, 0]
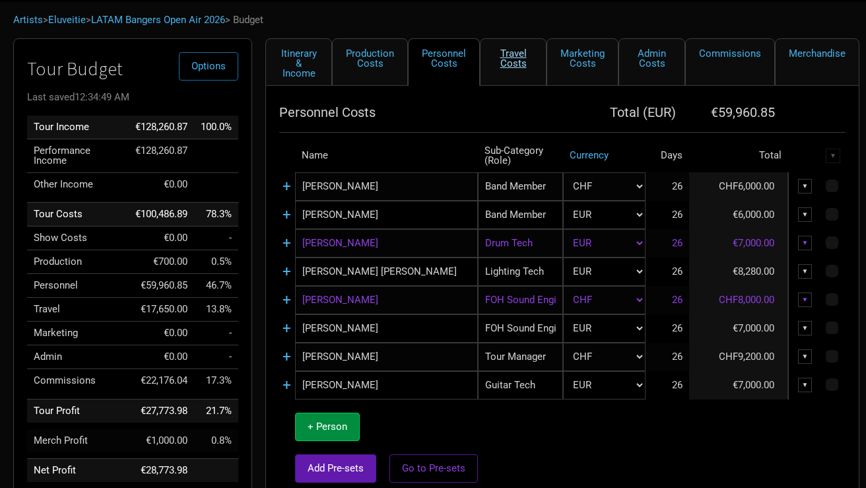
click at [516, 63] on link "Travel Costs" at bounding box center [513, 62] width 67 height 48
select select "EUR"
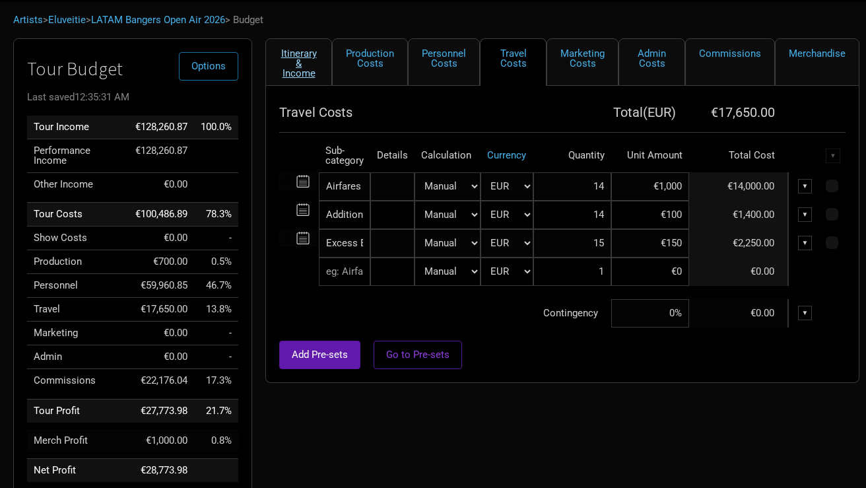
click at [288, 69] on link "Itinerary & Income" at bounding box center [298, 62] width 67 height 48
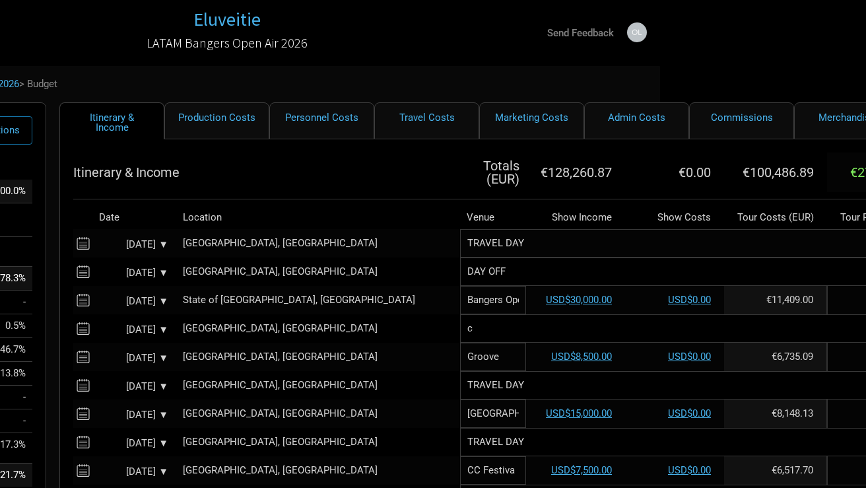
scroll to position [0, 206]
click at [435, 130] on link "Travel Costs" at bounding box center [426, 120] width 105 height 37
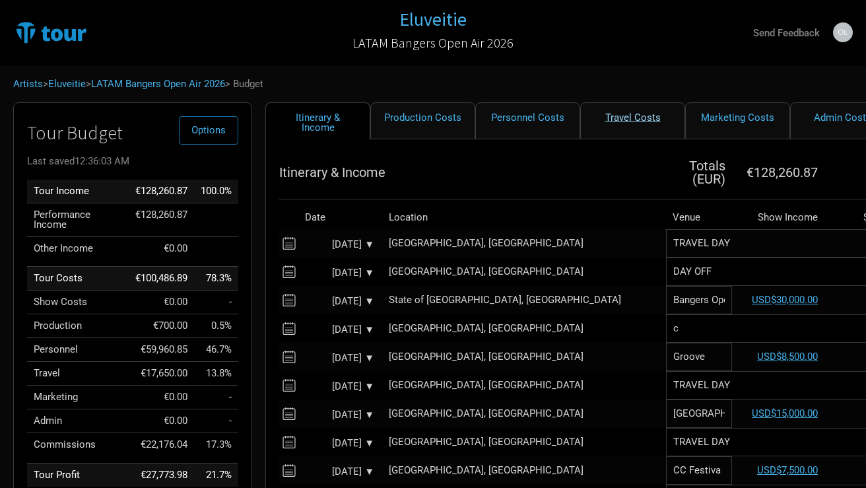
select select "EUR"
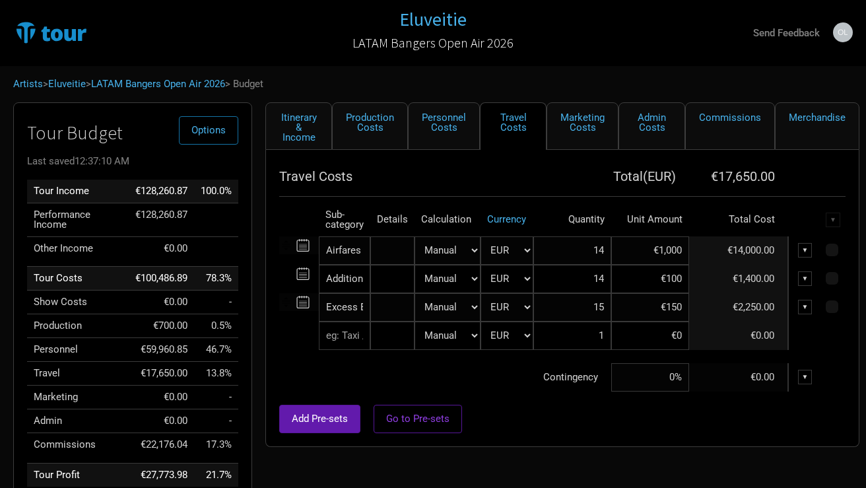
click at [667, 254] on input "€1,000" at bounding box center [650, 250] width 78 height 28
type input "€2,000"
click at [612, 403] on div at bounding box center [562, 397] width 566 height 13
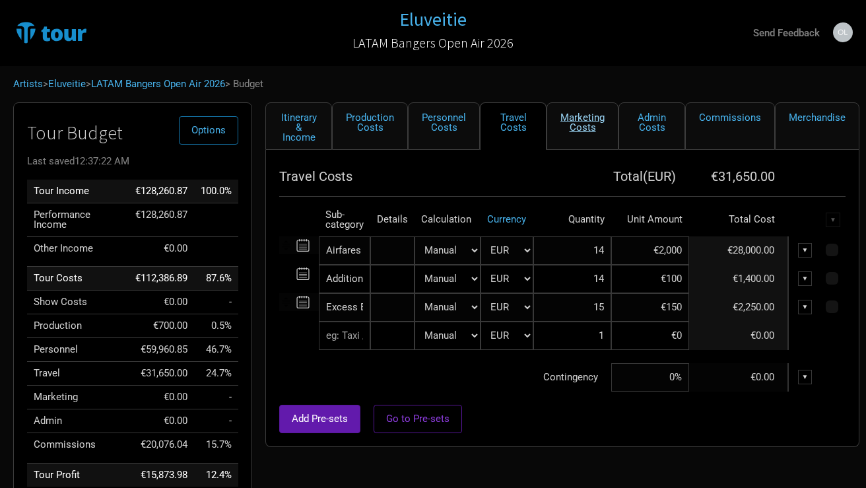
click at [591, 131] on link "Marketing Costs" at bounding box center [582, 126] width 72 height 48
select select "% of Gross"
select select "EUR"
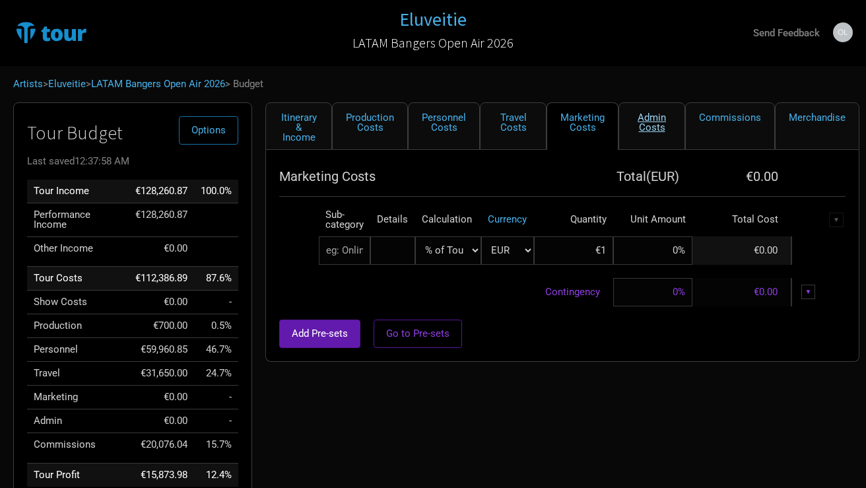
click at [638, 123] on link "Admin Costs" at bounding box center [651, 126] width 67 height 48
select select "EUR"
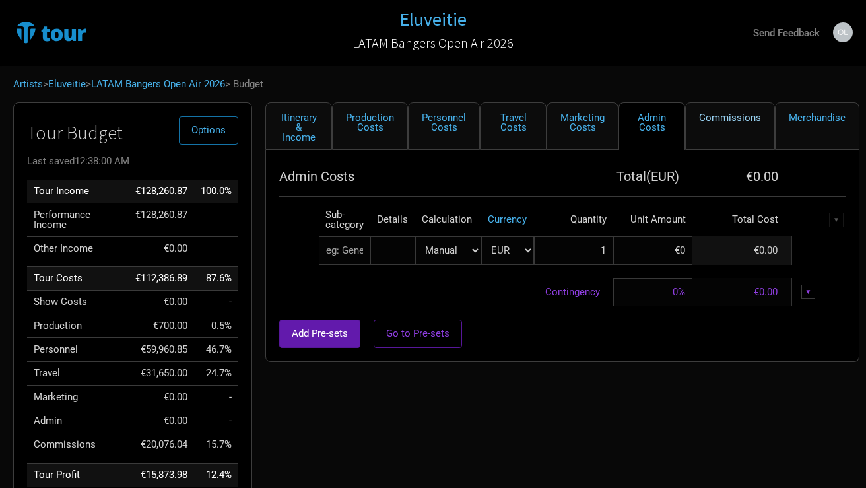
click at [719, 119] on link "Commissions" at bounding box center [730, 126] width 90 height 48
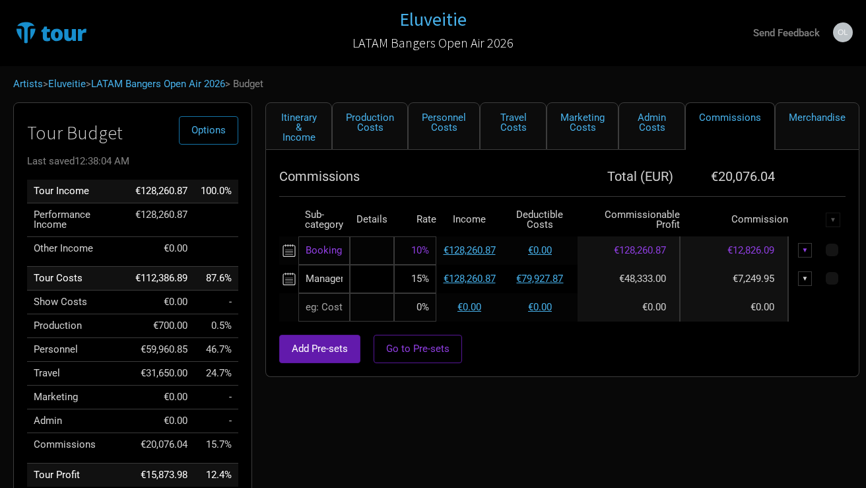
click at [421, 281] on input "15%" at bounding box center [415, 279] width 42 height 28
click at [456, 294] on td "€0.00" at bounding box center [469, 307] width 66 height 28
click at [418, 286] on input "15%" at bounding box center [415, 279] width 42 height 28
click at [416, 272] on input "15%" at bounding box center [415, 279] width 42 height 28
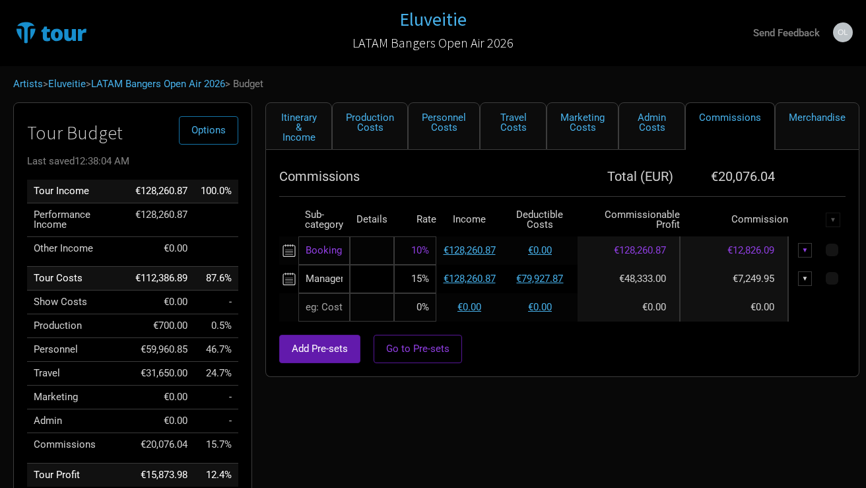
click at [429, 275] on input "15%" at bounding box center [415, 279] width 42 height 28
click at [459, 277] on link "€128,260.87" at bounding box center [469, 279] width 52 height 12
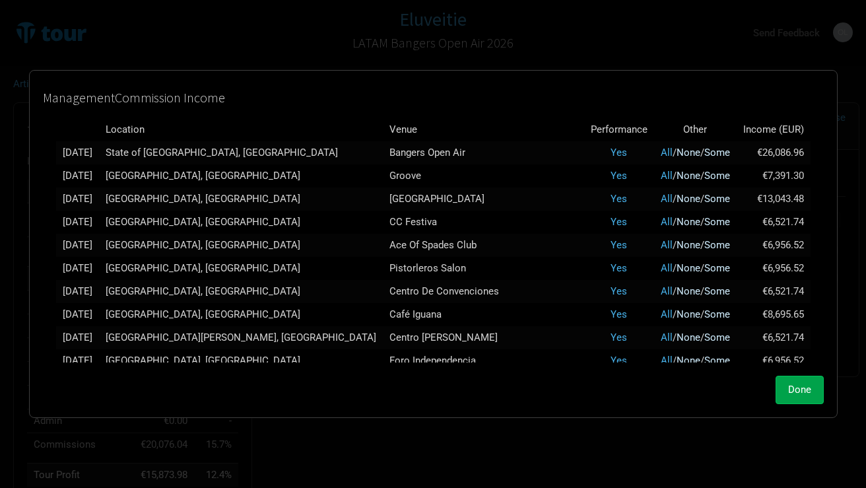
click at [734, 393] on span "Done" at bounding box center [799, 389] width 23 height 12
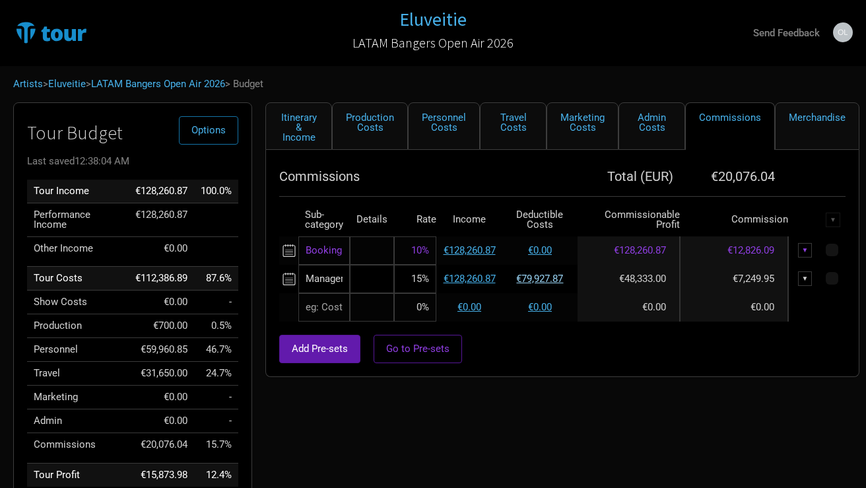
click at [547, 279] on link "€79,927.87" at bounding box center [539, 279] width 47 height 12
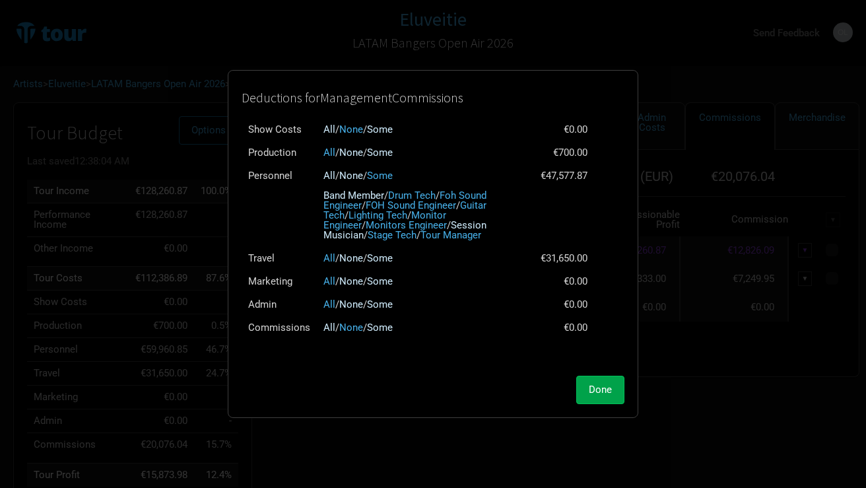
click at [600, 377] on button "Done" at bounding box center [600, 389] width 48 height 28
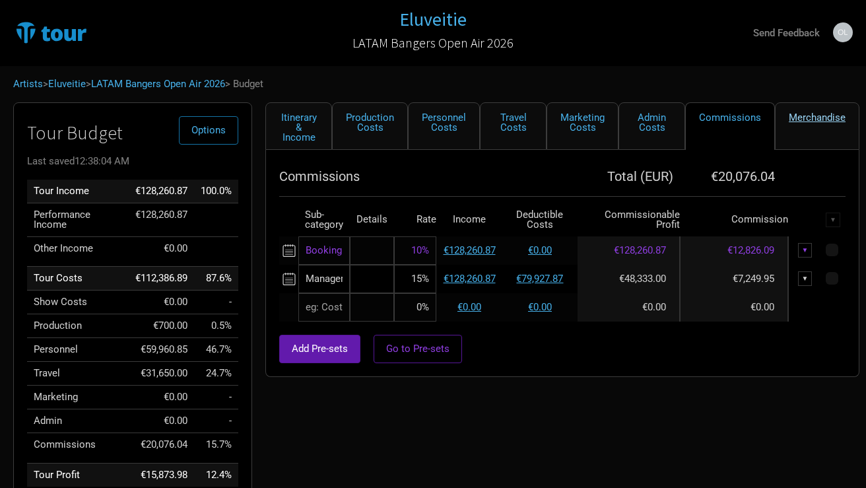
click at [734, 115] on link "Merchandise" at bounding box center [817, 126] width 84 height 48
select select "Set Amount"
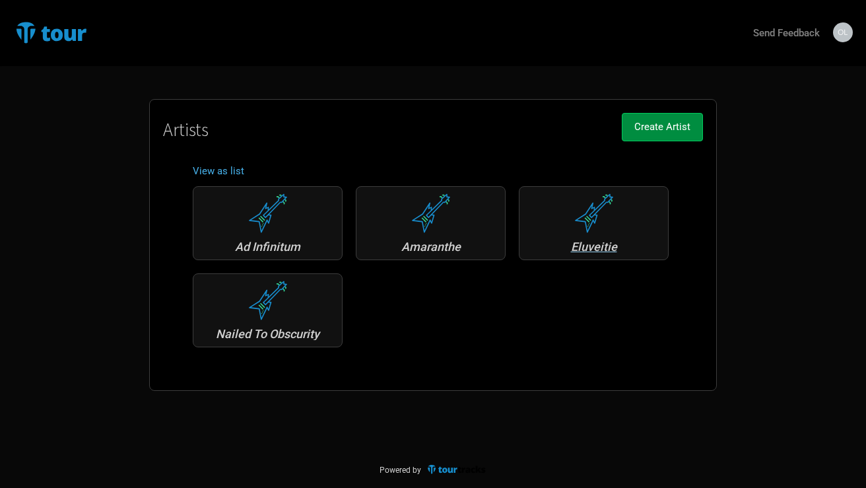
click at [583, 246] on div "Eluveitie" at bounding box center [593, 247] width 135 height 12
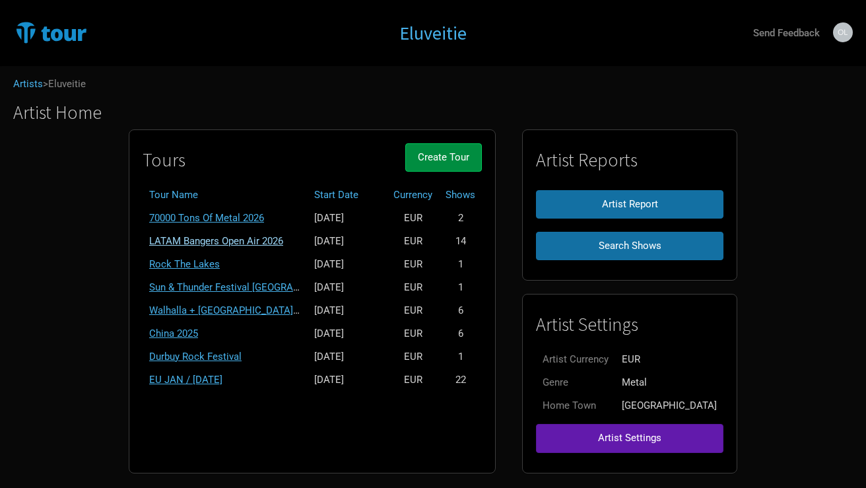
click at [256, 238] on link "LATAM Bangers Open Air 2026" at bounding box center [216, 241] width 134 height 12
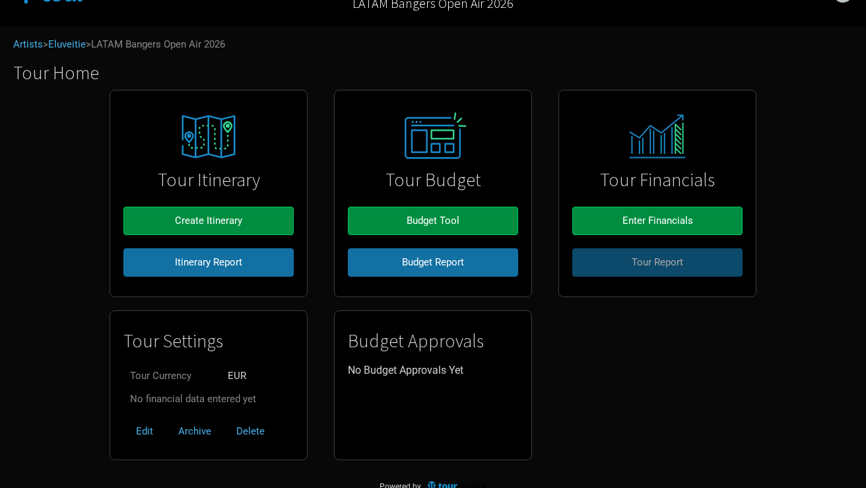
scroll to position [41, 0]
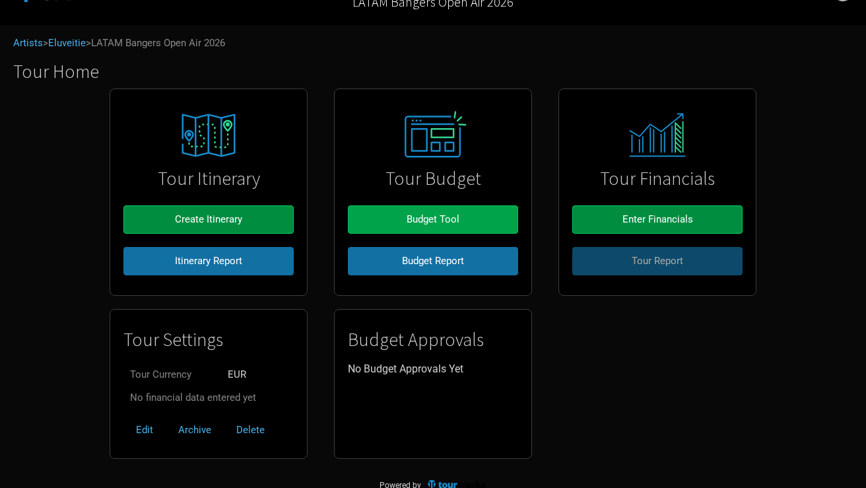
click at [454, 216] on span "Budget Tool" at bounding box center [432, 219] width 53 height 12
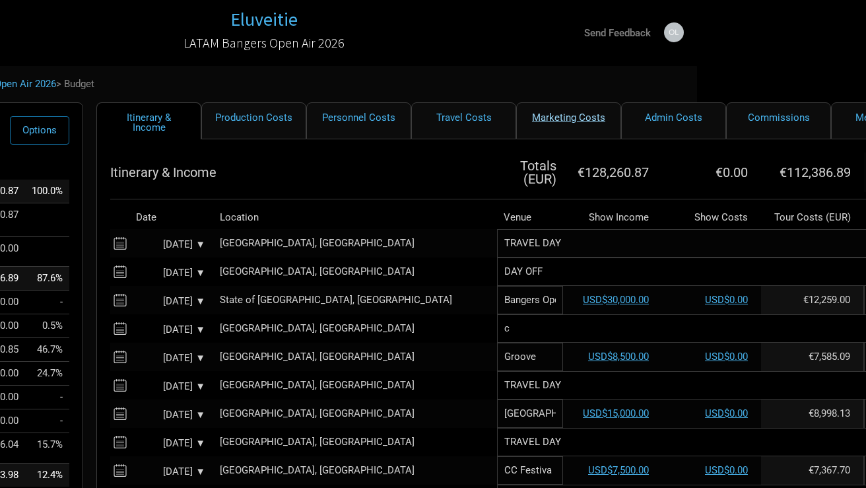
scroll to position [-1, 170]
click at [637, 114] on link "Admin Costs" at bounding box center [672, 120] width 105 height 37
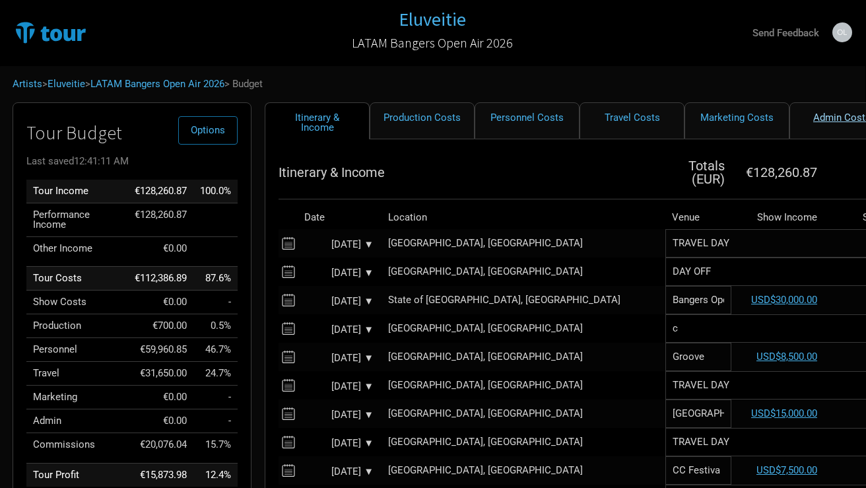
select select "EUR"
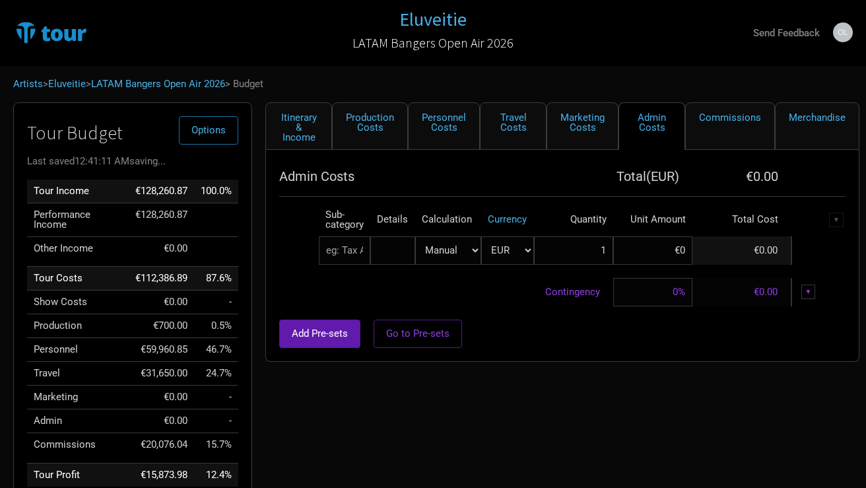
scroll to position [0, 0]
click at [827, 123] on link "Merchandise" at bounding box center [817, 126] width 84 height 48
select select "Set Amount"
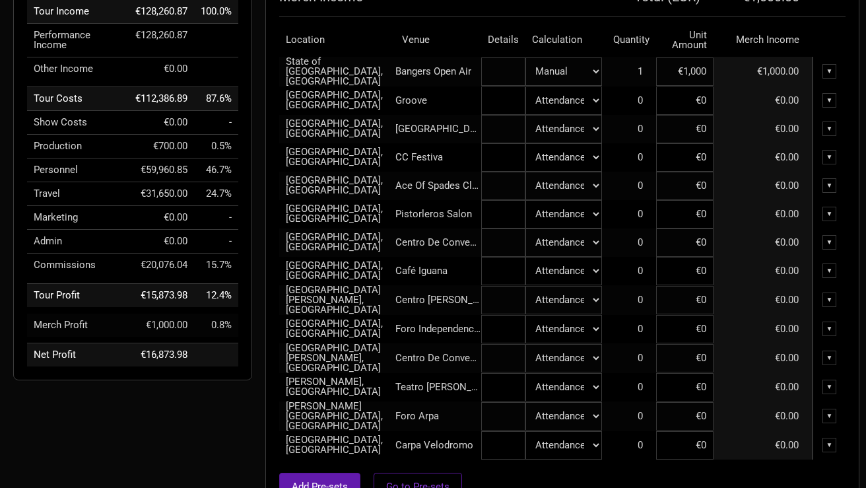
scroll to position [182, 0]
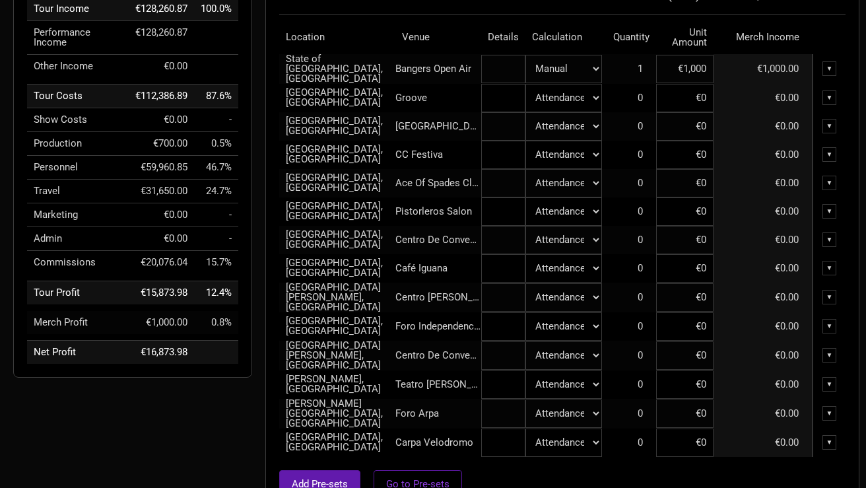
click at [776, 71] on td "€1,000.00" at bounding box center [762, 69] width 99 height 30
click at [759, 149] on td "€0.00" at bounding box center [762, 155] width 99 height 28
click at [693, 67] on input "€1,000" at bounding box center [684, 69] width 57 height 28
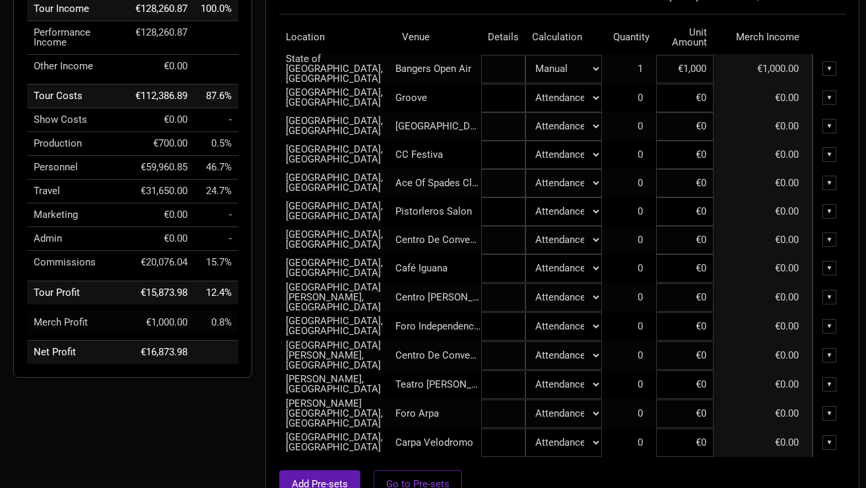
click at [693, 67] on input "€1,000" at bounding box center [684, 69] width 57 height 28
type input "€0"
click at [730, 157] on td "€0.00" at bounding box center [762, 155] width 99 height 28
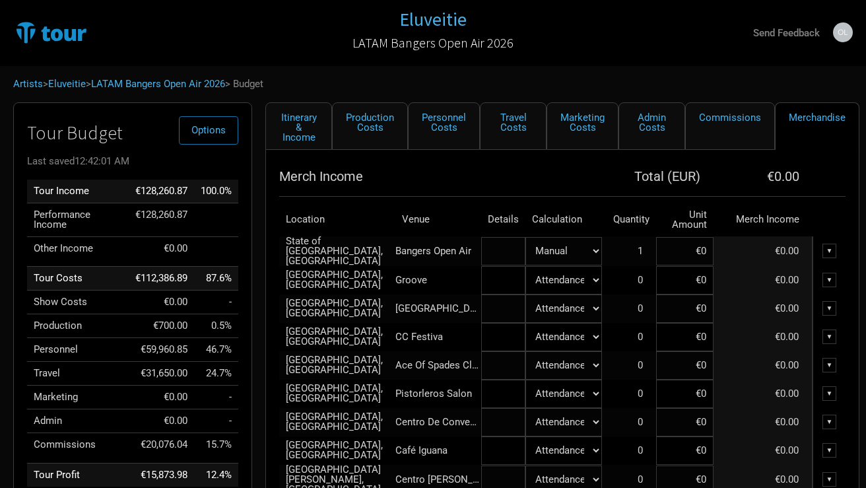
scroll to position [0, 0]
click at [222, 132] on span "Options" at bounding box center [208, 130] width 34 height 12
click at [279, 176] on th "Merch Income" at bounding box center [440, 176] width 323 height 26
click at [220, 136] on button "Options" at bounding box center [208, 130] width 59 height 28
click at [199, 198] on link "Budget Report" at bounding box center [188, 196] width 70 height 23
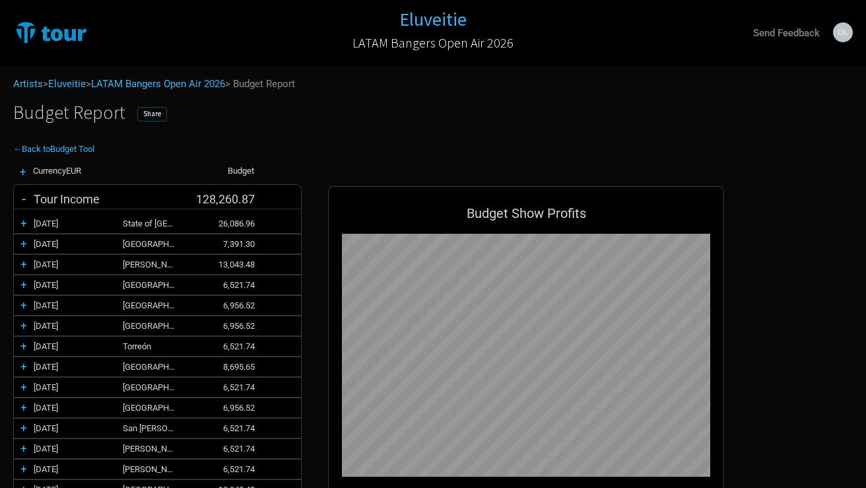
scroll to position [651, 422]
click at [150, 117] on span "Share" at bounding box center [152, 113] width 18 height 9
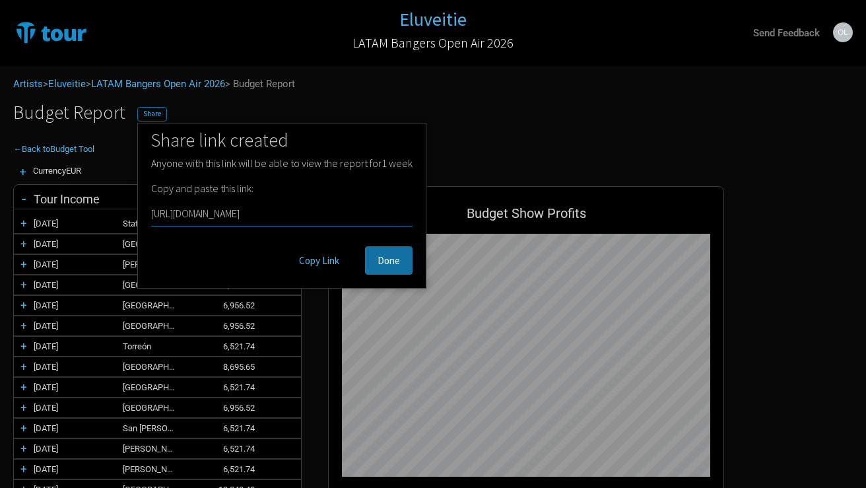
click at [315, 262] on button "Copy Link" at bounding box center [318, 260] width 65 height 28
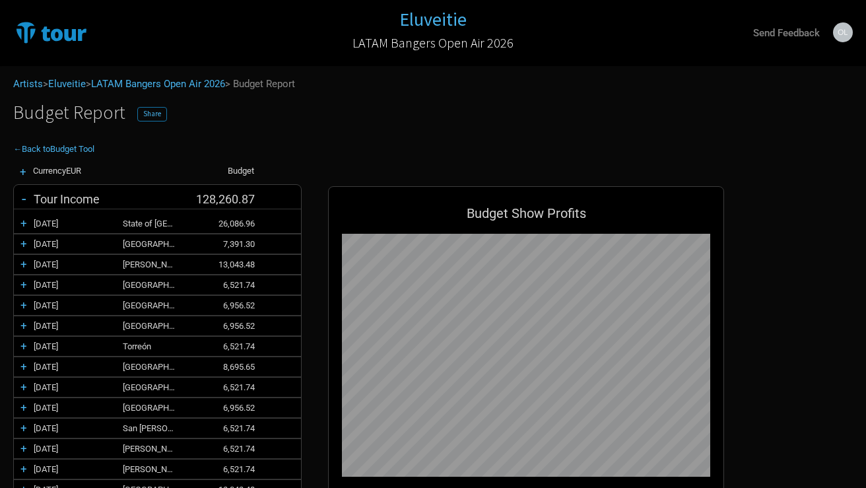
scroll to position [0, 0]
click at [72, 32] on img at bounding box center [84, 32] width 143 height 26
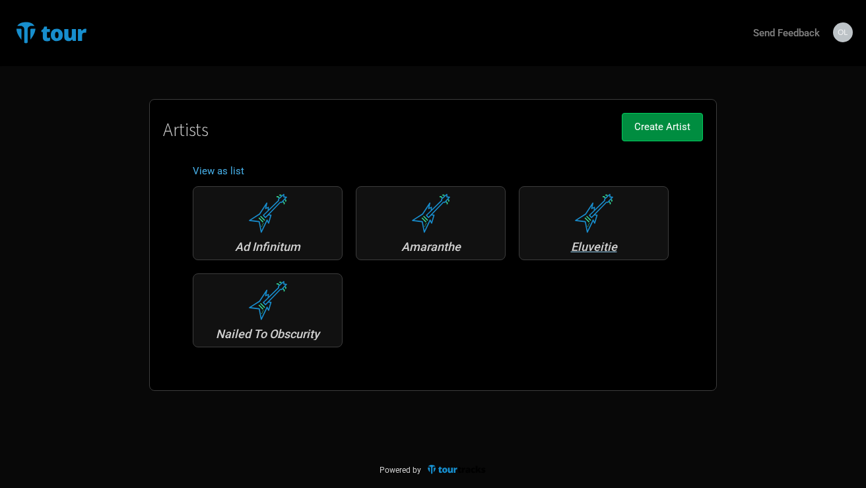
click at [579, 246] on div "Eluveitie" at bounding box center [593, 247] width 135 height 12
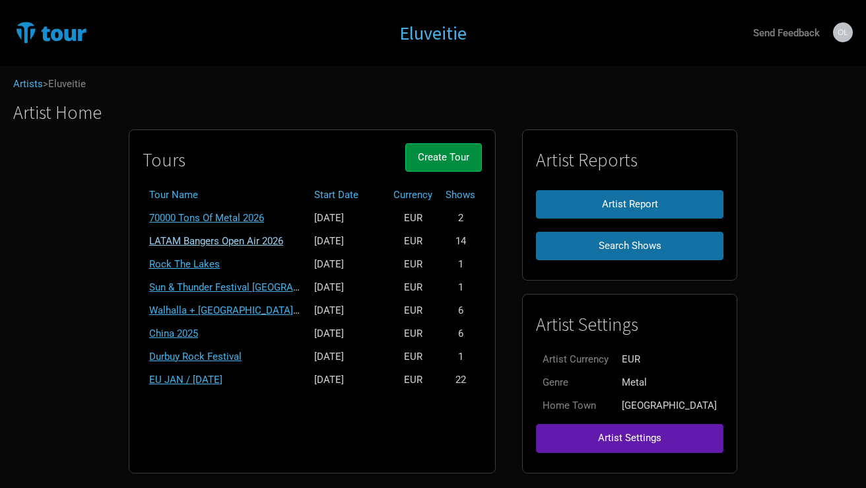
click at [283, 236] on link "LATAM Bangers Open Air 2026" at bounding box center [216, 241] width 134 height 12
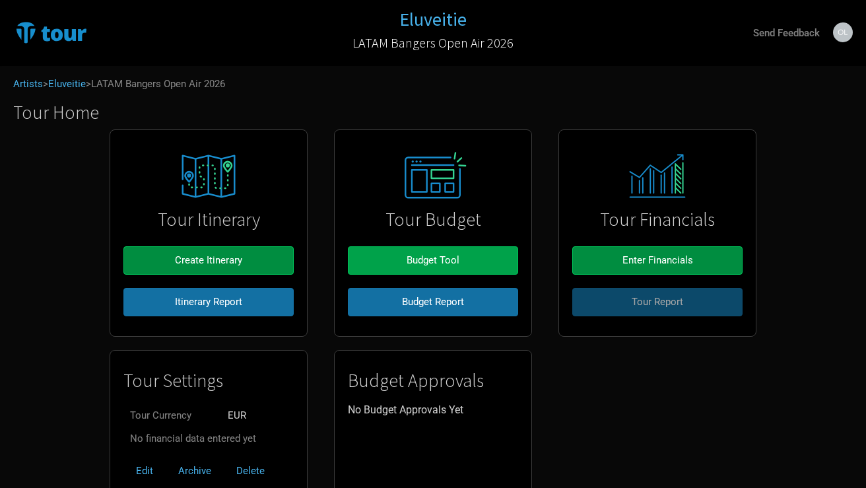
click at [461, 258] on button "Budget Tool" at bounding box center [433, 260] width 170 height 28
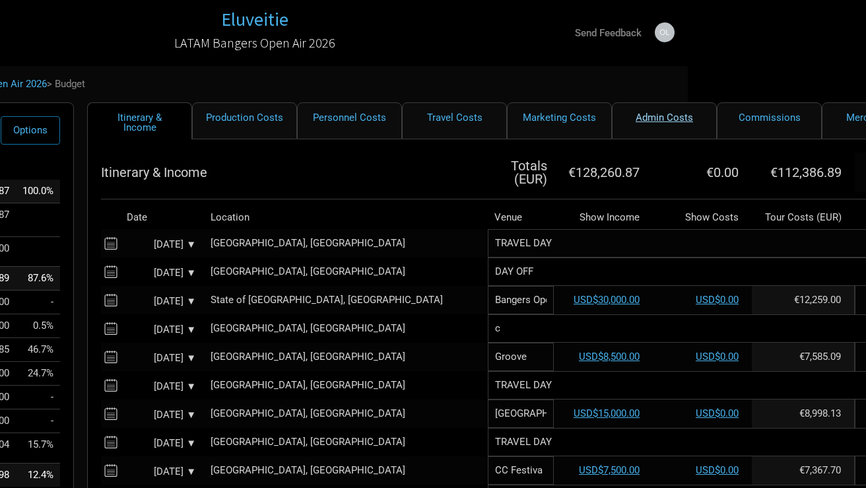
scroll to position [0, 183]
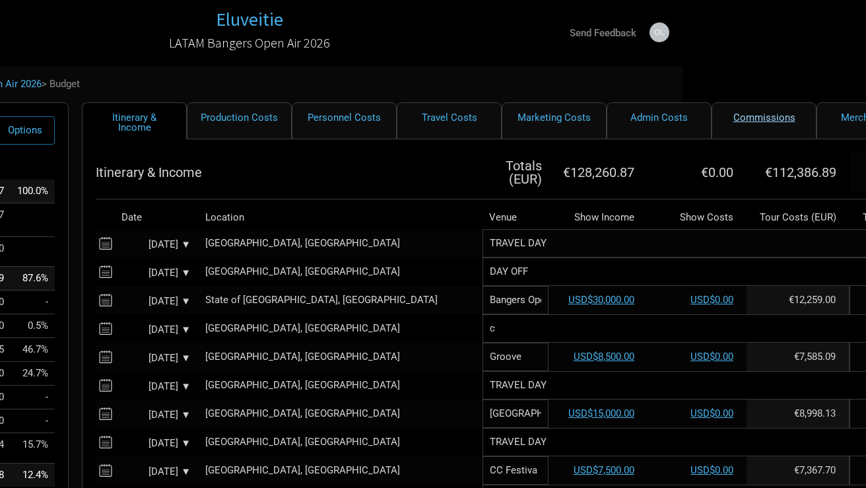
click at [764, 122] on link "Commissions" at bounding box center [763, 120] width 105 height 37
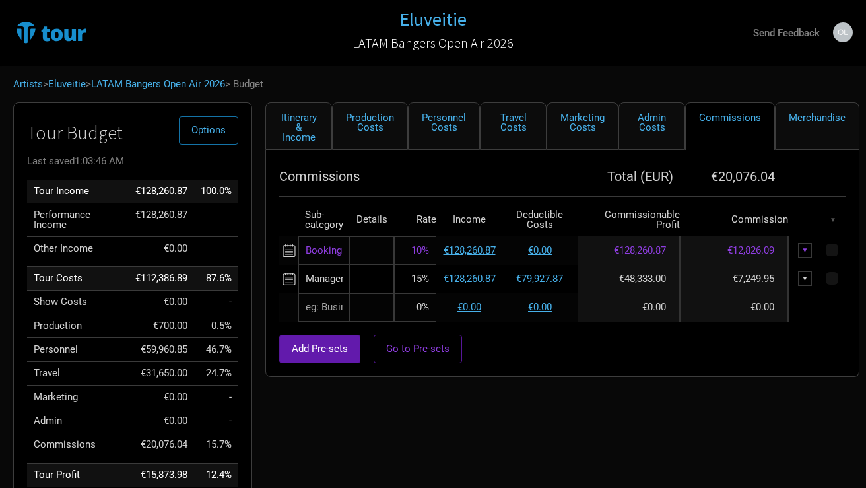
click at [803, 275] on div "▼" at bounding box center [805, 278] width 15 height 15
click at [761, 346] on link "Delete" at bounding box center [772, 345] width 65 height 10
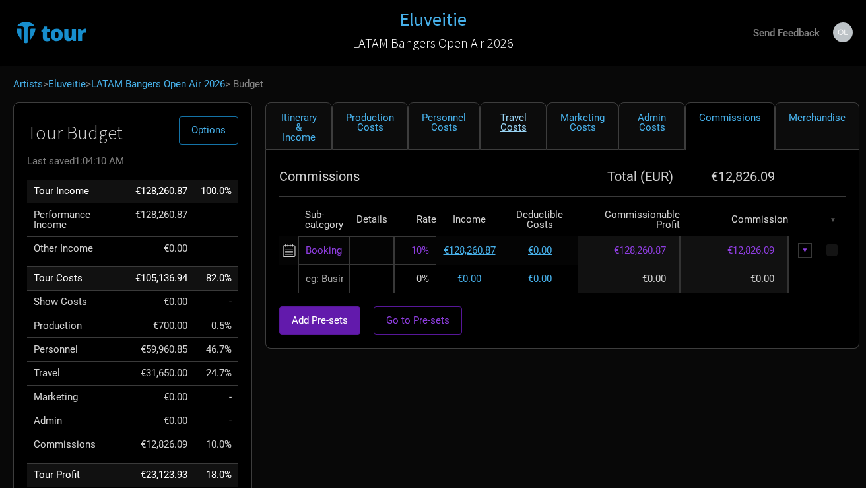
click at [516, 119] on link "Travel Costs" at bounding box center [513, 126] width 67 height 48
select select "EUR"
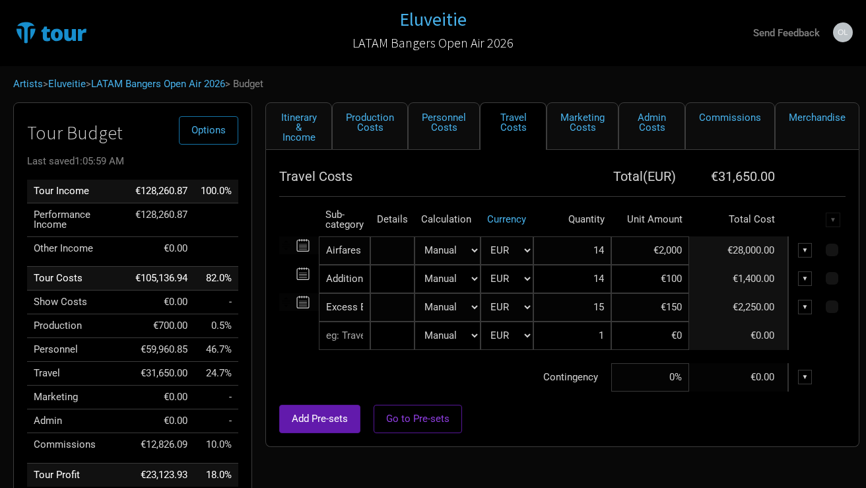
click at [361, 282] on input "Additional Travel" at bounding box center [344, 279] width 51 height 28
click at [479, 389] on td "Contingency" at bounding box center [445, 377] width 332 height 28
click at [604, 312] on input "15" at bounding box center [572, 307] width 78 height 28
type input "15"
click at [682, 309] on input "€150" at bounding box center [650, 307] width 78 height 28
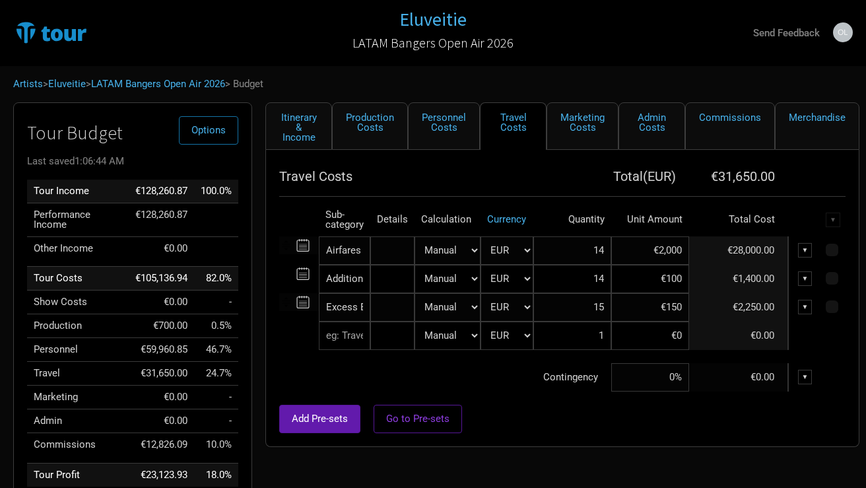
click at [678, 311] on input "€150" at bounding box center [650, 307] width 78 height 28
type input "€400"
click at [663, 257] on input "€2,000" at bounding box center [650, 250] width 78 height 28
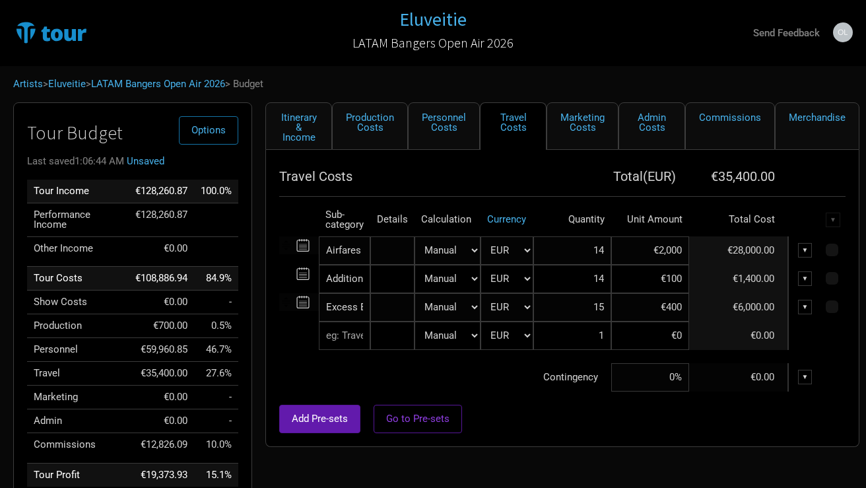
click at [663, 257] on input "€2,000" at bounding box center [650, 250] width 78 height 28
type input "€1,500"
click at [504, 459] on div "Itinerary & Income Production Costs Personnel Costs Travel Costs Marketing Cost…" at bounding box center [549, 334] width 594 height 464
click at [203, 131] on span "Options" at bounding box center [208, 130] width 34 height 12
click at [201, 195] on link "Budget Report" at bounding box center [188, 196] width 70 height 23
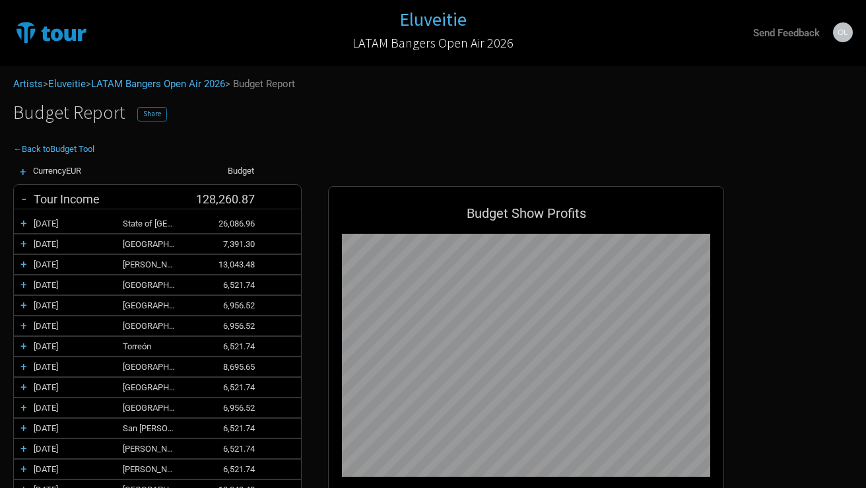
scroll to position [651, 422]
click at [150, 111] on span "Share" at bounding box center [152, 113] width 18 height 9
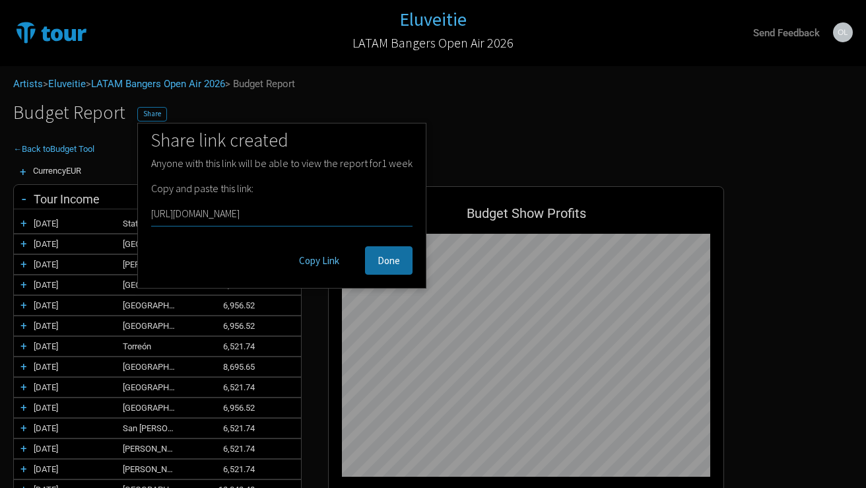
click at [321, 261] on button "Copy Link" at bounding box center [318, 260] width 65 height 28
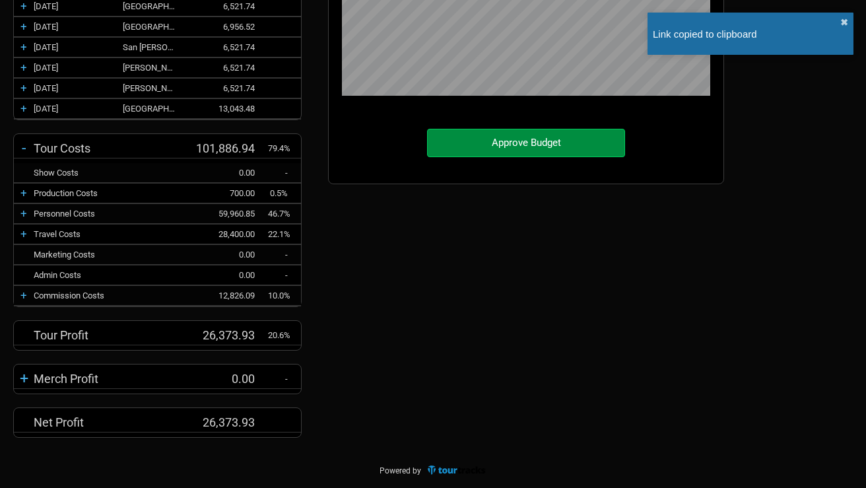
scroll to position [380, 0]
